Goal: Task Accomplishment & Management: Use online tool/utility

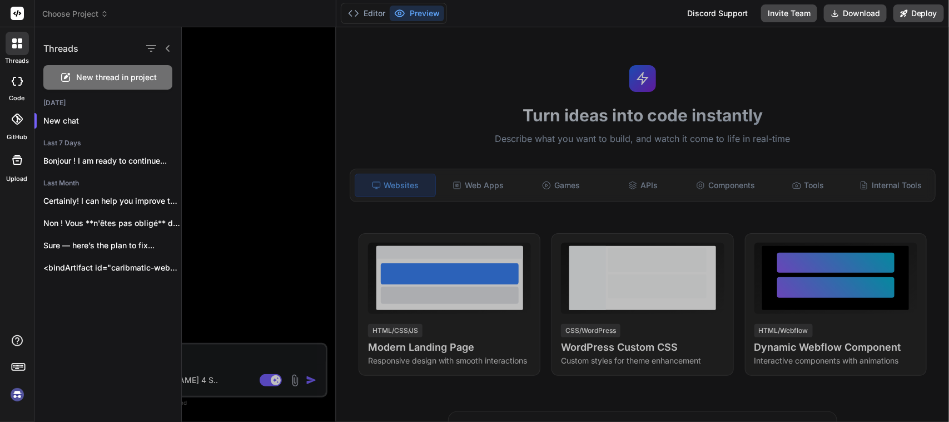
click at [18, 81] on icon at bounding box center [17, 81] width 11 height 9
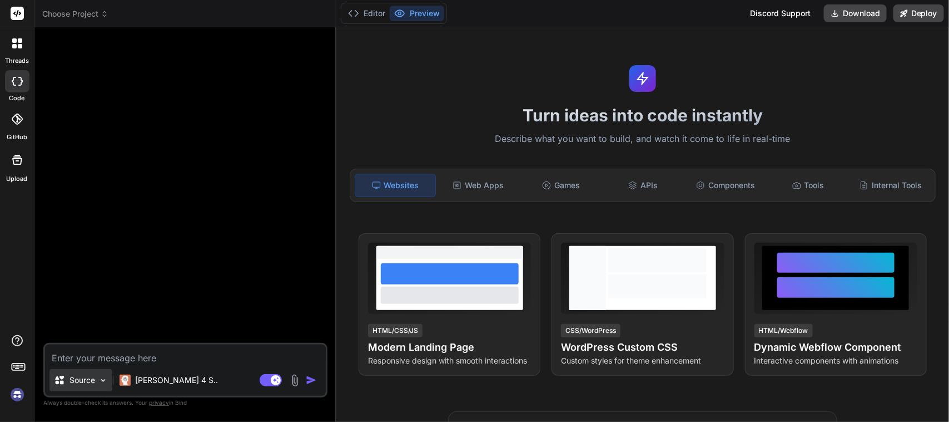
click at [95, 379] on p "Source" at bounding box center [83, 379] width 26 height 11
type textarea "x"
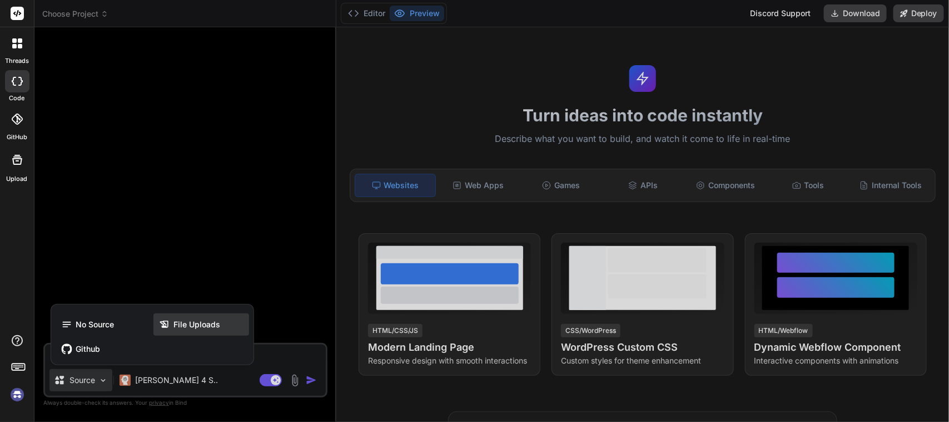
click at [203, 324] on span "File Uploads" at bounding box center [197, 324] width 47 height 11
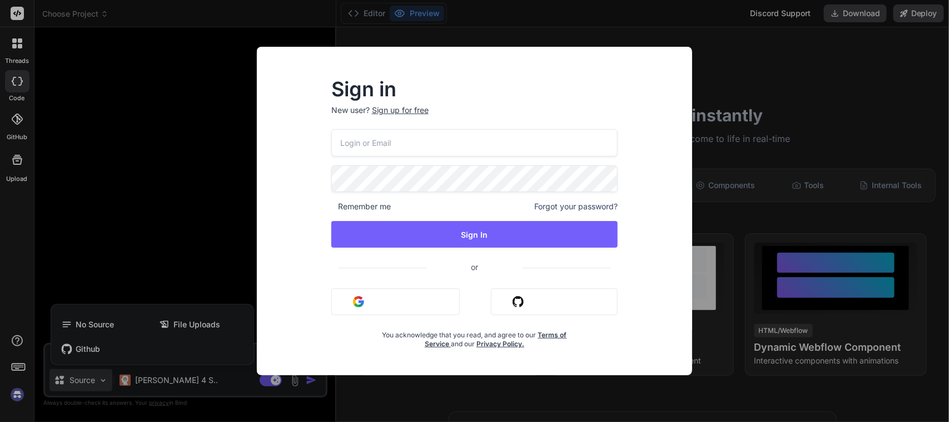
type input "labaude@gmail.com"
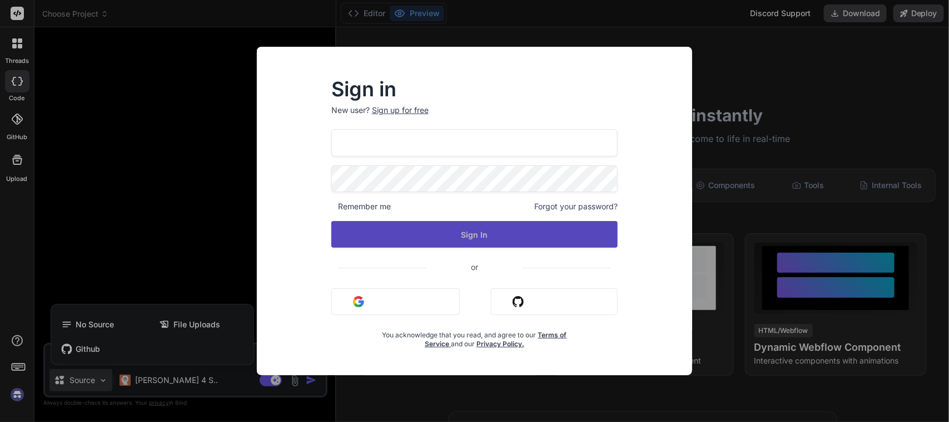
click at [473, 234] on button "Sign In" at bounding box center [474, 234] width 287 height 27
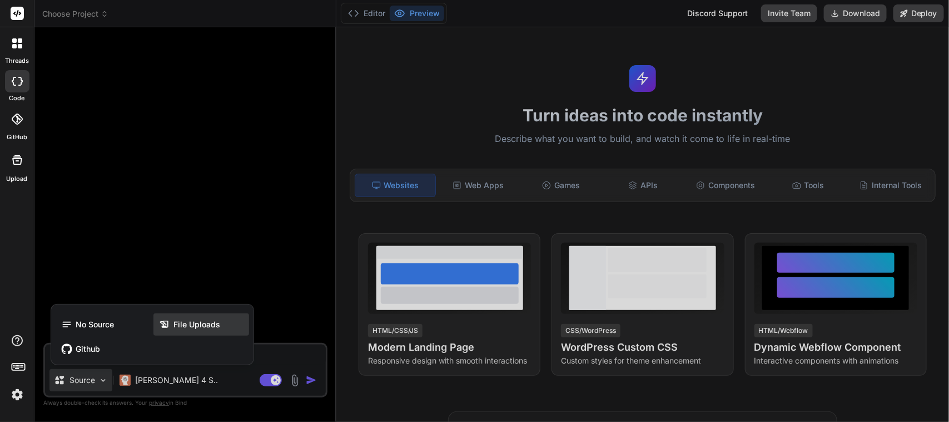
click at [190, 331] on div "File Uploads" at bounding box center [201, 324] width 96 height 22
type textarea "x"
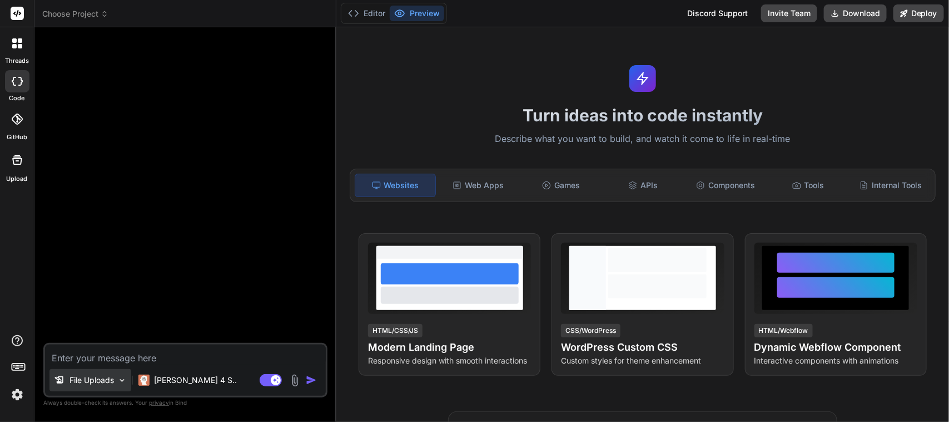
click at [104, 376] on p "File Uploads" at bounding box center [92, 379] width 44 height 11
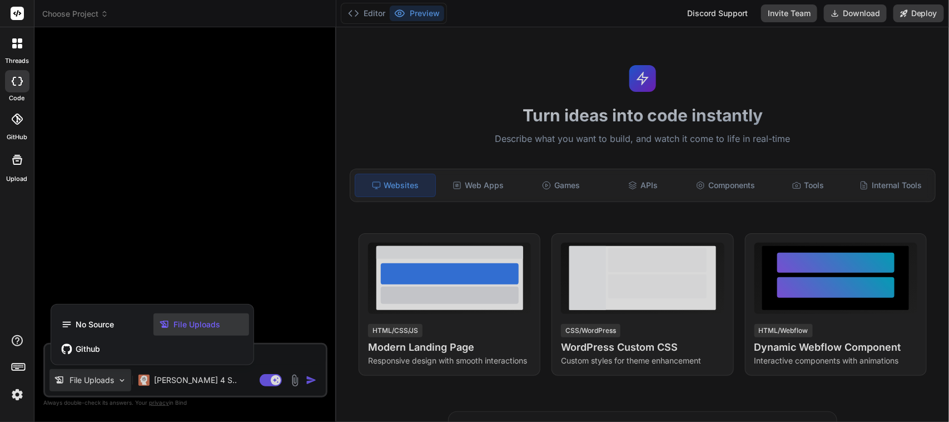
click at [196, 325] on span "File Uploads" at bounding box center [197, 324] width 47 height 11
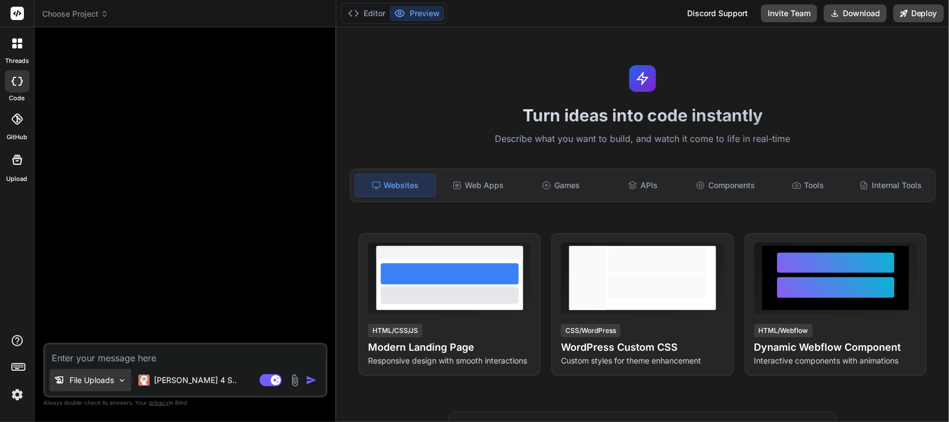
click at [101, 373] on div "File Uploads" at bounding box center [90, 380] width 82 height 22
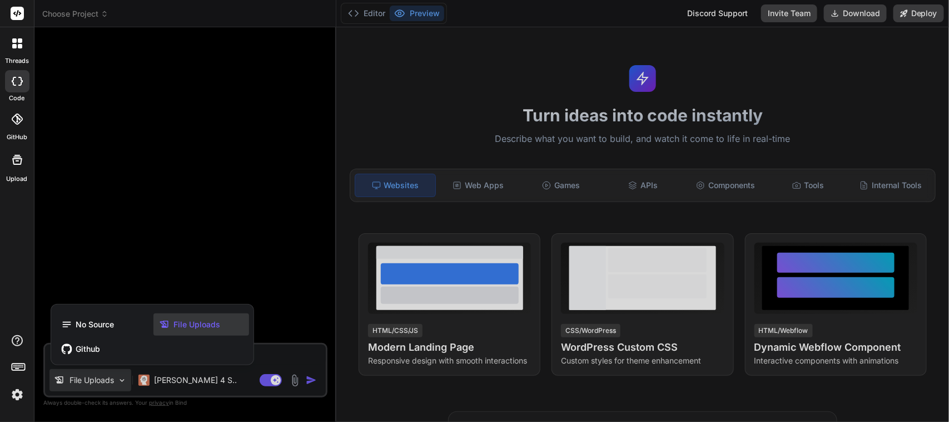
click at [293, 382] on div at bounding box center [474, 211] width 949 height 422
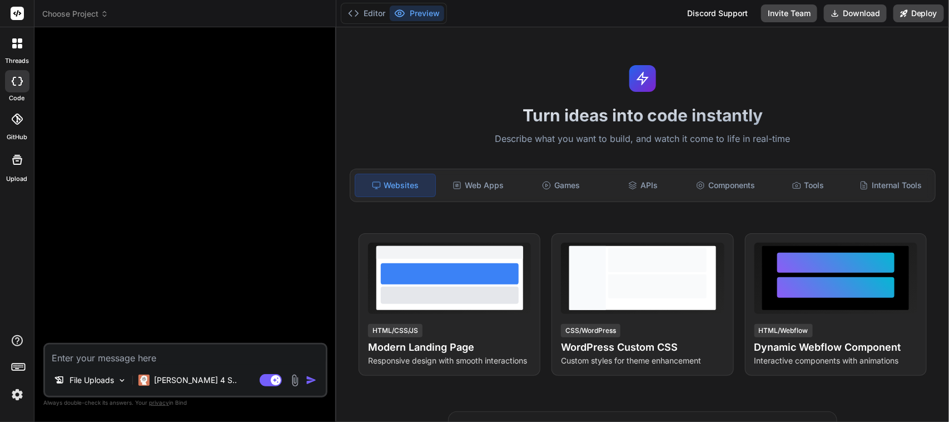
click at [293, 382] on img at bounding box center [295, 380] width 13 height 13
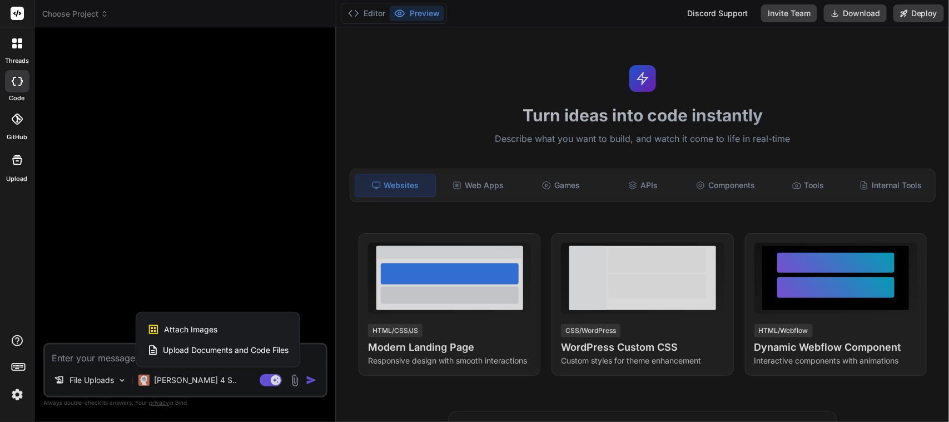
click at [212, 348] on span "Upload Documents and Code Files" at bounding box center [226, 349] width 126 height 11
type textarea "x"
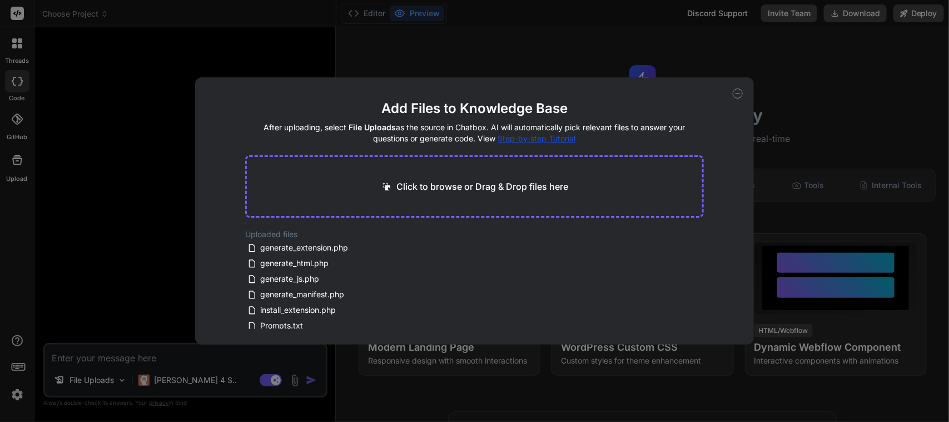
click at [471, 184] on p "Click to browse or Drag & Drop files here" at bounding box center [483, 186] width 172 height 13
type input "C:\fakepath\ReadJoy.txt"
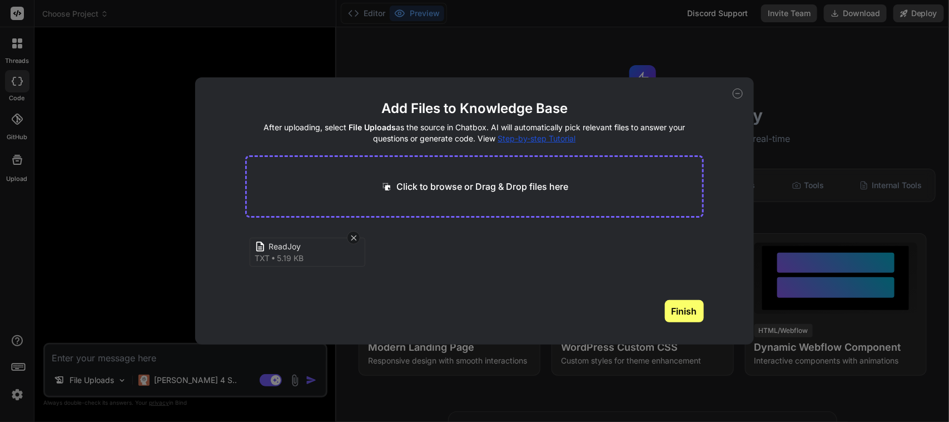
click at [692, 310] on button "Finish" at bounding box center [684, 311] width 39 height 22
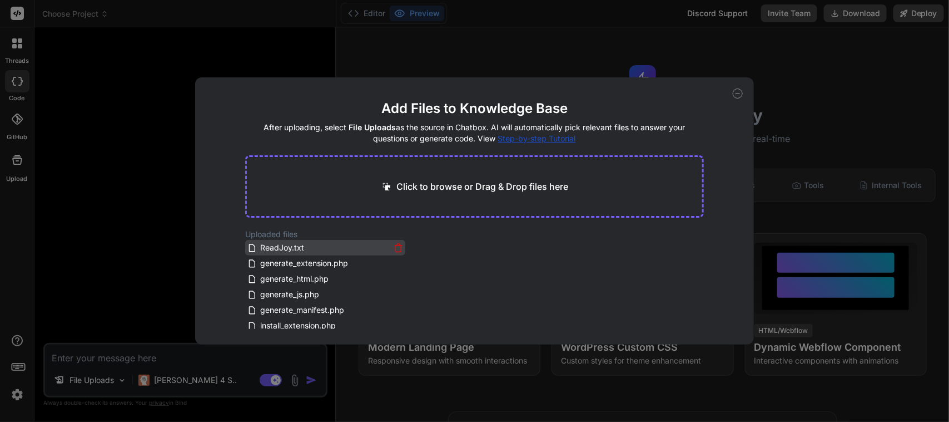
click at [274, 245] on span "ReadJoy.txt" at bounding box center [282, 247] width 46 height 13
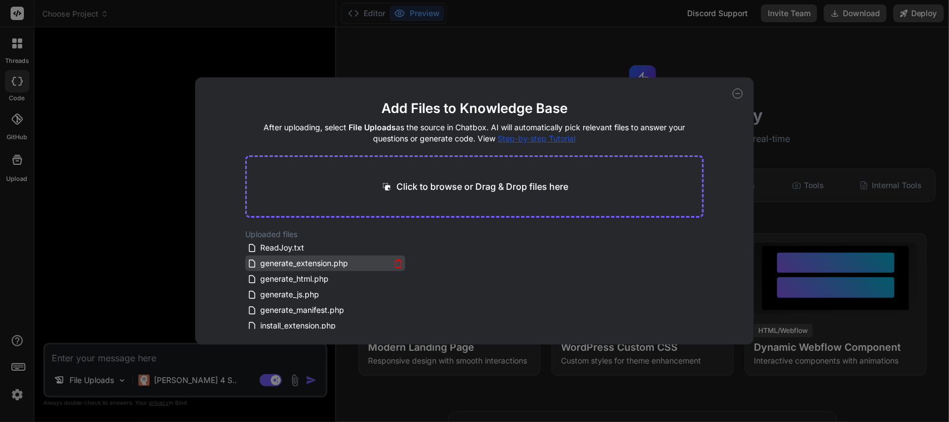
click at [396, 261] on icon at bounding box center [398, 263] width 9 height 9
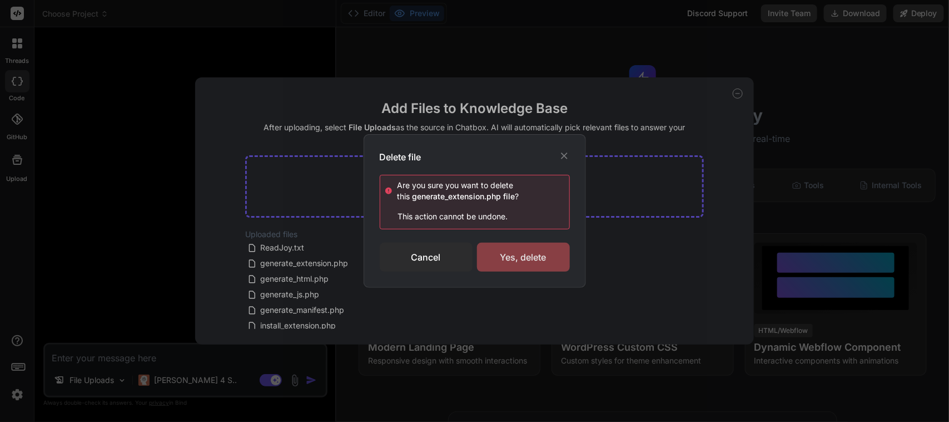
click at [523, 257] on div "Yes, delete" at bounding box center [523, 256] width 93 height 29
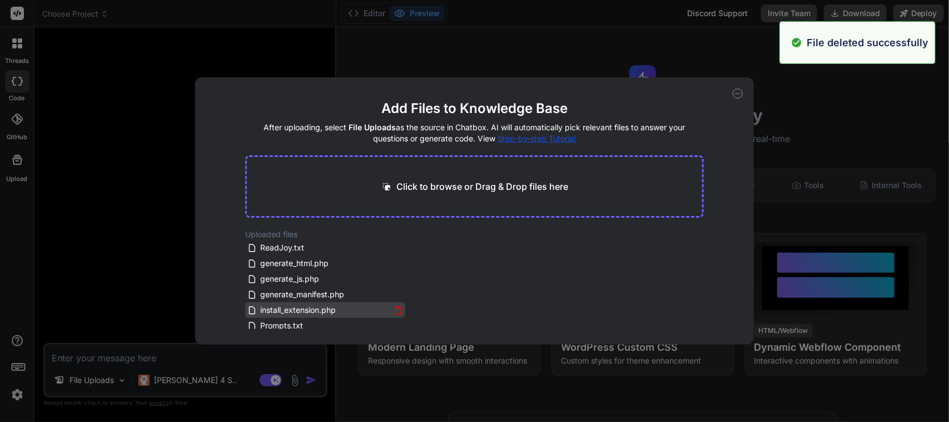
click at [398, 310] on icon at bounding box center [398, 309] width 9 height 9
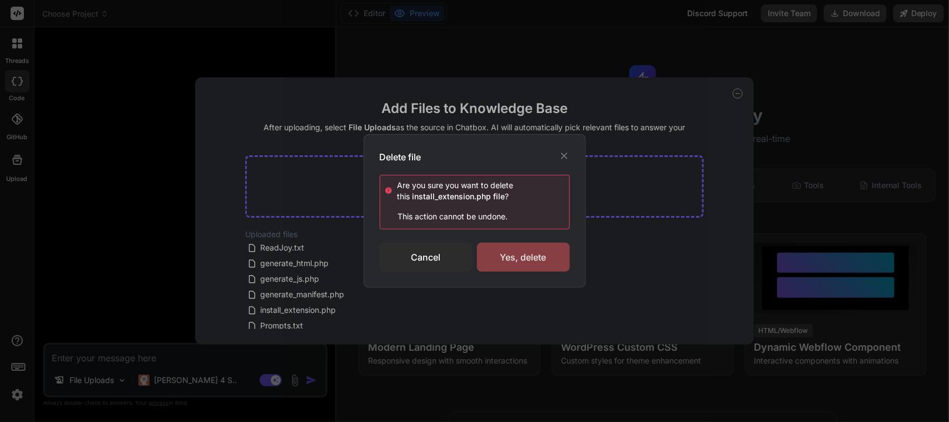
click at [528, 257] on div "Yes, delete" at bounding box center [523, 256] width 93 height 29
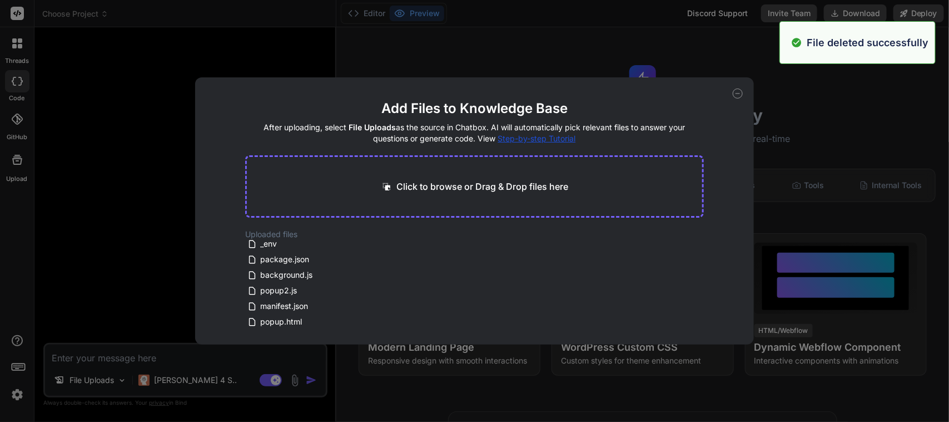
scroll to position [237, 0]
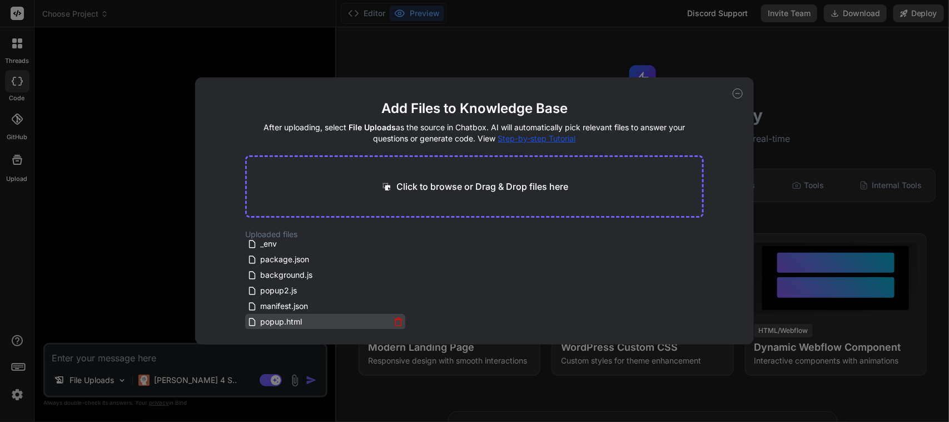
click at [397, 321] on icon at bounding box center [398, 321] width 9 height 9
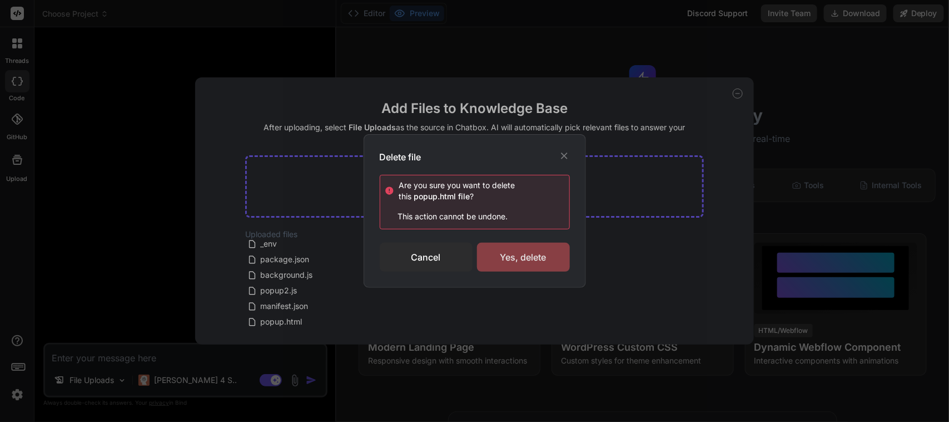
click at [523, 257] on div "Yes, delete" at bounding box center [523, 256] width 93 height 29
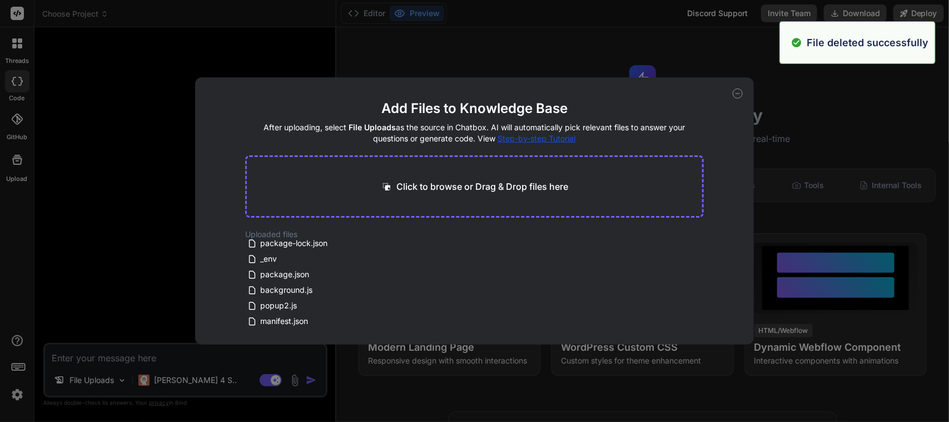
scroll to position [222, 0]
click at [396, 320] on icon at bounding box center [398, 320] width 9 height 9
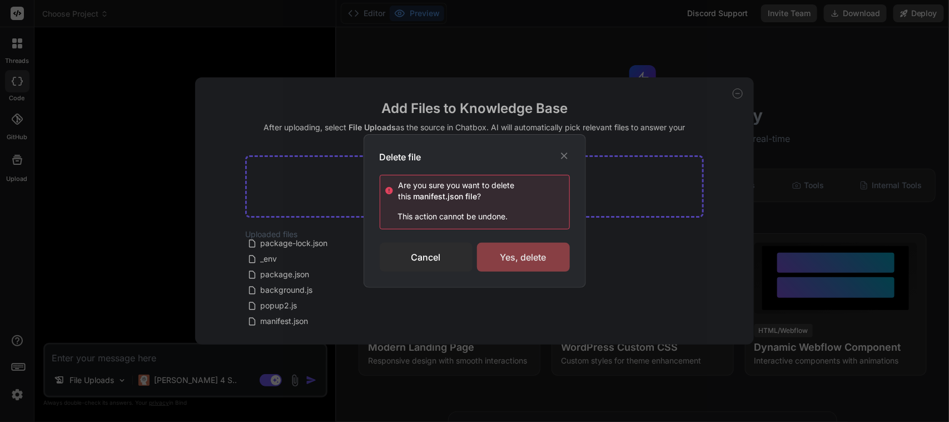
click at [527, 257] on div "Yes, delete" at bounding box center [523, 256] width 93 height 29
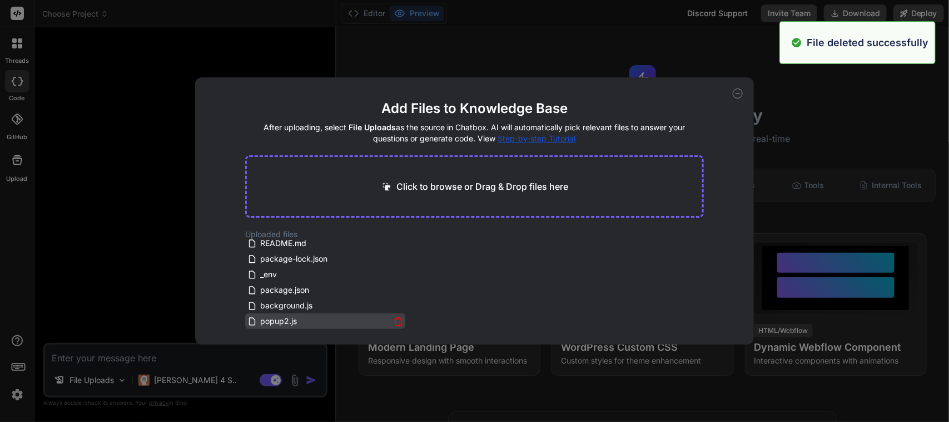
scroll to position [206, 0]
click at [397, 320] on icon at bounding box center [398, 321] width 9 height 9
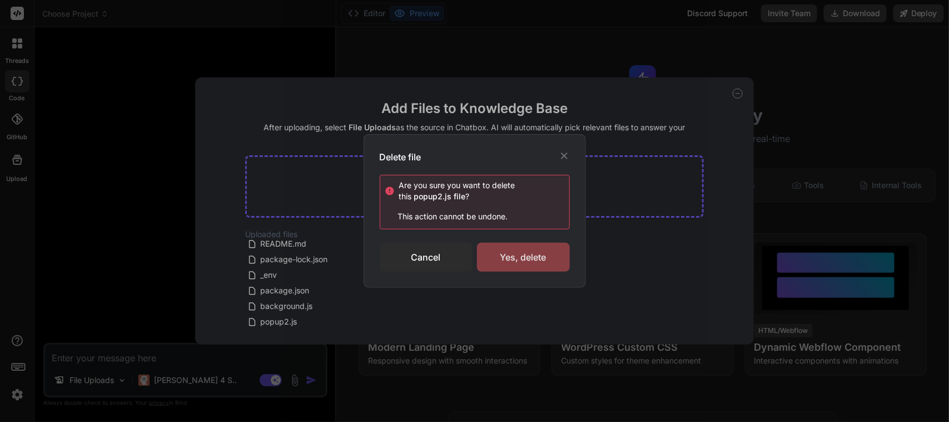
click at [514, 261] on div "Yes, delete" at bounding box center [523, 256] width 93 height 29
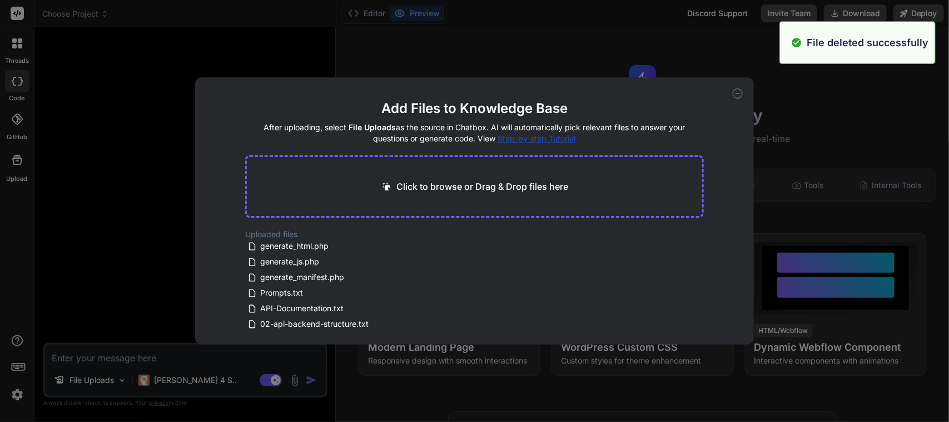
scroll to position [0, 0]
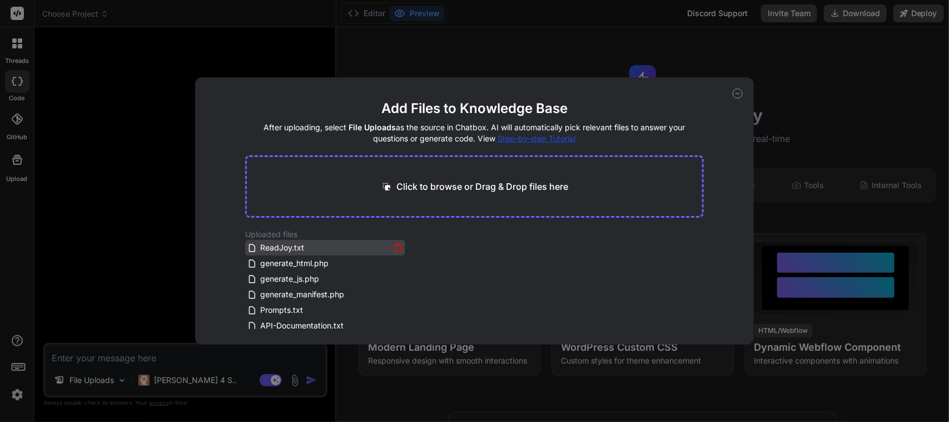
click at [291, 249] on span "ReadJoy.txt" at bounding box center [282, 247] width 46 height 13
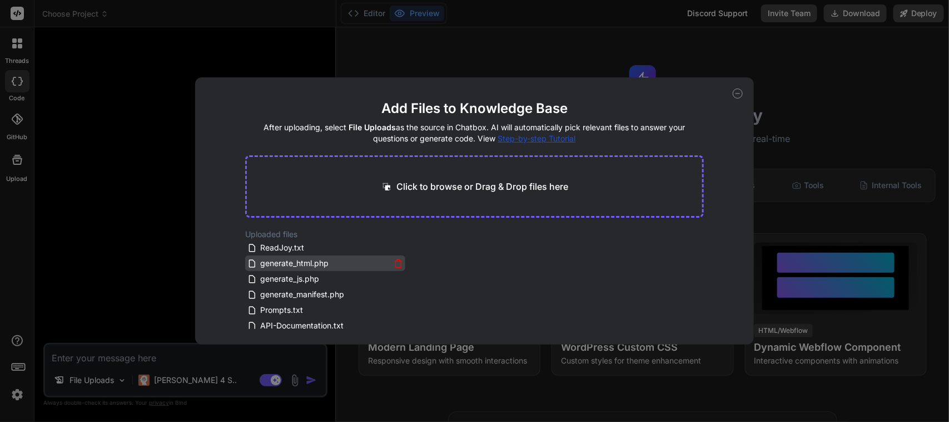
click at [396, 262] on icon at bounding box center [398, 263] width 9 height 9
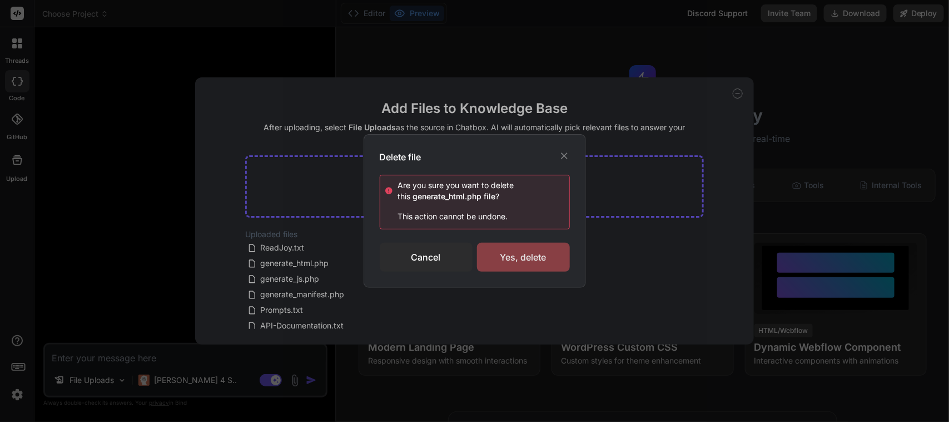
click at [528, 260] on div "Yes, delete" at bounding box center [523, 256] width 93 height 29
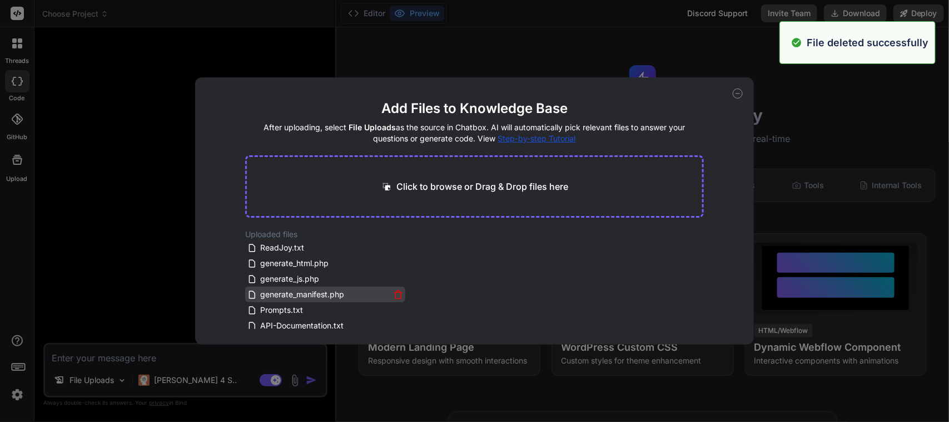
click at [398, 293] on icon at bounding box center [398, 294] width 9 height 9
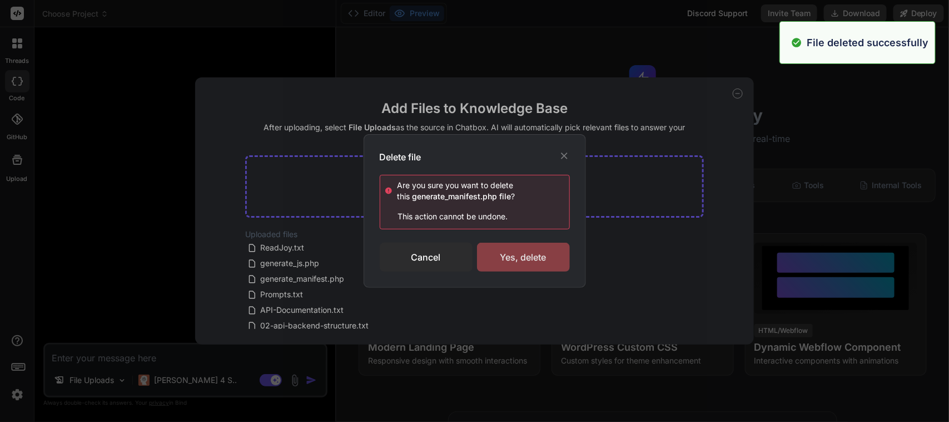
click at [538, 251] on div "Yes, delete" at bounding box center [523, 256] width 93 height 29
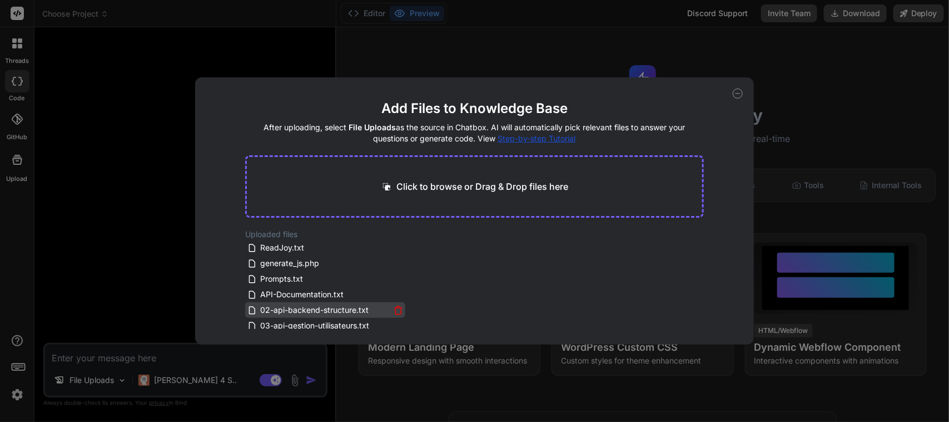
click at [398, 309] on icon at bounding box center [398, 309] width 9 height 9
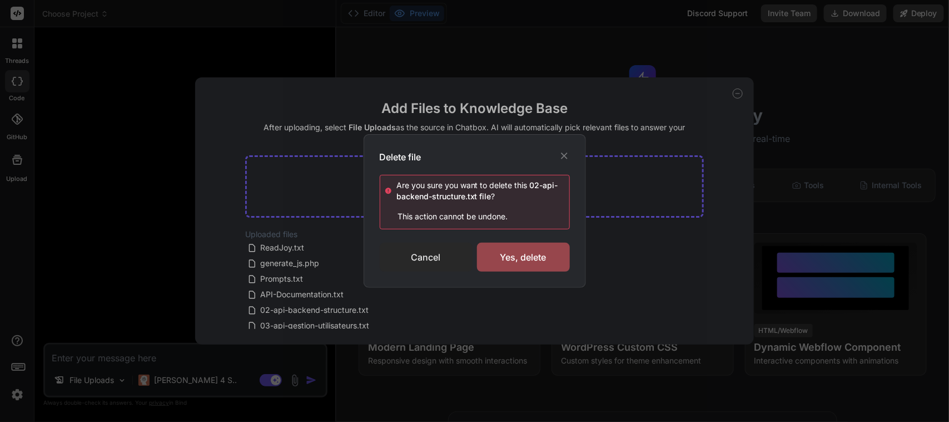
click at [424, 256] on div "Cancel" at bounding box center [426, 256] width 93 height 29
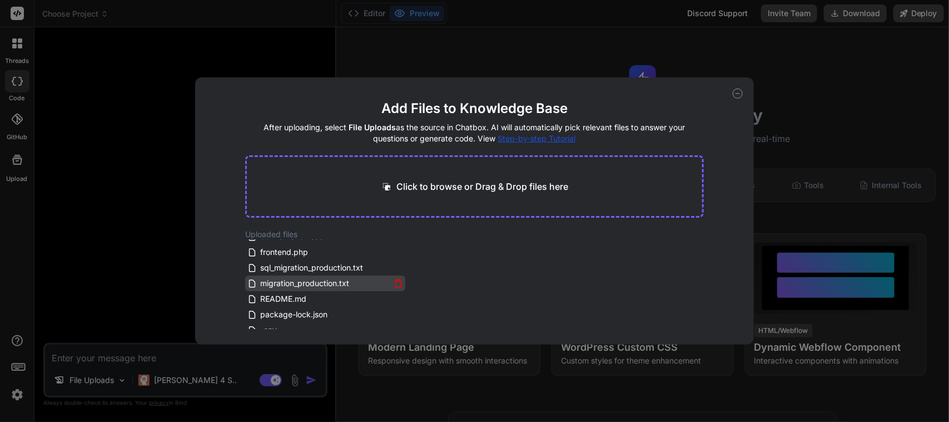
scroll to position [160, 0]
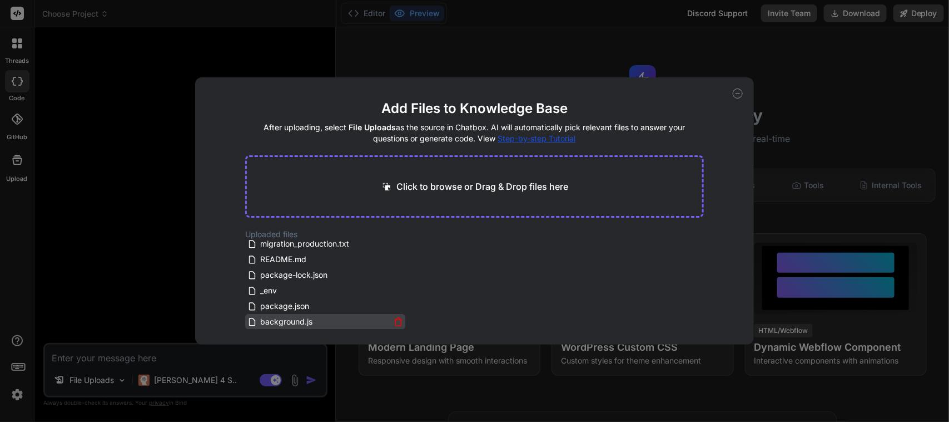
click at [398, 320] on icon at bounding box center [398, 321] width 9 height 9
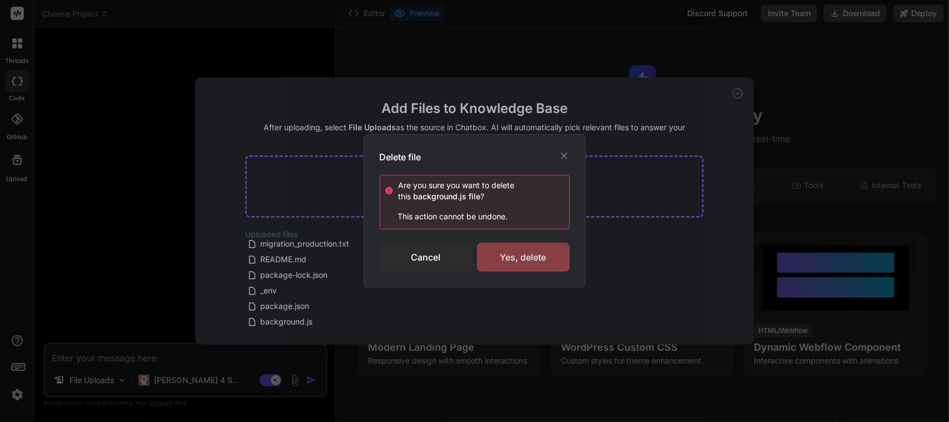
click at [532, 248] on div "Yes, delete" at bounding box center [523, 256] width 93 height 29
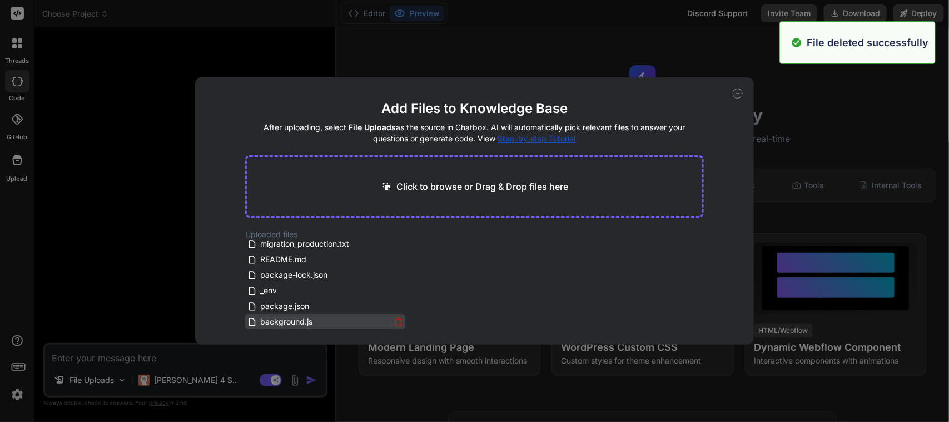
click at [398, 320] on icon at bounding box center [398, 321] width 9 height 9
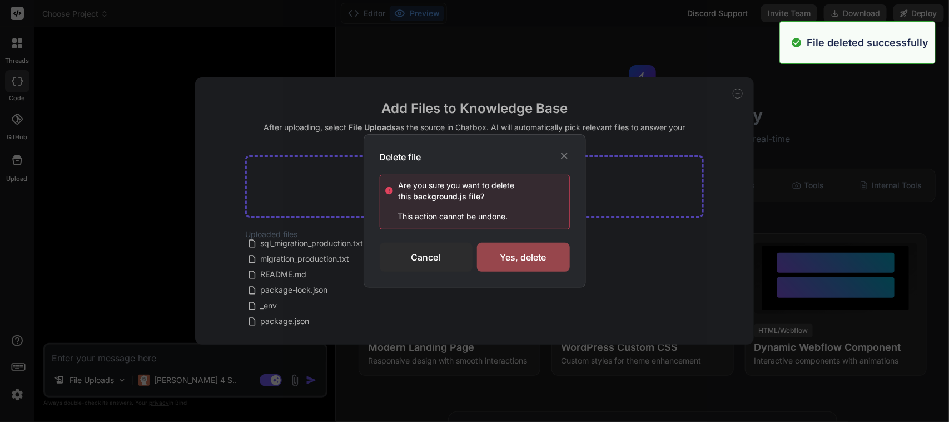
scroll to position [145, 0]
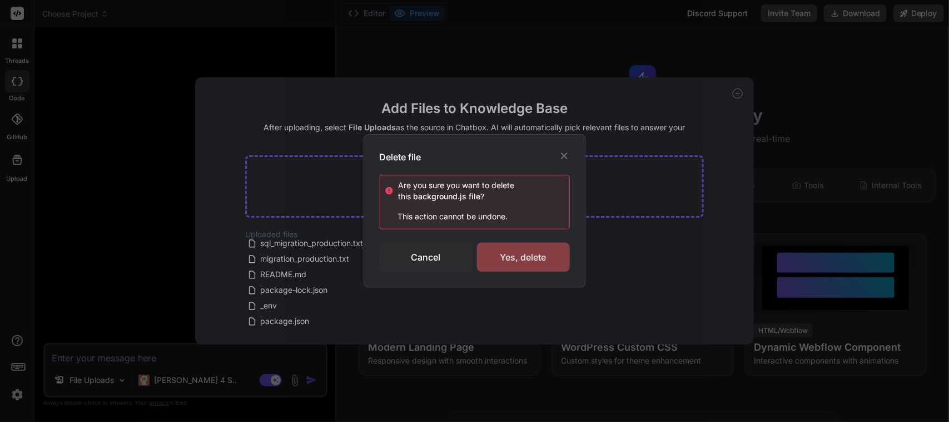
click at [521, 254] on div "Yes, delete" at bounding box center [523, 256] width 93 height 29
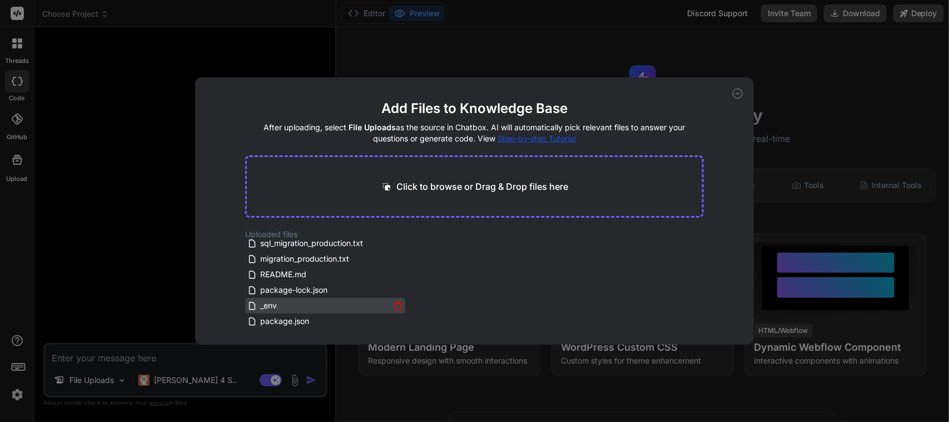
click at [398, 307] on icon at bounding box center [398, 305] width 9 height 9
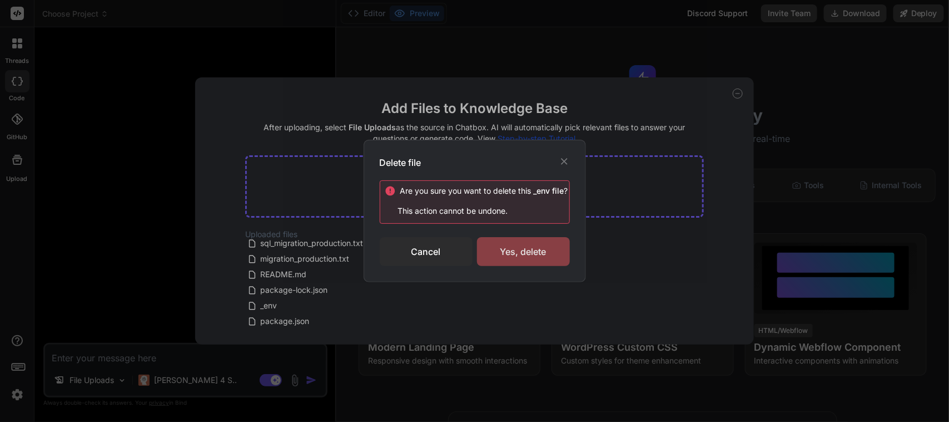
click at [507, 260] on div "Yes, delete" at bounding box center [523, 251] width 93 height 29
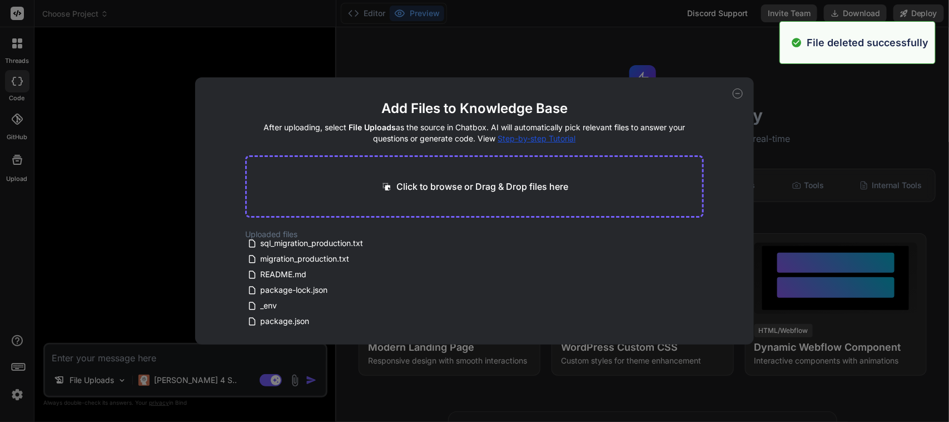
click at [390, 293] on div "package-lock.json" at bounding box center [325, 289] width 156 height 13
click at [398, 290] on icon at bounding box center [398, 290] width 9 height 9
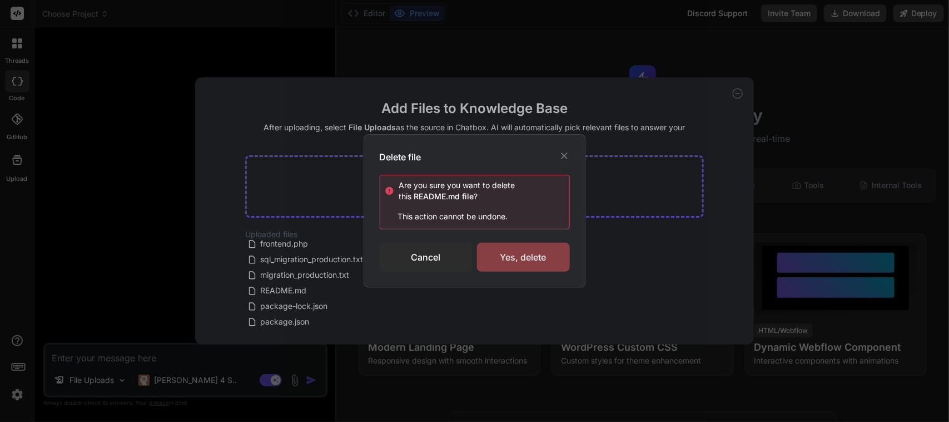
click at [524, 248] on div "Yes, delete" at bounding box center [523, 256] width 93 height 29
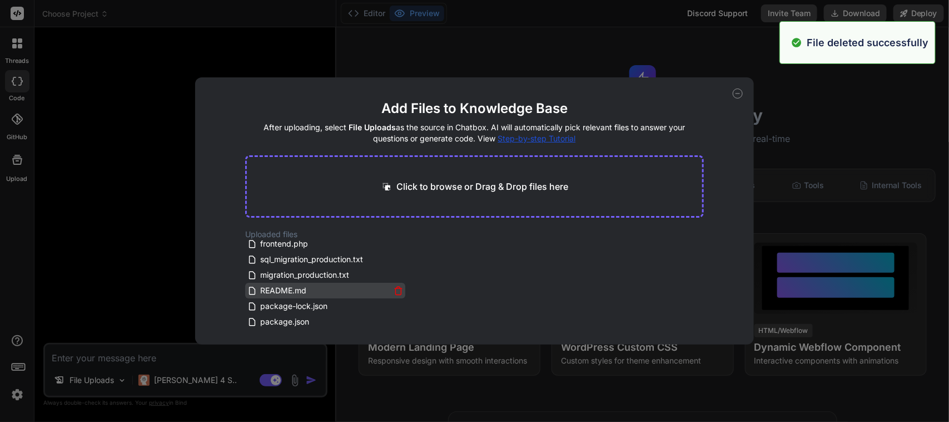
click at [398, 291] on icon at bounding box center [398, 290] width 9 height 9
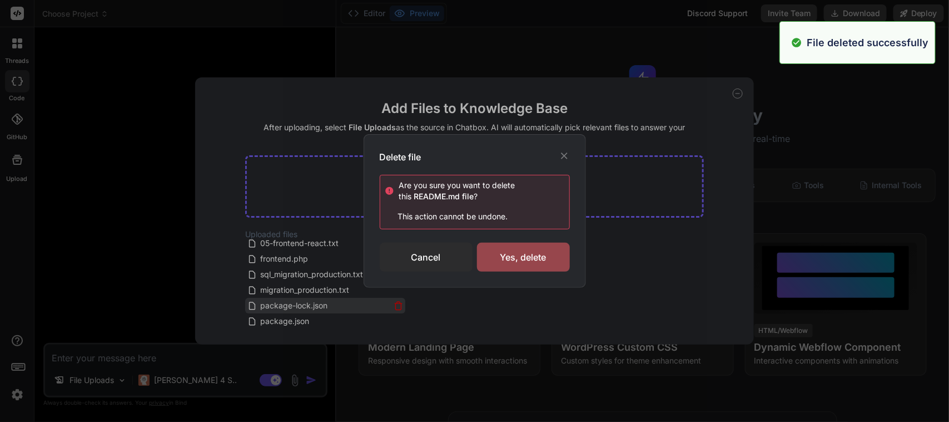
scroll to position [113, 0]
click at [512, 265] on div "Yes, delete" at bounding box center [523, 256] width 93 height 29
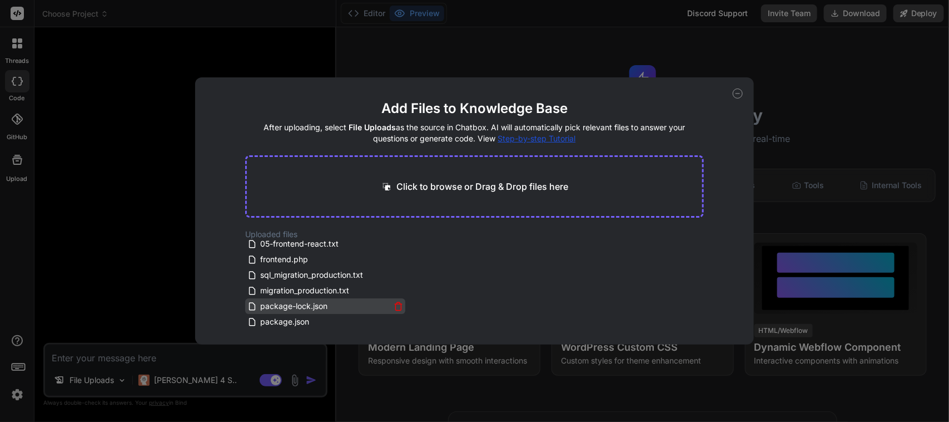
click at [396, 307] on icon at bounding box center [398, 305] width 9 height 9
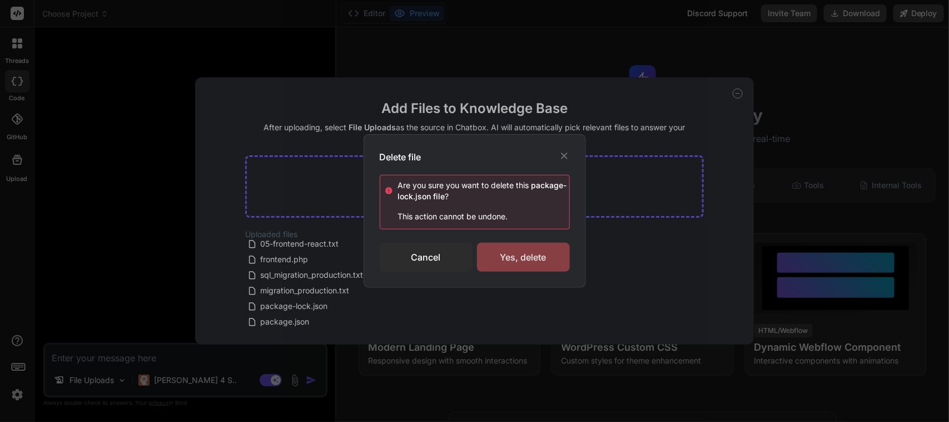
click at [518, 265] on div "Yes, delete" at bounding box center [523, 256] width 93 height 29
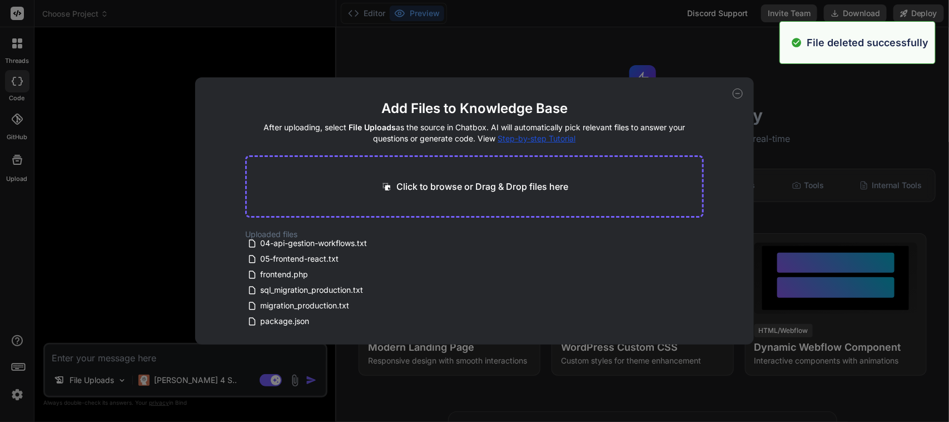
click at [398, 292] on div "ReadJoy.txt generate_js.php Prompts.txt API-Documentation.txt 02-api-backend-st…" at bounding box center [325, 284] width 160 height 89
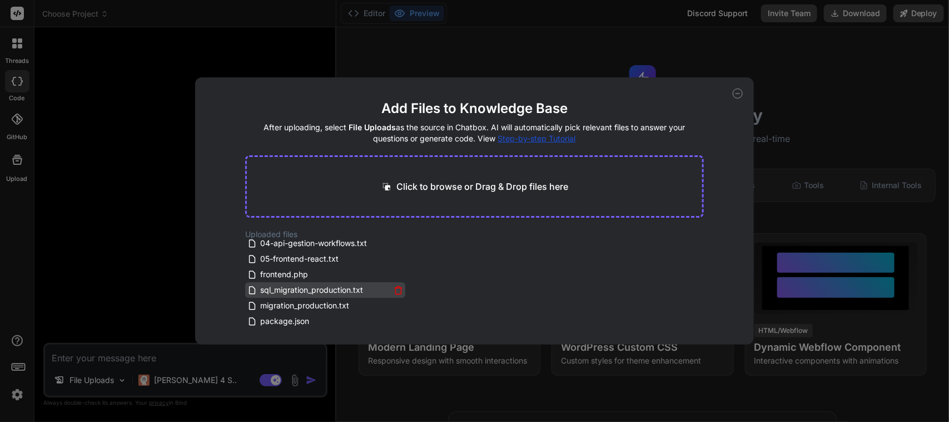
click at [396, 292] on icon at bounding box center [399, 291] width 6 height 6
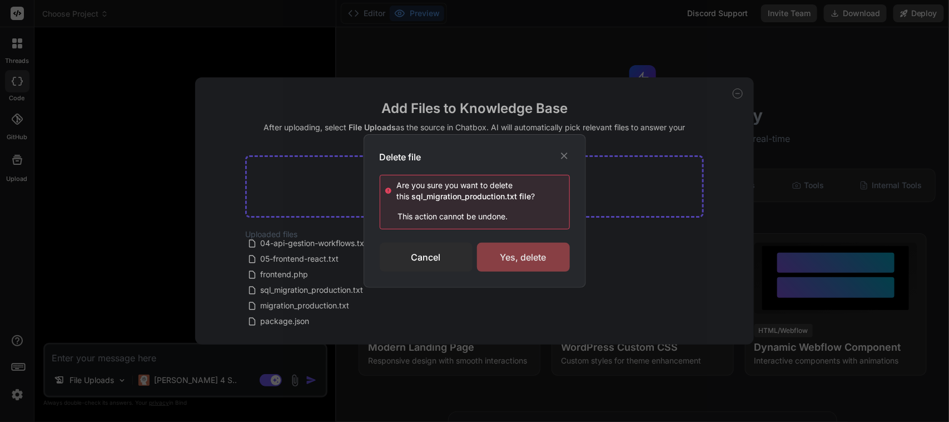
click at [533, 250] on div "Yes, delete" at bounding box center [523, 256] width 93 height 29
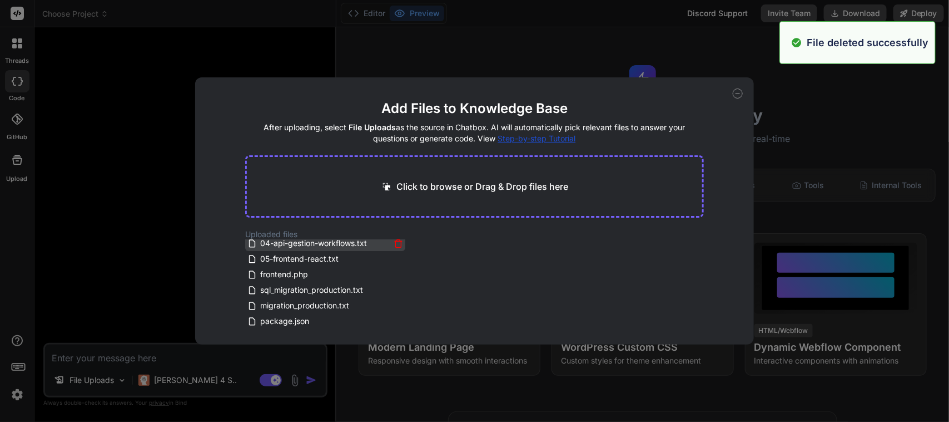
scroll to position [82, 0]
click at [398, 259] on icon at bounding box center [398, 259] width 9 height 9
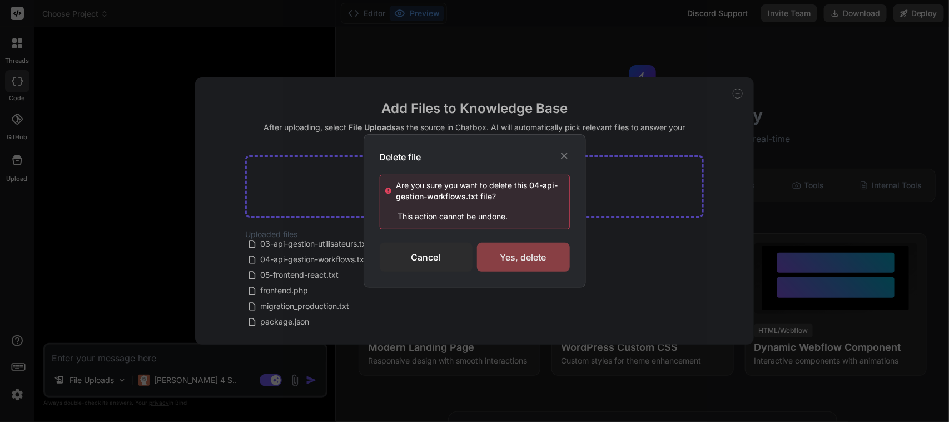
click at [526, 254] on div "Yes, delete" at bounding box center [523, 256] width 93 height 29
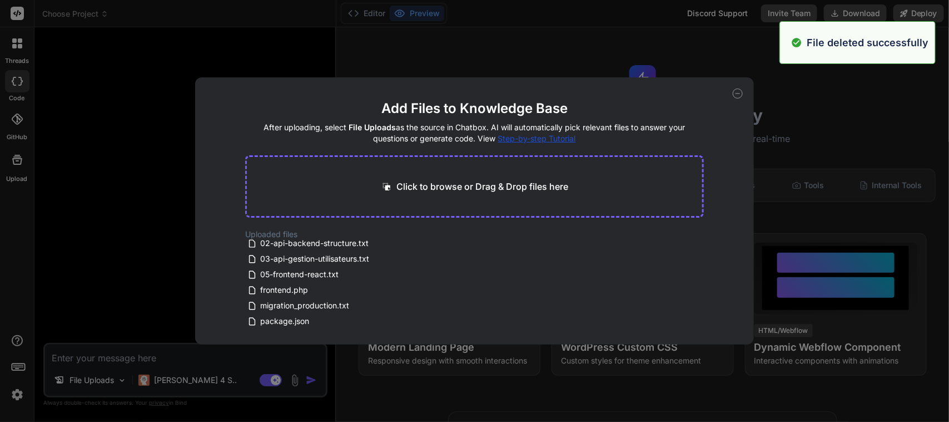
scroll to position [67, 0]
click at [397, 317] on icon at bounding box center [398, 318] width 3 height 2
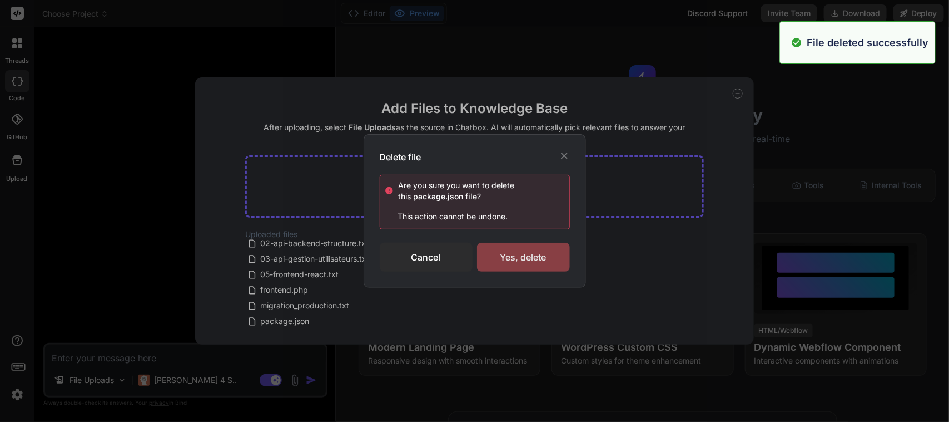
click at [526, 259] on div "Yes, delete" at bounding box center [523, 256] width 93 height 29
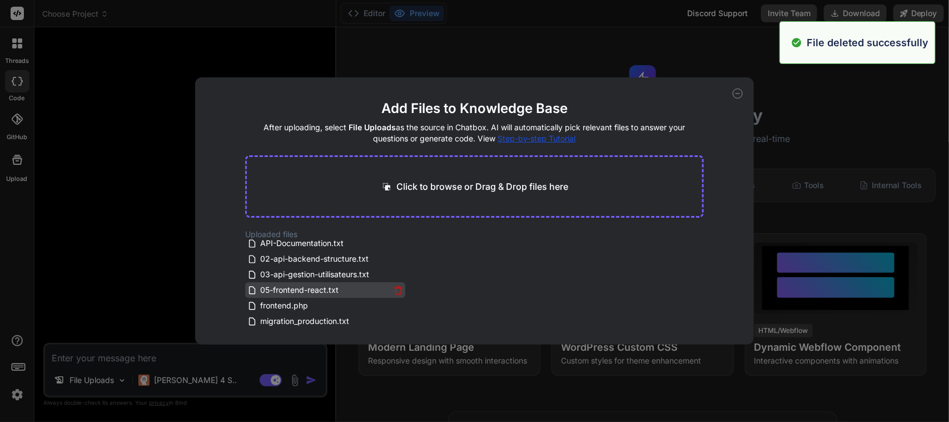
scroll to position [51, 0]
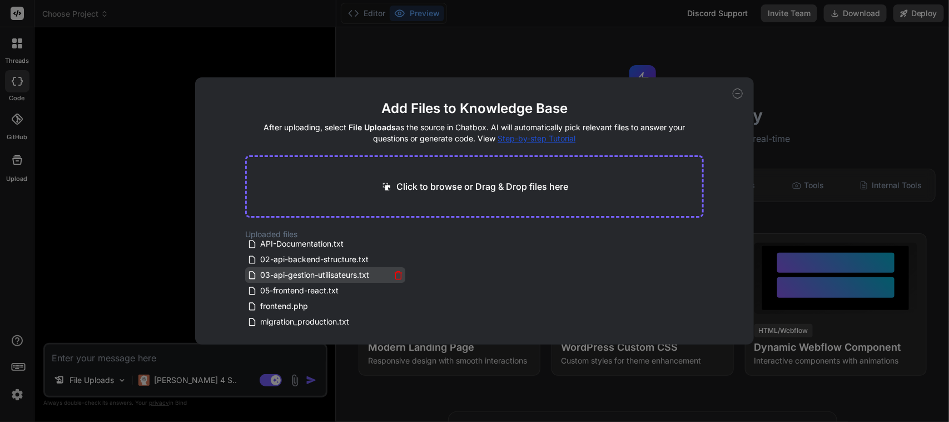
click at [396, 274] on icon at bounding box center [398, 274] width 9 height 9
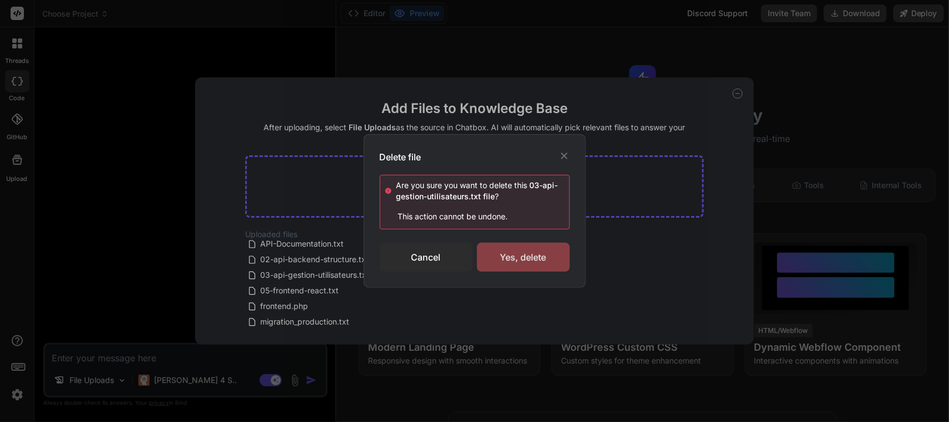
click at [513, 254] on div "Yes, delete" at bounding box center [523, 256] width 93 height 29
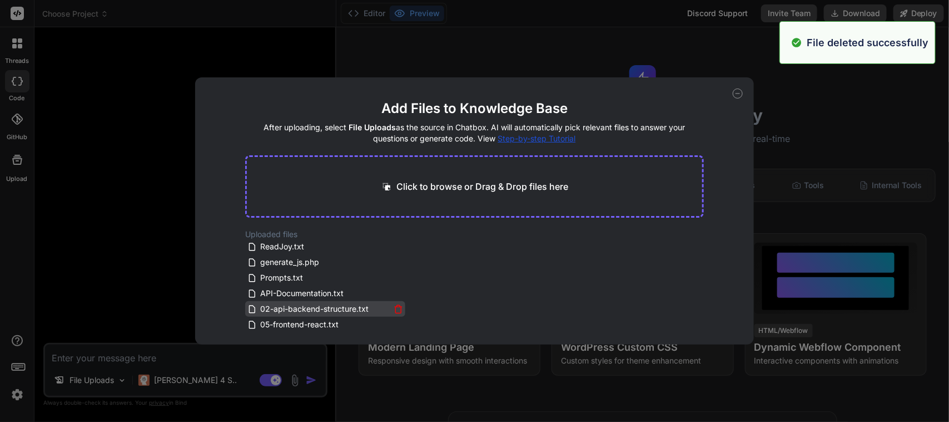
scroll to position [0, 0]
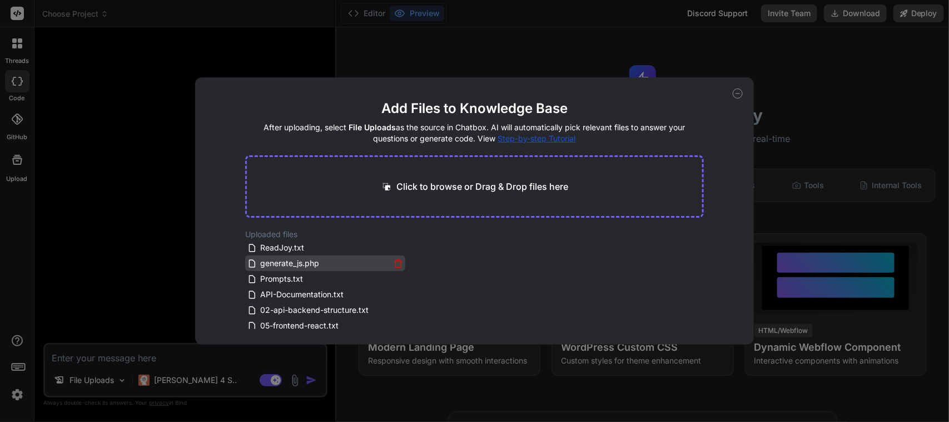
click at [396, 261] on icon at bounding box center [398, 263] width 9 height 9
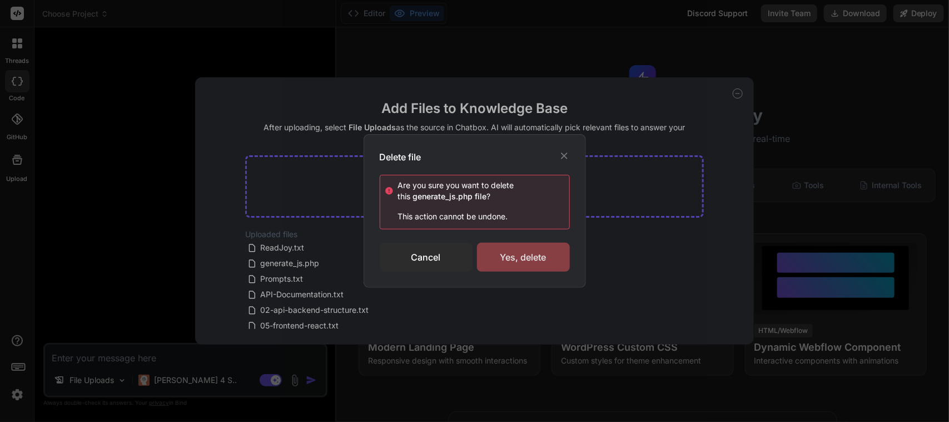
click at [518, 249] on div "Yes, delete" at bounding box center [523, 256] width 93 height 29
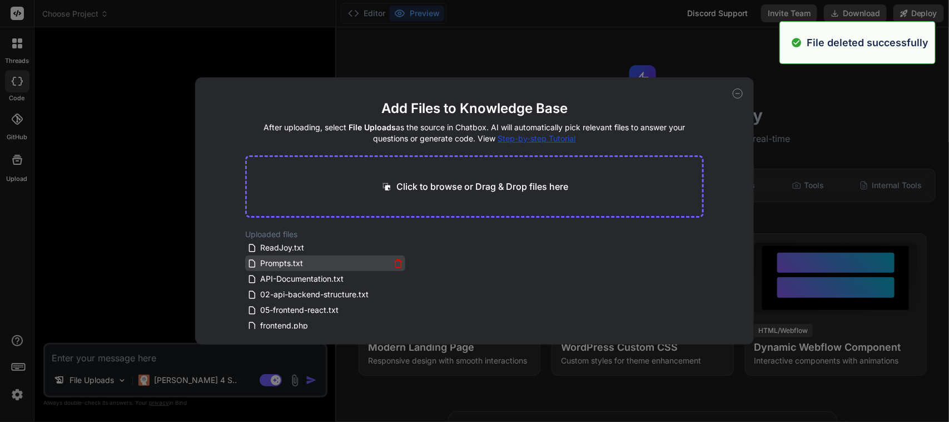
click at [397, 264] on icon at bounding box center [398, 263] width 9 height 9
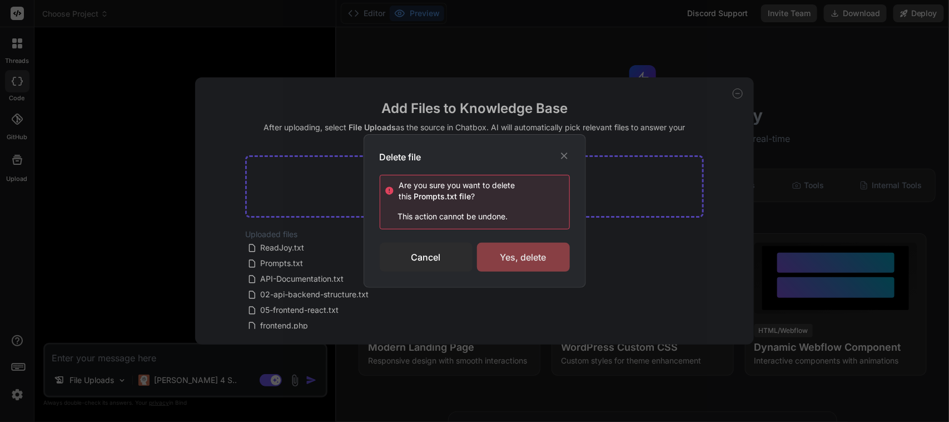
click at [537, 257] on div "Yes, delete" at bounding box center [523, 256] width 93 height 29
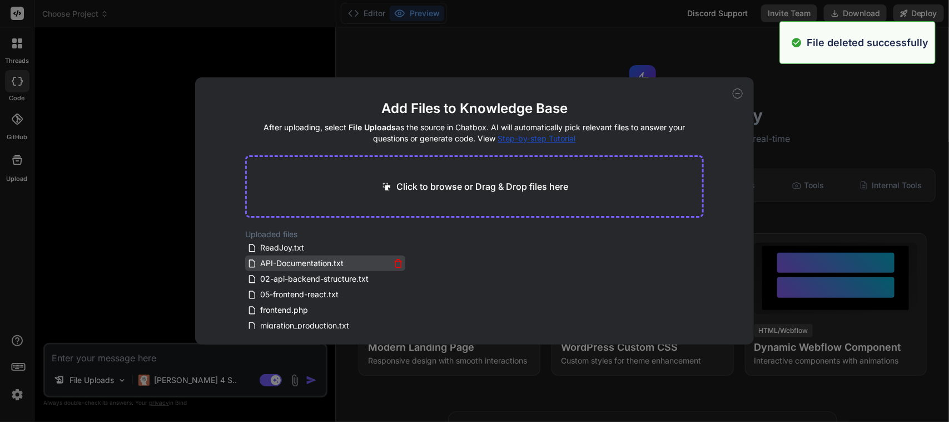
click at [398, 263] on icon at bounding box center [398, 263] width 9 height 9
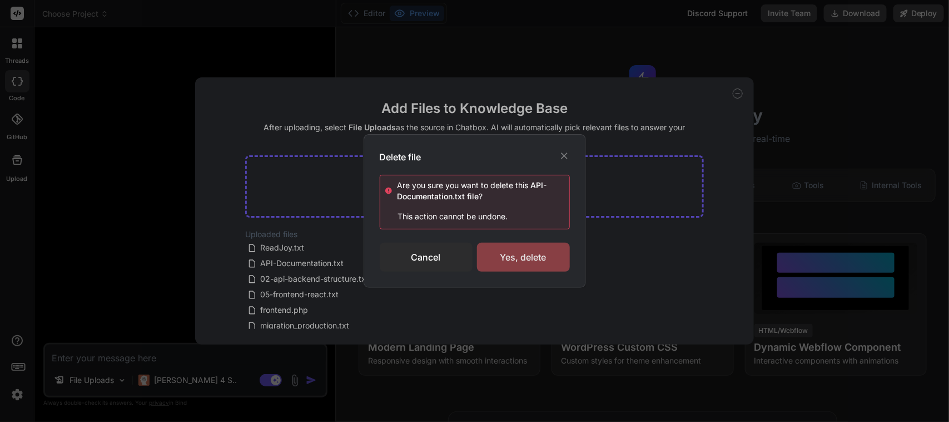
click at [529, 265] on div "Yes, delete" at bounding box center [523, 256] width 93 height 29
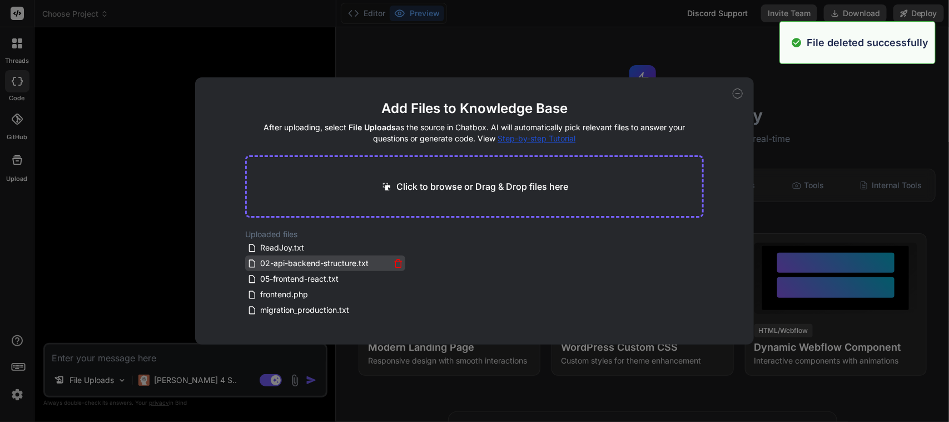
click at [394, 265] on icon at bounding box center [398, 263] width 9 height 9
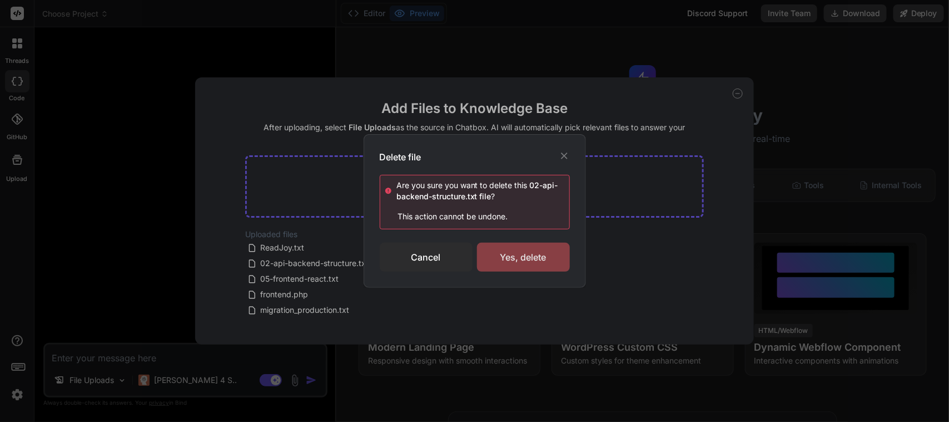
click at [520, 256] on div "Yes, delete" at bounding box center [523, 256] width 93 height 29
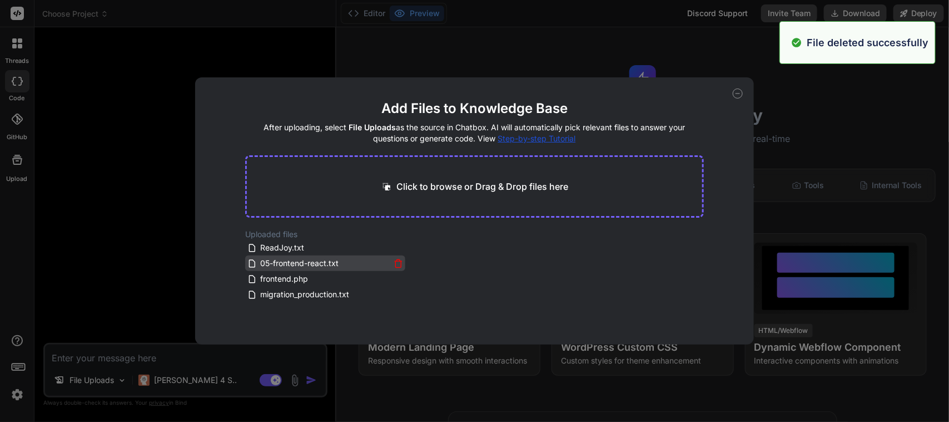
click at [396, 257] on div "05-frontend-react.txt" at bounding box center [325, 262] width 156 height 13
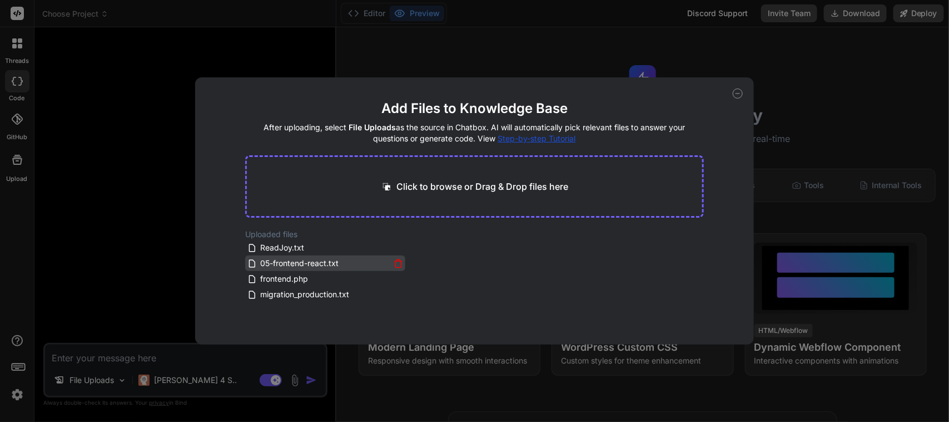
click at [396, 262] on icon at bounding box center [398, 263] width 9 height 9
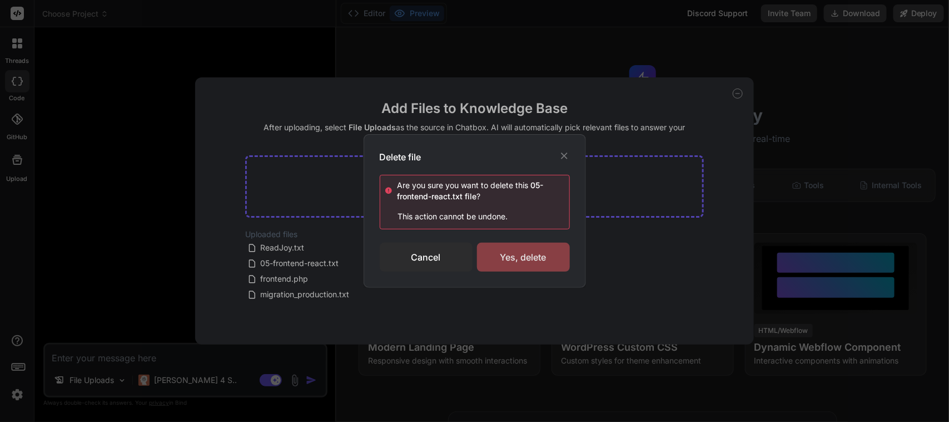
click at [541, 253] on div "Yes, delete" at bounding box center [523, 256] width 93 height 29
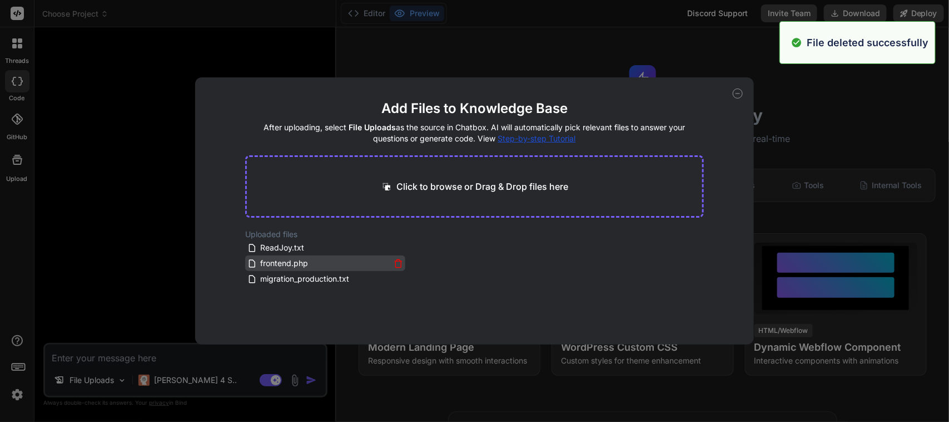
click at [398, 261] on icon at bounding box center [398, 263] width 9 height 9
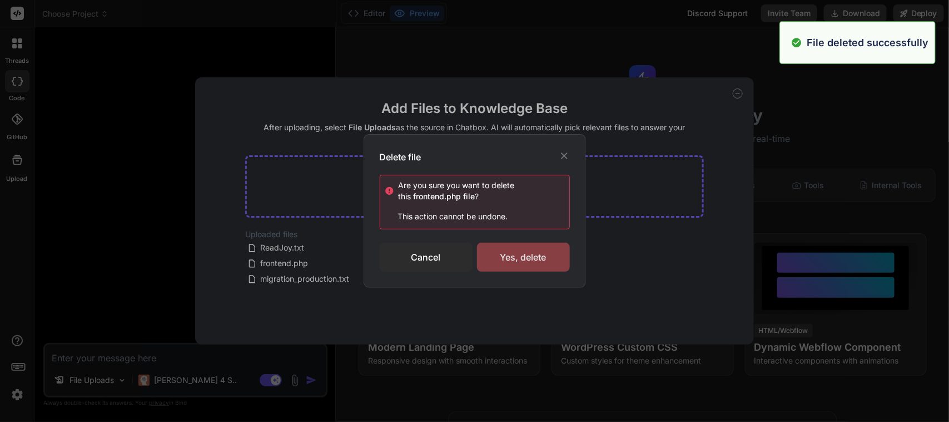
click at [542, 267] on div "Yes, delete" at bounding box center [523, 256] width 93 height 29
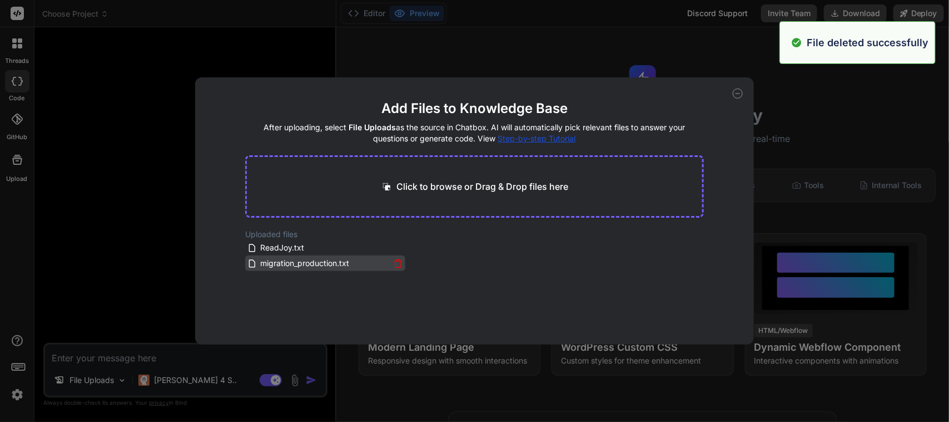
click at [395, 263] on icon at bounding box center [398, 263] width 9 height 9
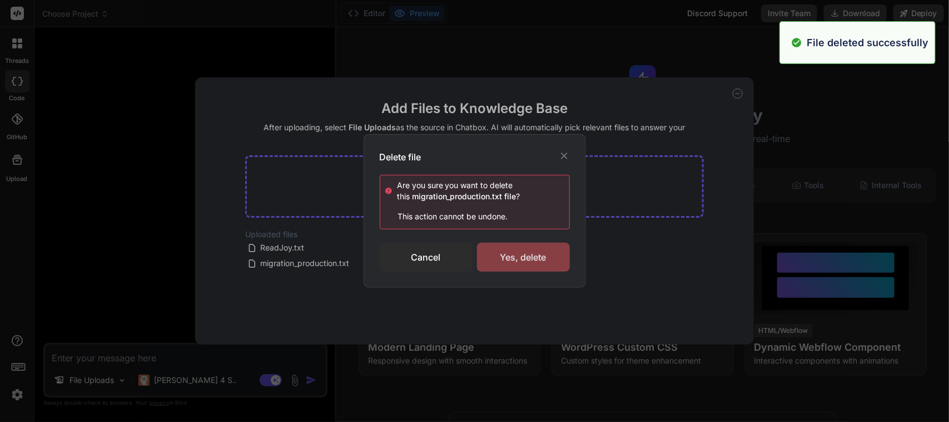
click at [514, 262] on div "Yes, delete" at bounding box center [523, 256] width 93 height 29
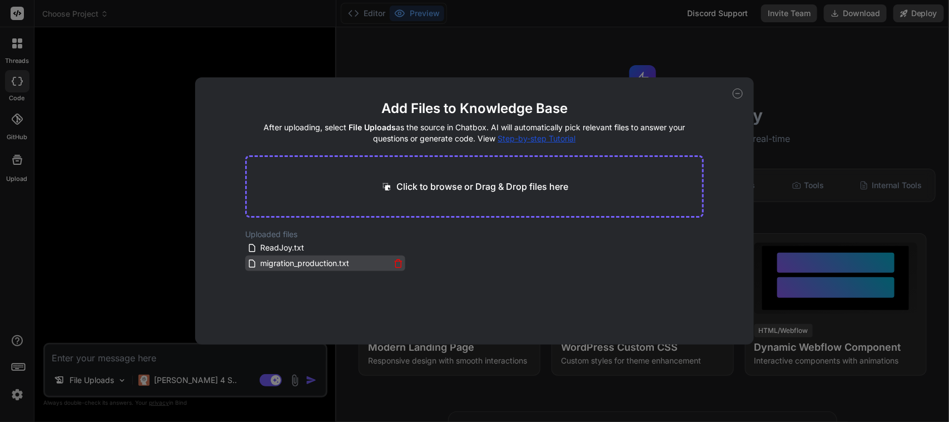
click at [399, 262] on icon at bounding box center [399, 264] width 6 height 6
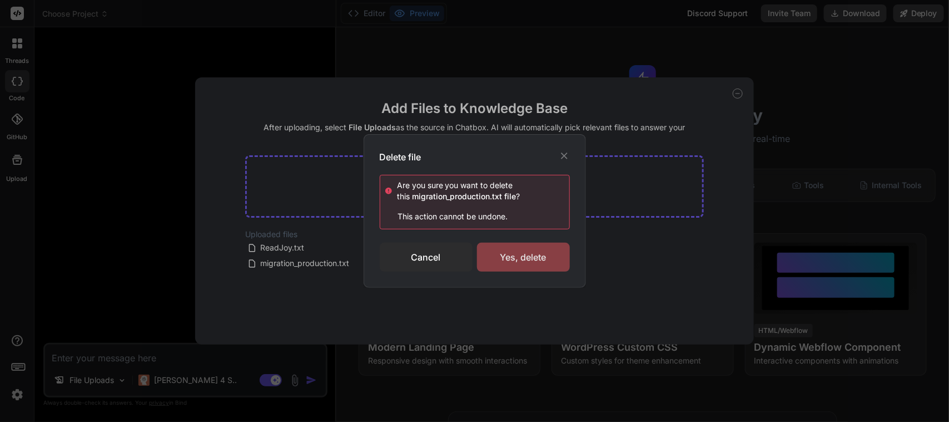
click at [514, 264] on div "Yes, delete" at bounding box center [523, 256] width 93 height 29
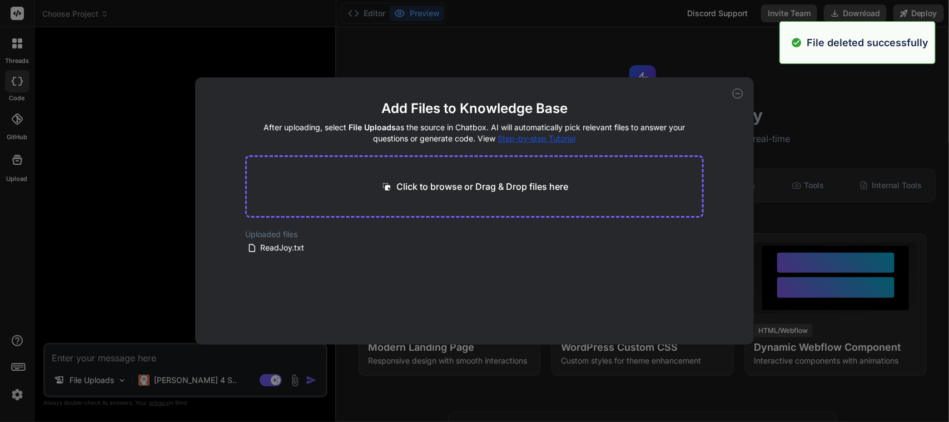
click at [167, 352] on div "Add Files to Knowledge Base After uploading, select File Uploads as the source …" at bounding box center [474, 211] width 949 height 422
type textarea "x"
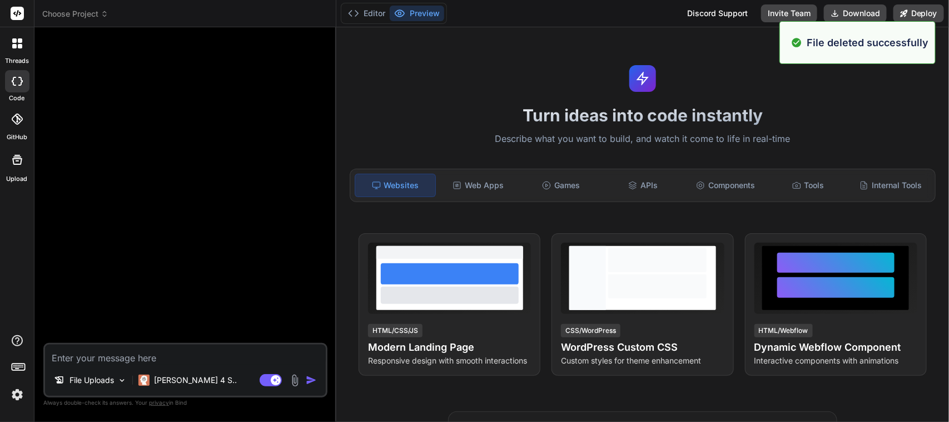
click at [167, 352] on textarea at bounding box center [185, 354] width 281 height 20
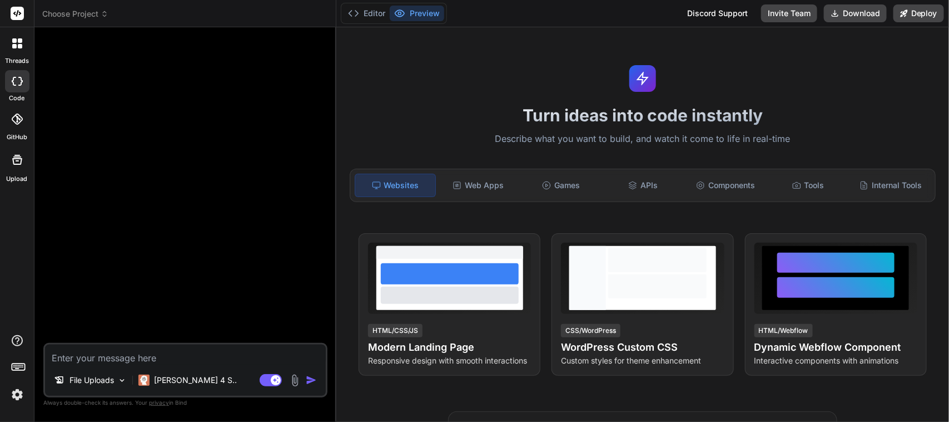
paste textarea "Project: dyad Specification Reading Companion App: Learn to Read with Joy Produ…"
type textarea "Project: dyad Specification Reading Companion App: Learn to Read with Joy Produ…"
type textarea "x"
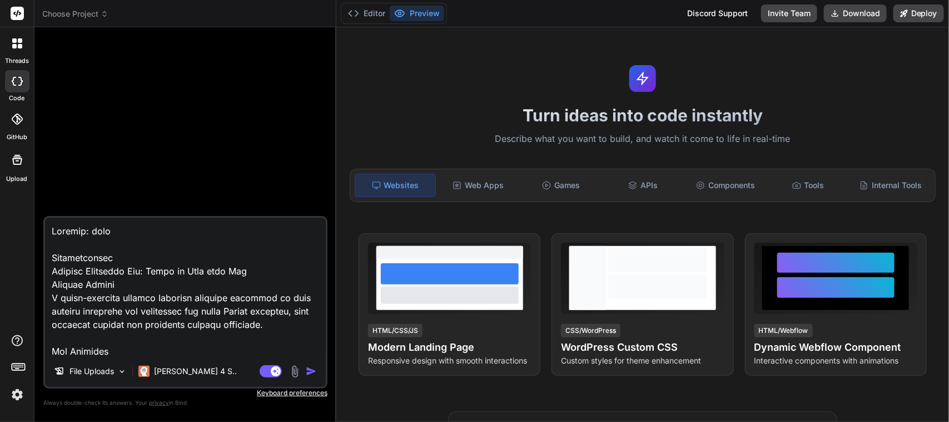
scroll to position [2175, 0]
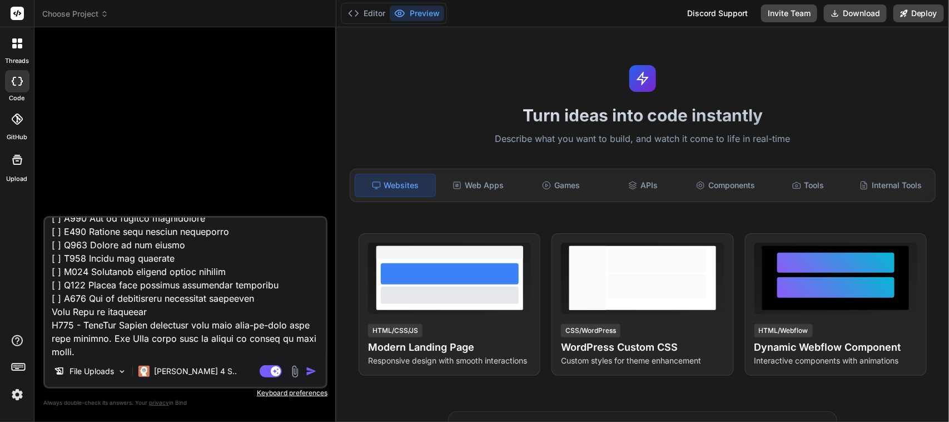
drag, startPoint x: 52, startPoint y: 313, endPoint x: 70, endPoint y: 313, distance: 18.4
click at [70, 313] on textarea at bounding box center [185, 286] width 281 height 138
type textarea "Project: dyad Specification Reading Companion App: Learn to Read with Joy Produ…"
type textarea "x"
type textarea "Project: dyad Specification Reading Companion App: Learn to Read with Joy Produ…"
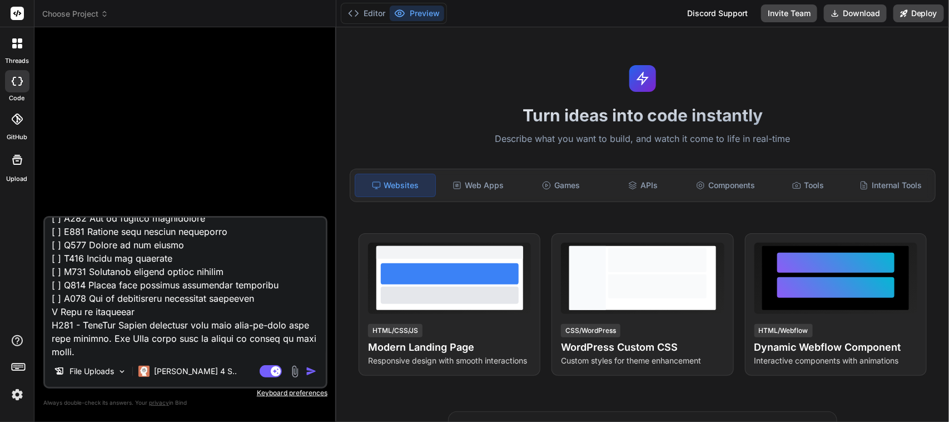
type textarea "x"
type textarea "Project: dyad Specification Reading Companion App: Learn to Read with Joy Produ…"
type textarea "x"
type textarea "Project: dyad Specification Reading Companion App: Learn to Read with Joy Produ…"
type textarea "x"
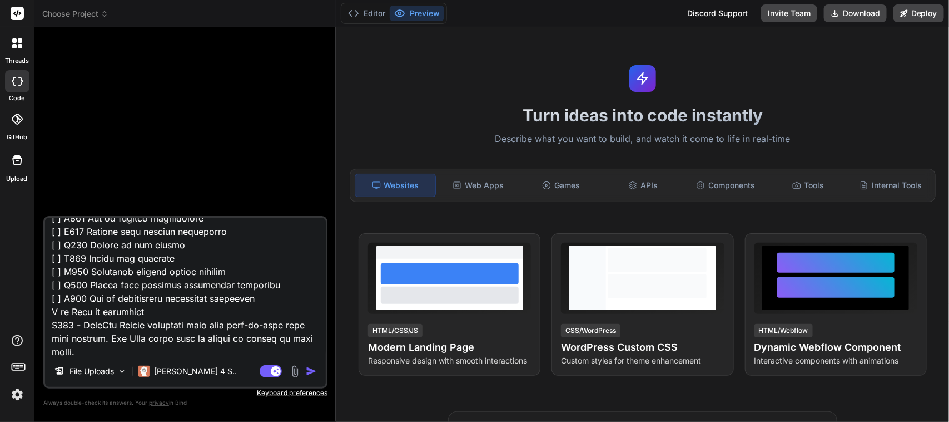
type textarea "Project: dyad Specification Reading Companion App: Learn to Read with Joy Produ…"
type textarea "x"
type textarea "Project: dyad Specification Reading Companion App: Learn to Read with Joy Produ…"
type textarea "x"
type textarea "Project: dyad Specification Reading Companion App: Learn to Read with Joy Produ…"
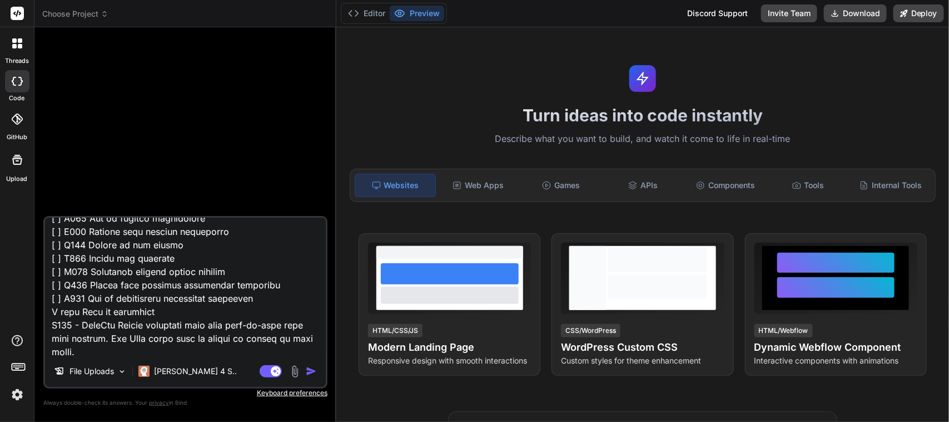
type textarea "x"
type textarea "Project: dyad Specification Reading Companion App: Learn to Read with Joy Produ…"
type textarea "x"
type textarea "Project: dyad Specification Reading Companion App: Learn to Read with Joy Produ…"
type textarea "x"
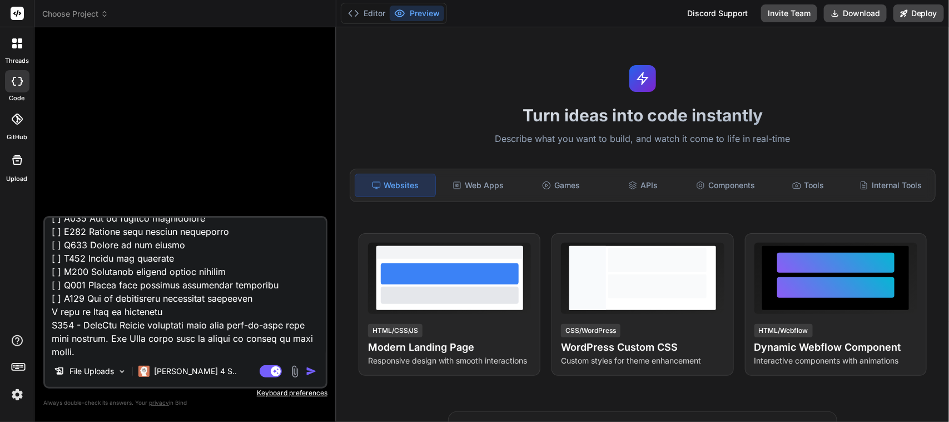
type textarea "Project: dyad Specification Reading Companion App: Learn to Read with Joy Produ…"
type textarea "x"
type textarea "Project: dyad Specification Reading Companion App: Learn to Read with Joy Produ…"
type textarea "x"
type textarea "Project: dyad Specification Reading Companion App: Learn to Read with Joy Produ…"
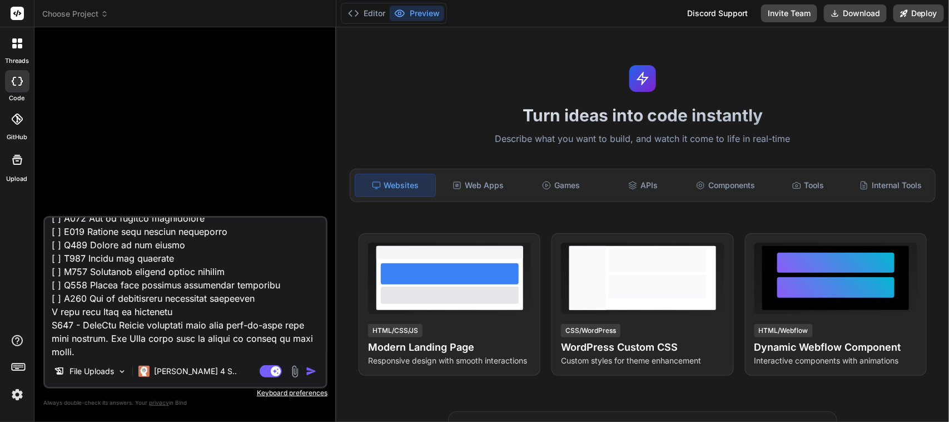
type textarea "x"
type textarea "Project: dyad Specification Reading Companion App: Learn to Read with Joy Produ…"
type textarea "x"
type textarea "Project: dyad Specification Reading Companion App: Learn to Read with Joy Produ…"
type textarea "x"
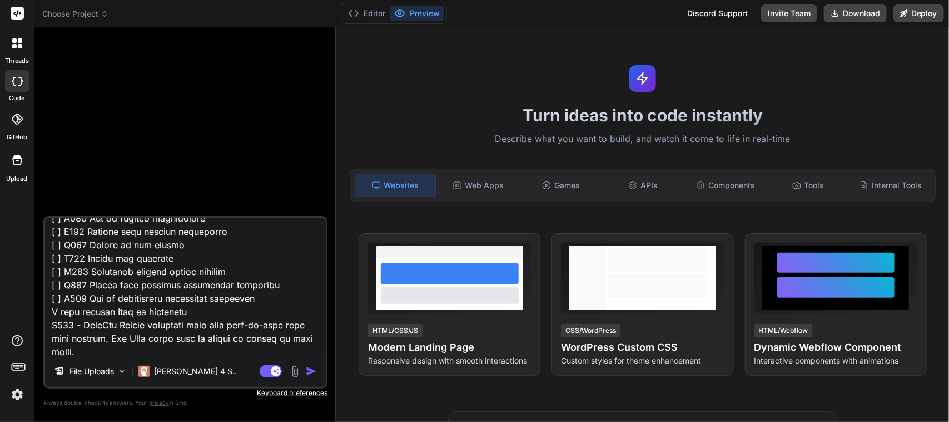
type textarea "Project: dyad Specification Reading Companion App: Learn to Read with Joy Produ…"
type textarea "x"
type textarea "Project: dyad Specification Reading Companion App: Learn to Read with Joy Produ…"
type textarea "x"
type textarea "Project: dyad Specification Reading Companion App: Learn to Read with Joy Produ…"
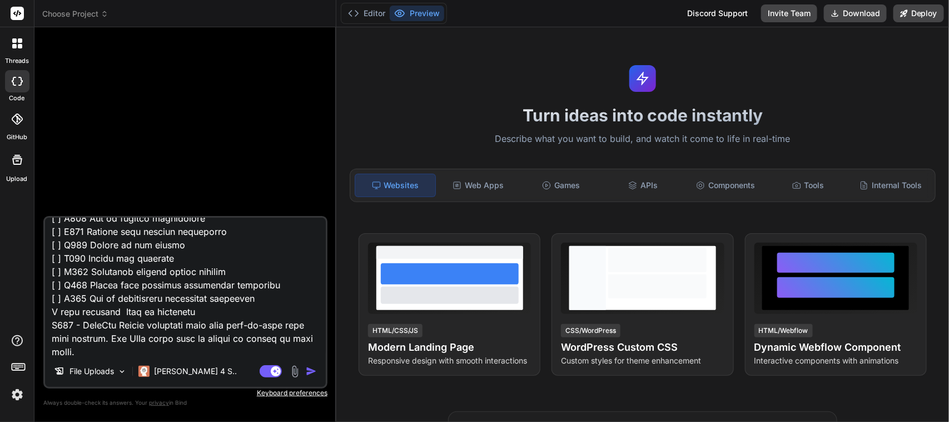
type textarea "x"
type textarea "Project: dyad Specification Reading Companion App: Learn to Read with Joy Produ…"
type textarea "x"
type textarea "Project: dyad Specification Reading Companion App: Learn to Read with Joy Produ…"
type textarea "x"
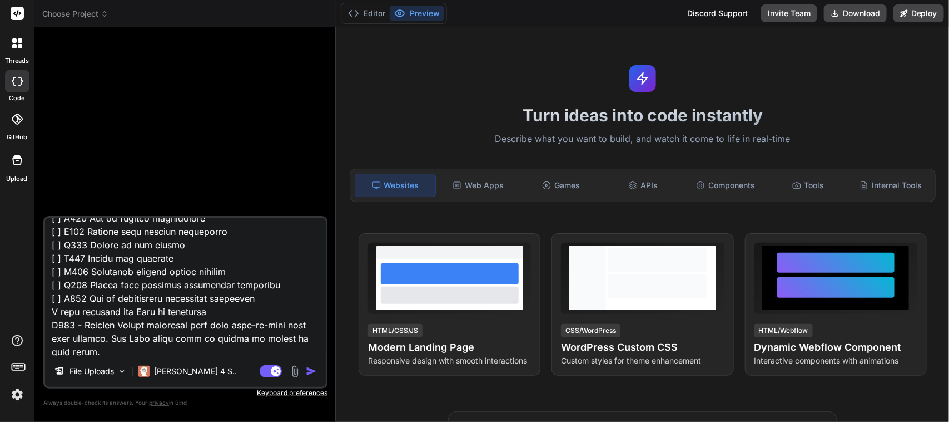
type textarea "Project: dyad Specification Reading Companion App: Learn to Read with Joy Produ…"
type textarea "x"
type textarea "Project: dyad Specification Reading Companion App: Learn to Read with Joy Produ…"
type textarea "x"
type textarea "Project: dyad Specification Reading Companion App: Learn to Read with Joy Produ…"
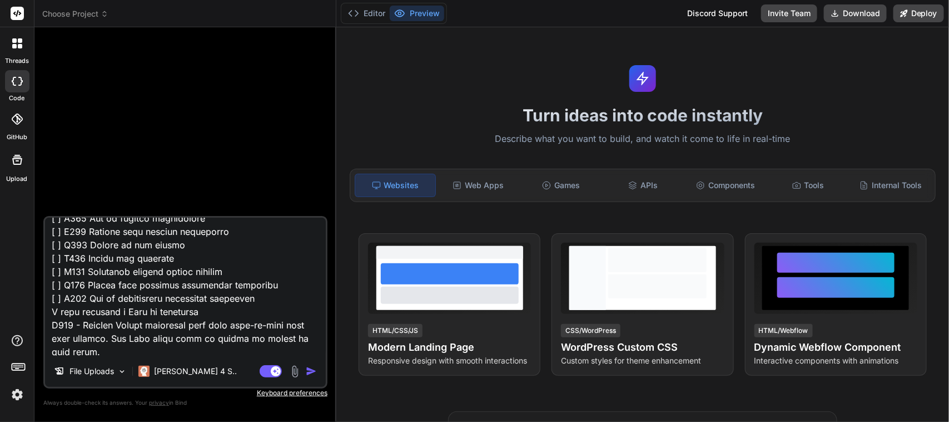
type textarea "x"
type textarea "Project: dyad Specification Reading Companion App: Learn to Read with Joy Produ…"
type textarea "x"
type textarea "Project: dyad Specification Reading Companion App: Learn to Read with Joy Produ…"
type textarea "x"
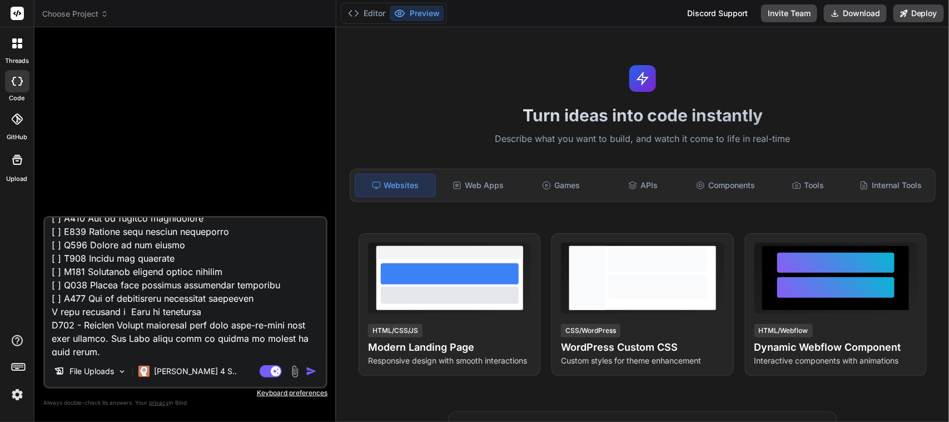
type textarea "Project: dyad Specification Reading Companion App: Learn to Read with Joy Produ…"
type textarea "x"
type textarea "Project: dyad Specification Reading Companion App: Learn to Read with Joy Produ…"
type textarea "x"
type textarea "Project: dyad Specification Reading Companion App: Learn to Read with Joy Produ…"
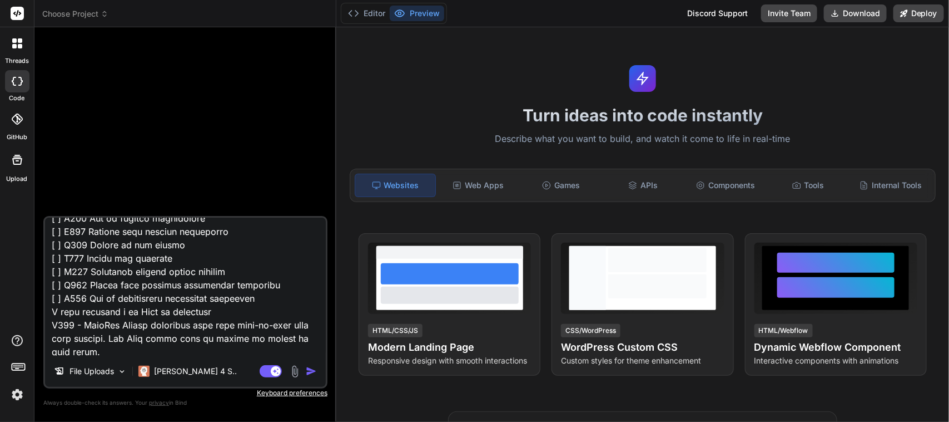
type textarea "x"
type textarea "Project: dyad Specification Reading Companion App: Learn to Read with Joy Produ…"
type textarea "x"
type textarea "Project: dyad Specification Reading Companion App: Learn to Read with Joy Produ…"
type textarea "x"
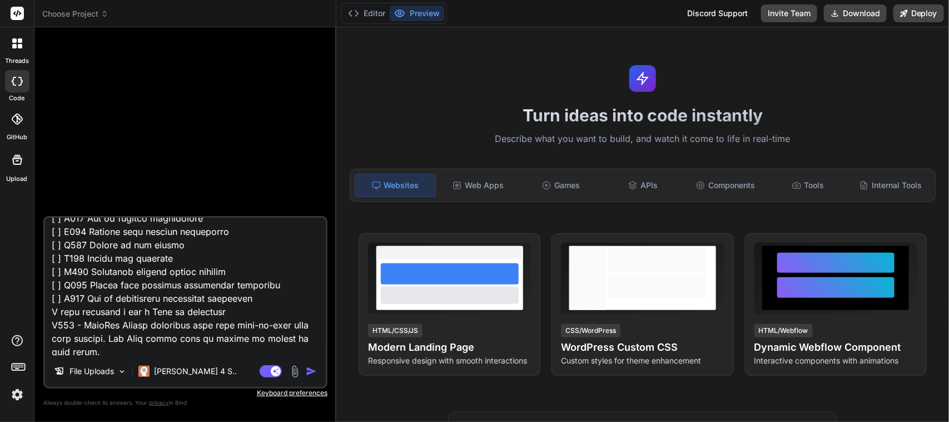
type textarea "Project: dyad Specification Reading Companion App: Learn to Read with Joy Produ…"
type textarea "x"
type textarea "Project: dyad Specification Reading Companion App: Learn to Read with Joy Produ…"
type textarea "x"
type textarea "Project: dyad Specification Reading Companion App: Learn to Read with Joy Produ…"
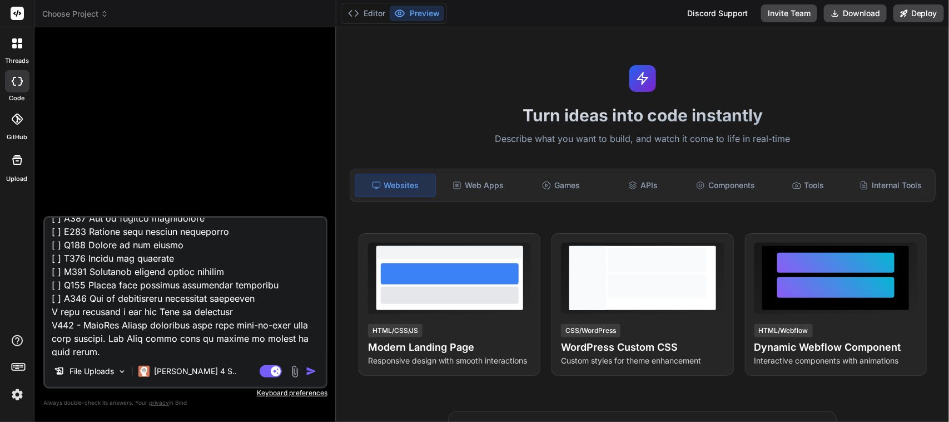
type textarea "x"
type textarea "Project: dyad Specification Reading Companion App: Learn to Read with Joy Produ…"
type textarea "x"
type textarea "Project: dyad Specification Reading Companion App: Learn to Read with Joy Produ…"
type textarea "x"
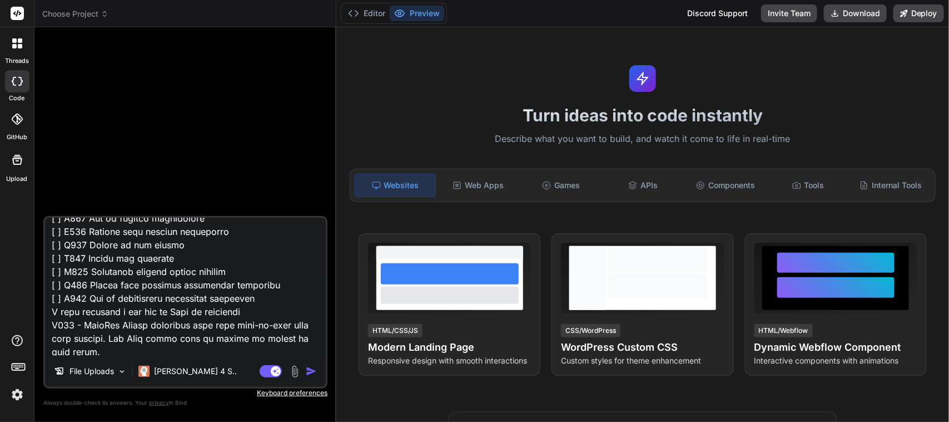
type textarea "Project: dyad Specification Reading Companion App: Learn to Read with Joy Produ…"
type textarea "x"
type textarea "Project: dyad Specification Reading Companion App: Learn to Read with Joy Produ…"
type textarea "x"
type textarea "Project: dyad Specification Reading Companion App: Learn to Read with Joy Produ…"
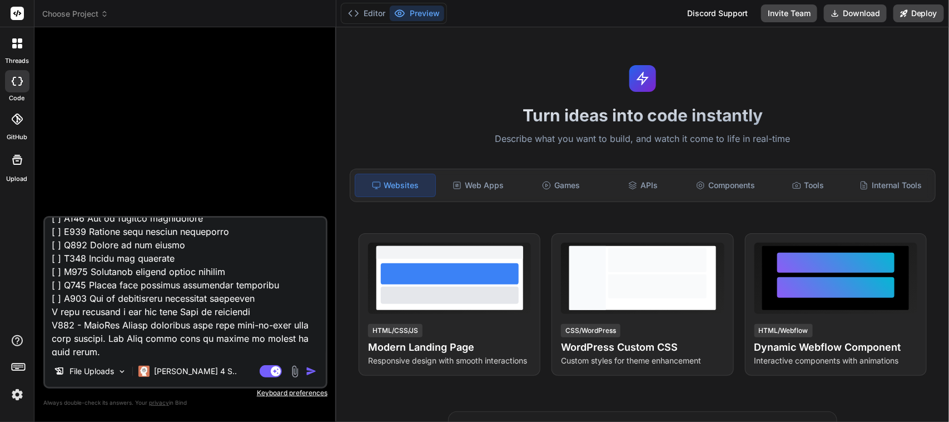
type textarea "x"
type textarea "Project: dyad Specification Reading Companion App: Learn to Read with Joy Produ…"
type textarea "x"
type textarea "Project: dyad Specification Reading Companion App: Learn to Read with Joy Produ…"
type textarea "x"
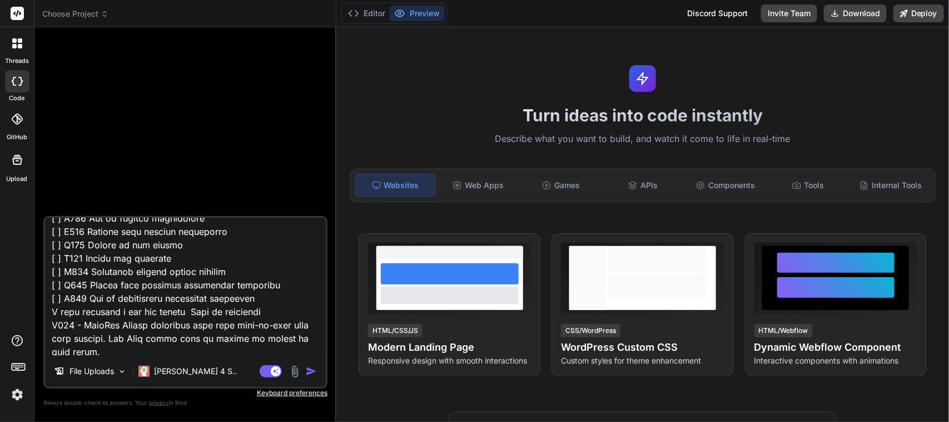
type textarea "Project: dyad Specification Reading Companion App: Learn to Read with Joy Produ…"
type textarea "x"
type textarea "Project: dyad Specification Reading Companion App: Learn to Read with Joy Produ…"
type textarea "x"
type textarea "Project: dyad Specification Reading Companion App: Learn to Read with Joy Produ…"
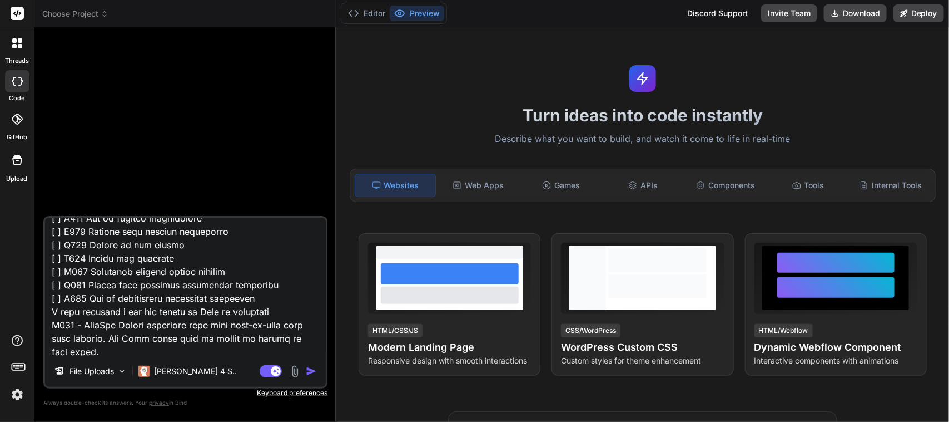
type textarea "x"
type textarea "Project: dyad Specification Reading Companion App: Learn to Read with Joy Produ…"
type textarea "x"
type textarea "Project: dyad Specification Reading Companion App: Learn to Read with Joy Produ…"
type textarea "x"
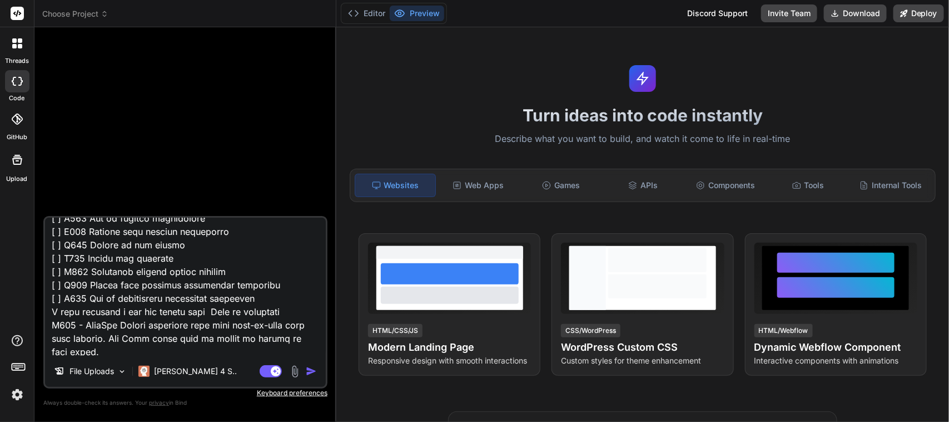
type textarea "Project: dyad Specification Reading Companion App: Learn to Read with Joy Produ…"
type textarea "x"
type textarea "Project: dyad Specification Reading Companion App: Learn to Read with Joy Produ…"
type textarea "x"
type textarea "Project: dyad Specification Reading Companion App: Learn to Read with Joy Produ…"
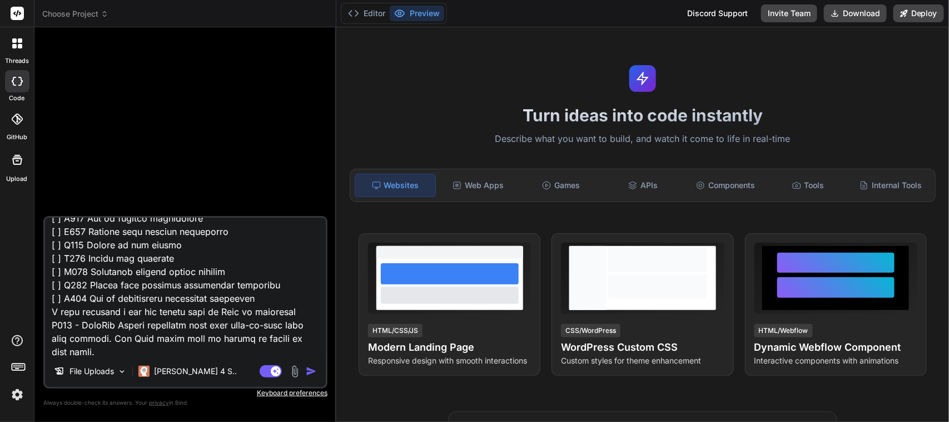
type textarea "x"
type textarea "Project: dyad Specification Reading Companion App: Learn to Read with Joy Produ…"
type textarea "x"
type textarea "Project: dyad Specification Reading Companion App: Learn to Read with Joy Produ…"
type textarea "x"
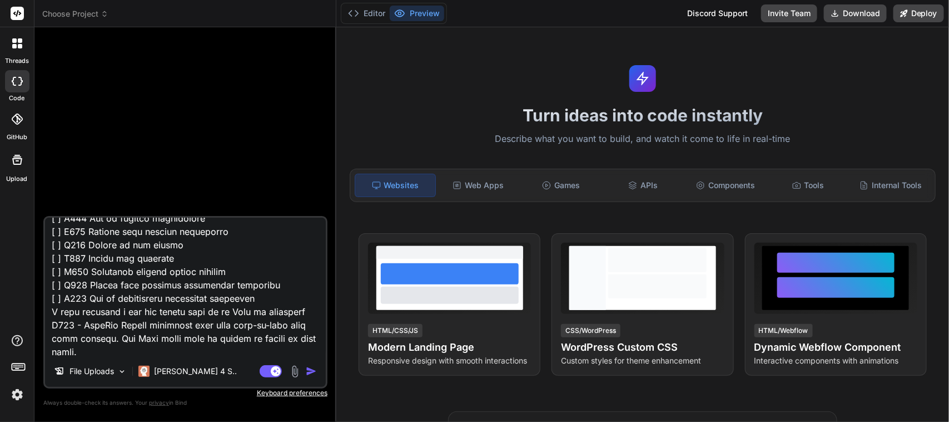
type textarea "Project: dyad Specification Reading Companion App: Learn to Read with Joy Produ…"
type textarea "x"
type textarea "Project: dyad Specification Reading Companion App: Learn to Read with Joy Produ…"
type textarea "x"
type textarea "Project: dyad Specification Reading Companion App: Learn to Read with Joy Produ…"
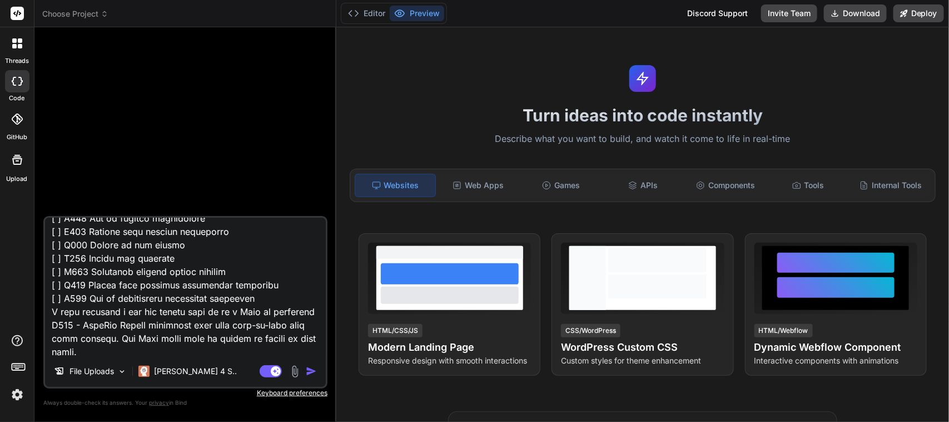
type textarea "x"
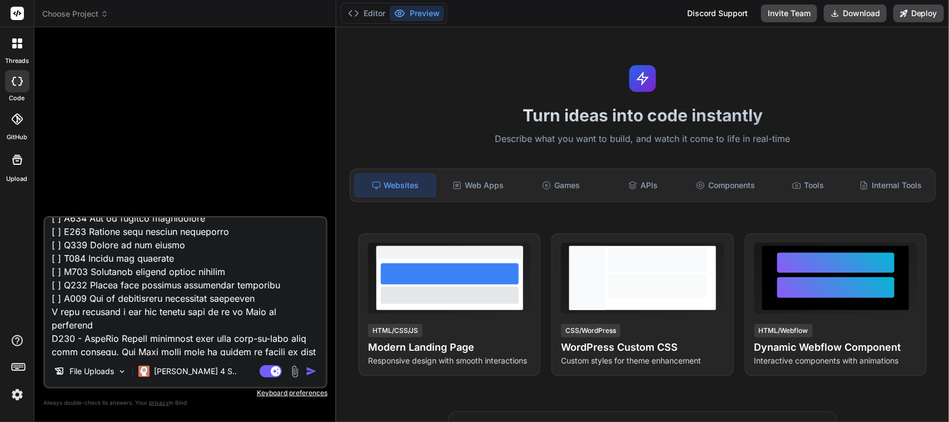
type textarea "Project: dyad Specification Reading Companion App: Learn to Read with Joy Produ…"
type textarea "x"
type textarea "Project: dyad Specification Reading Companion App: Learn to Read with Joy Produ…"
type textarea "x"
type textarea "Project: dyad Specification Reading Companion App: Learn to Read with Joy Produ…"
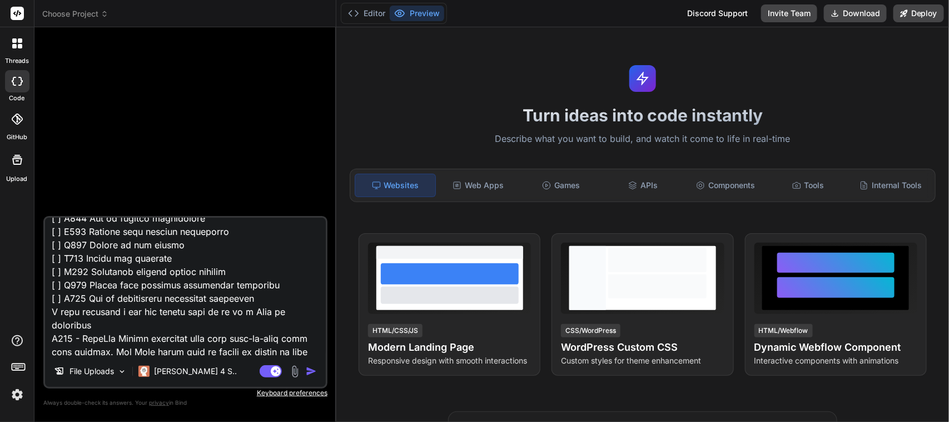
type textarea "x"
type textarea "Project: dyad Specification Reading Companion App: Learn to Read with Joy Produ…"
type textarea "x"
type textarea "Project: dyad Specification Reading Companion App: Learn to Read with Joy Produ…"
type textarea "x"
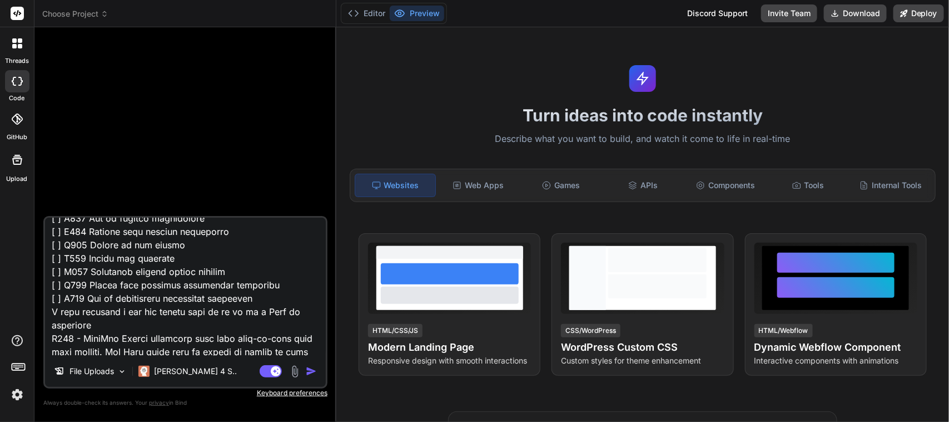
type textarea "Project: dyad Specification Reading Companion App: Learn to Read with Joy Produ…"
type textarea "x"
type textarea "Project: dyad Specification Reading Companion App: Learn to Read with Joy Produ…"
type textarea "x"
type textarea "Project: dyad Specification Reading Companion App: Learn to Read with Joy Produ…"
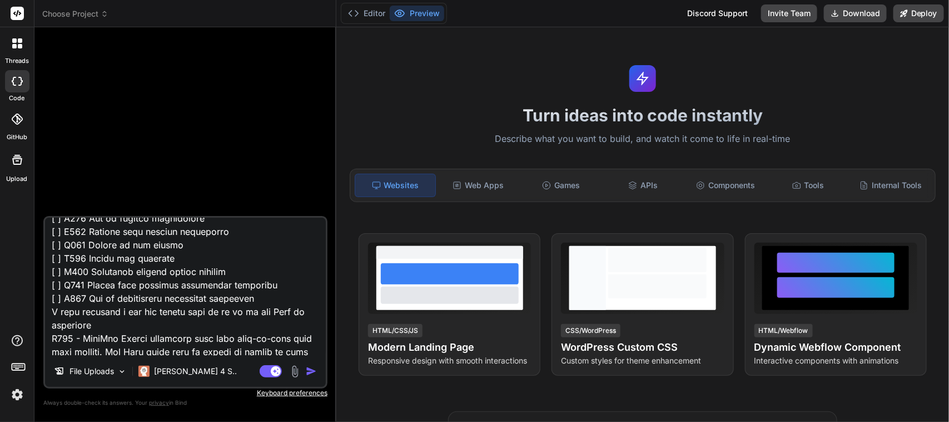
type textarea "x"
type textarea "Project: dyad Specification Reading Companion App: Learn to Read with Joy Produ…"
type textarea "x"
type textarea "Project: dyad Specification Reading Companion App: Learn to Read with Joy Produ…"
type textarea "x"
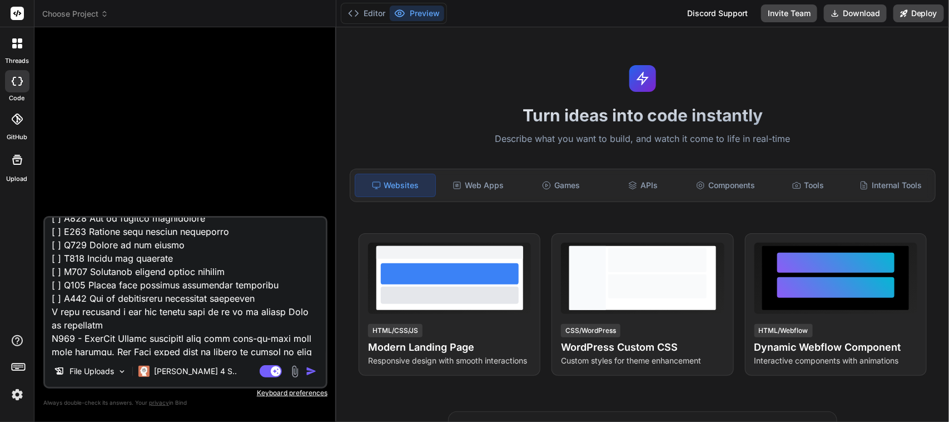
type textarea "Project: dyad Specification Reading Companion App: Learn to Read with Joy Produ…"
type textarea "x"
type textarea "Project: dyad Specification Reading Companion App: Learn to Read with Joy Produ…"
type textarea "x"
type textarea "Project: dyad Specification Reading Companion App: Learn to Read with Joy Produ…"
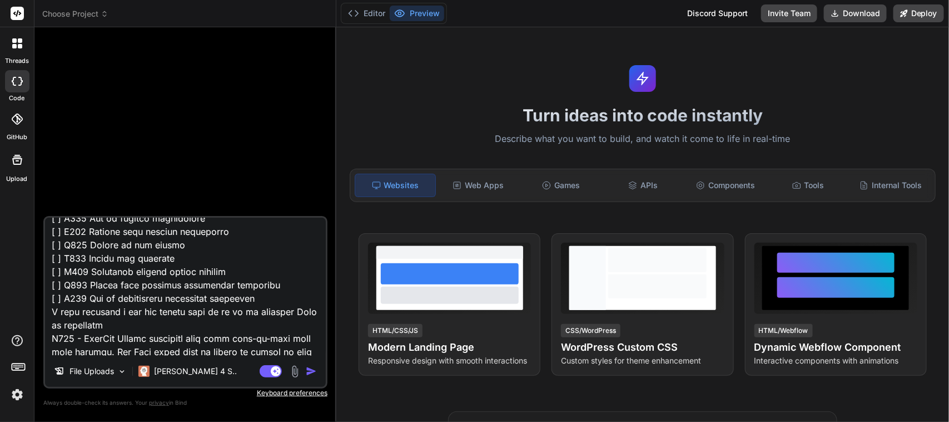
type textarea "x"
type textarea "Project: dyad Specification Reading Companion App: Learn to Read with Joy Produ…"
type textarea "x"
type textarea "Project: dyad Specification Reading Companion App: Learn to Read with Joy Produ…"
type textarea "x"
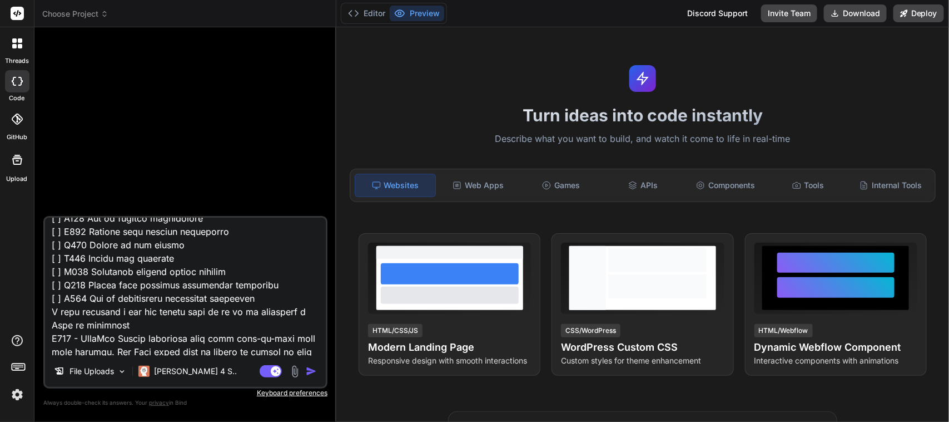
type textarea "Project: dyad Specification Reading Companion App: Learn to Read with Joy Produ…"
type textarea "x"
type textarea "Project: dyad Specification Reading Companion App: Learn to Read with Joy Produ…"
type textarea "x"
type textarea "Project: dyad Specification Reading Companion App: Learn to Read with Joy Produ…"
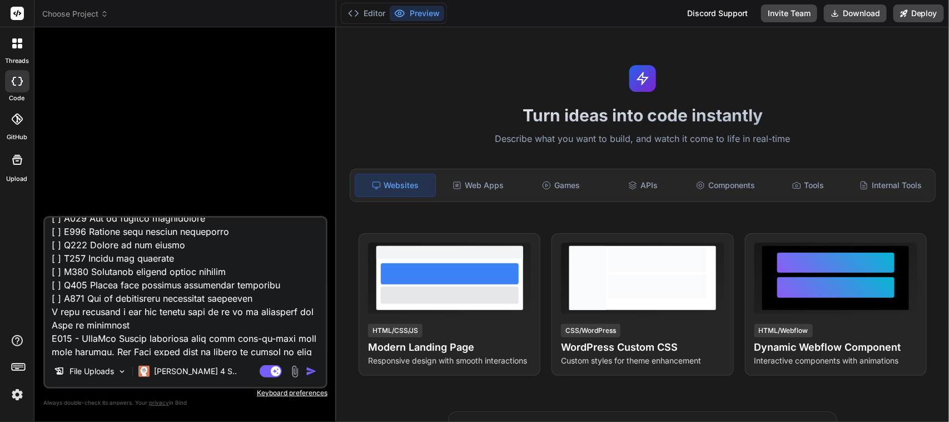
type textarea "x"
type textarea "Project: dyad Specification Reading Companion App: Learn to Read with Joy Produ…"
type textarea "x"
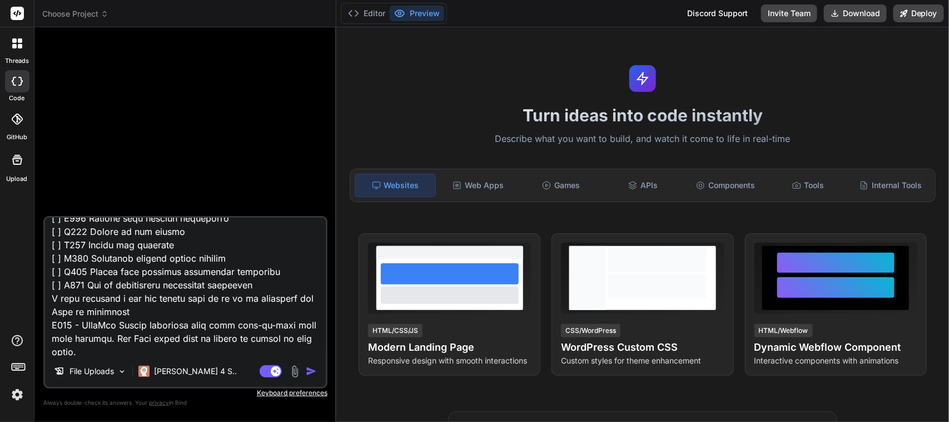
scroll to position [2189, 0]
drag, startPoint x: 86, startPoint y: 310, endPoint x: 154, endPoint y: 310, distance: 67.8
click at [154, 310] on textarea at bounding box center [185, 286] width 281 height 138
type textarea "Project: dyad Specification Reading Companion App: Learn to Read with Joy Produ…"
type textarea "x"
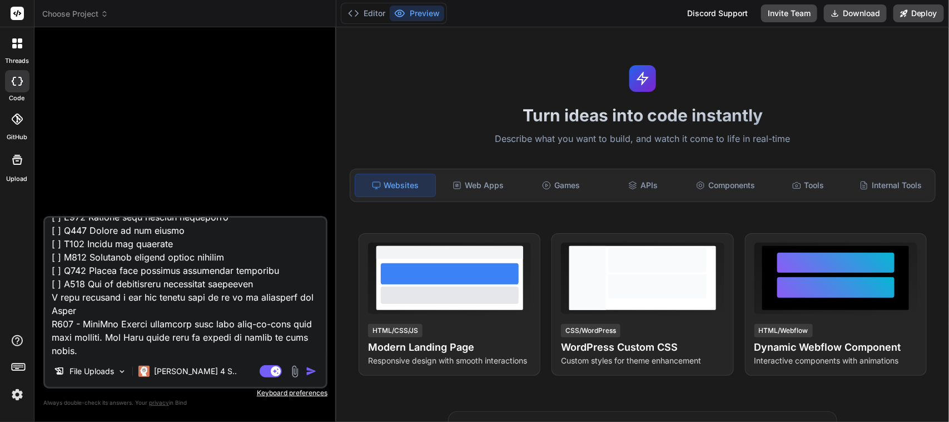
type textarea "Project: dyad Specification Reading Companion App: Learn to Read with Joy Produ…"
type textarea "x"
type textarea "Project: dyad Specification Reading Companion App: Learn to Read with Joy Produ…"
type textarea "x"
type textarea "Project: dyad Specification Reading Companion App: Learn to Read with Joy Produ…"
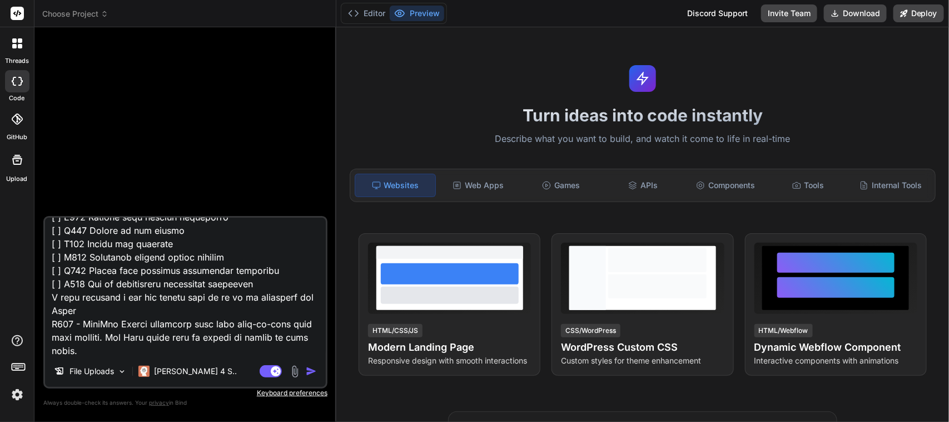
type textarea "x"
type textarea "Project: dyad Specification Reading Companion App: Learn to Read with Joy Produ…"
type textarea "x"
type textarea "Project: dyad Specification Reading Companion App: Learn to Read with Joy Produ…"
type textarea "x"
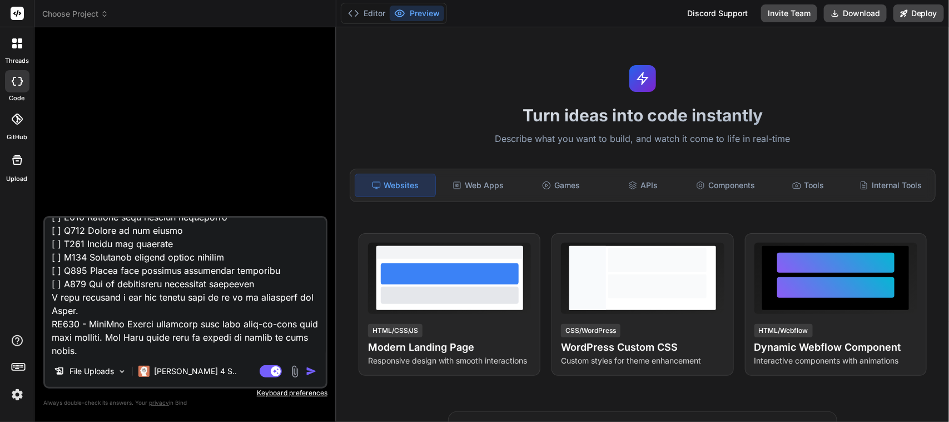
type textarea "Project: dyad Specification Reading Companion App: Learn to Read with Joy Produ…"
type textarea "x"
type textarea "Project: dyad Specification Reading Companion App: Learn to Read with Joy Produ…"
type textarea "x"
type textarea "Project: dyad Specification Reading Companion App: Learn to Read with Joy Produ…"
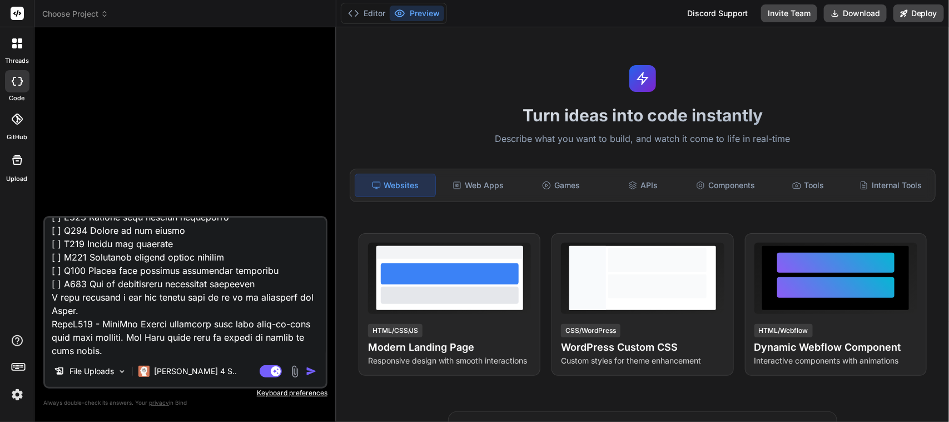
type textarea "x"
type textarea "Project: dyad Specification Reading Companion App: Learn to Read with Joy Produ…"
type textarea "x"
type textarea "Project: dyad Specification Reading Companion App: Learn to Read with Joy Produ…"
type textarea "x"
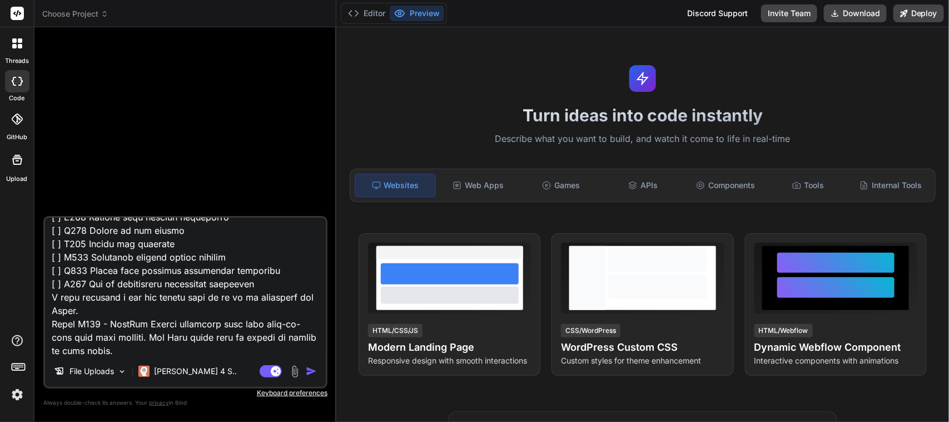
type textarea "Project: dyad Specification Reading Companion App: Learn to Read with Joy Produ…"
type textarea "x"
type textarea "Project: dyad Specification Reading Companion App: Learn to Read with Joy Produ…"
type textarea "x"
type textarea "Project: dyad Specification Reading Companion App: Learn to Read with Joy Produ…"
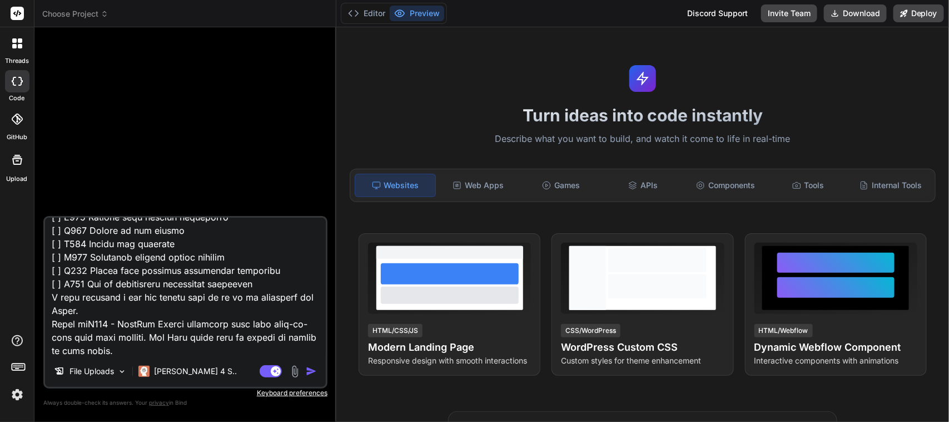
type textarea "x"
type textarea "Project: dyad Specification Reading Companion App: Learn to Read with Joy Produ…"
type textarea "x"
type textarea "Project: dyad Specification Reading Companion App: Learn to Read with Joy Produ…"
type textarea "x"
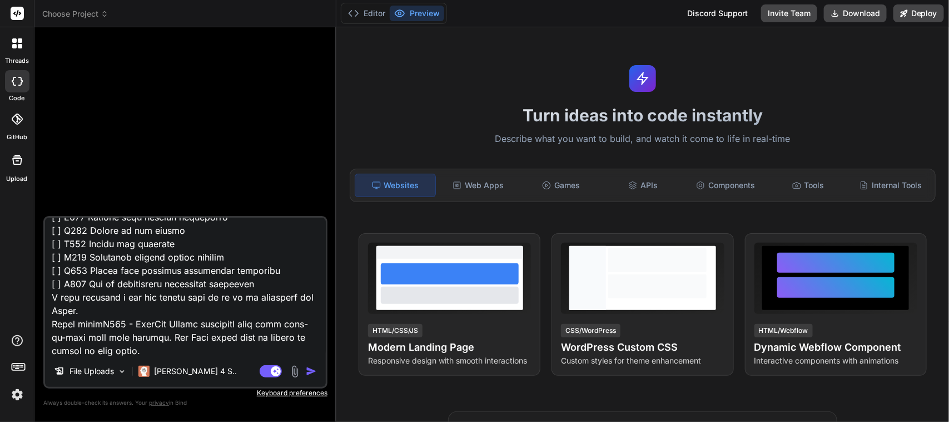
type textarea "Project: dyad Specification Reading Companion App: Learn to Read with Joy Produ…"
type textarea "x"
type textarea "Project: dyad Specification Reading Companion App: Learn to Read with Joy Produ…"
type textarea "x"
type textarea "Project: dyad Specification Reading Companion App: Learn to Read with Joy Produ…"
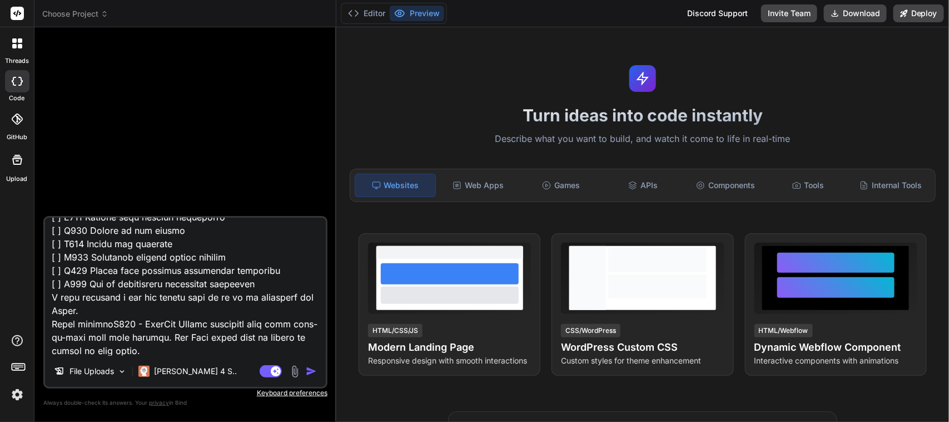
type textarea "x"
type textarea "Project: dyad Specification Reading Companion App: Learn to Read with Joy Produ…"
type textarea "x"
type textarea "Project: dyad Specification Reading Companion App: Learn to Read with Joy Produ…"
type textarea "x"
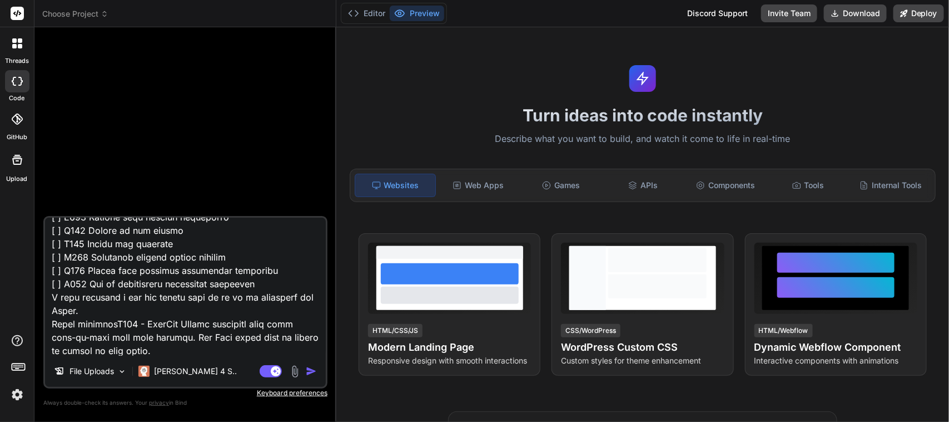
type textarea "Project: dyad Specification Reading Companion App: Learn to Read with Joy Produ…"
type textarea "x"
type textarea "Project: dyad Specification Reading Companion App: Learn to Read with Joy Produ…"
type textarea "x"
type textarea "Project: dyad Specification Reading Companion App: Learn to Read with Joy Produ…"
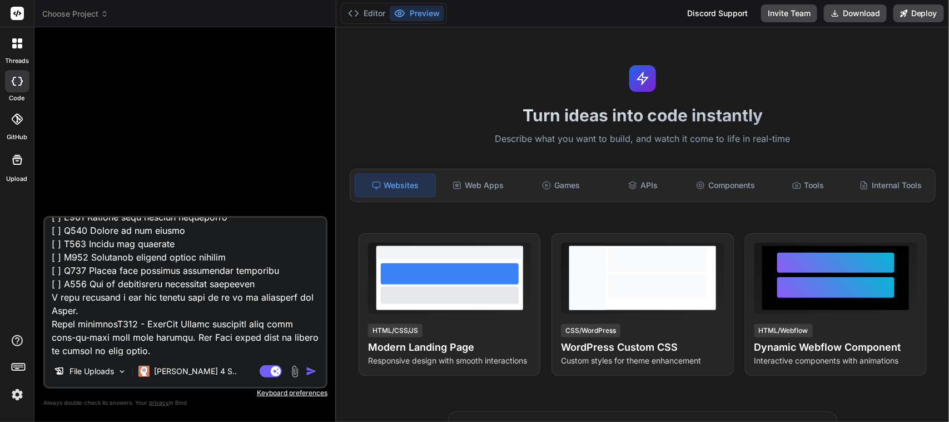
type textarea "x"
type textarea "Project: dyad Specification Reading Companion App: Learn to Read with Joy Produ…"
type textarea "x"
type textarea "Project: dyad Specification Reading Companion App: Learn to Read with Joy Produ…"
type textarea "x"
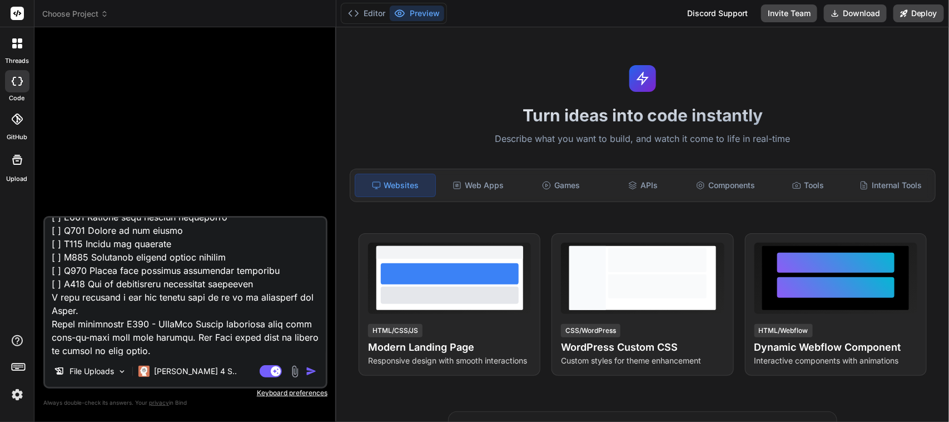
type textarea "Project: dyad Specification Reading Companion App: Learn to Read with Joy Produ…"
click at [226, 353] on textarea at bounding box center [185, 286] width 281 height 138
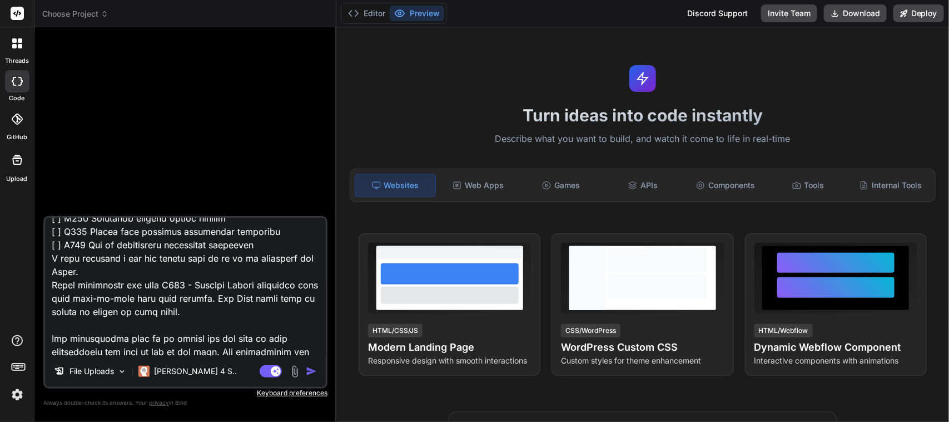
scroll to position [2242, 0]
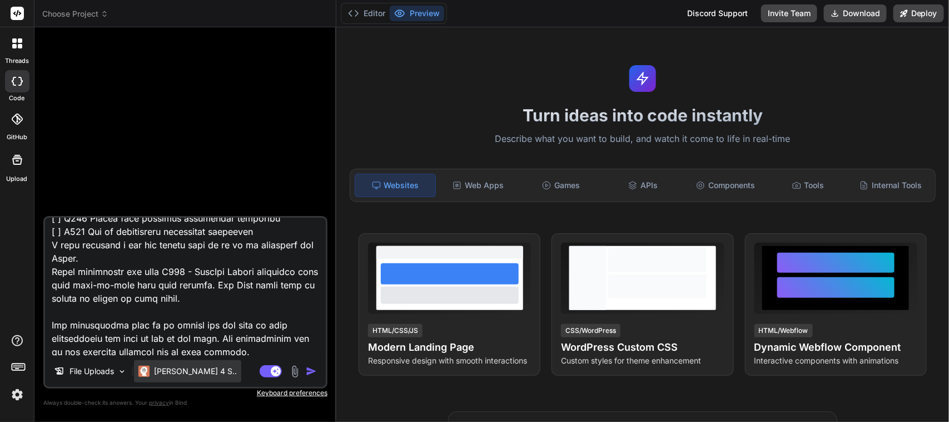
click at [174, 371] on p "[PERSON_NAME] 4 S.." at bounding box center [195, 370] width 83 height 11
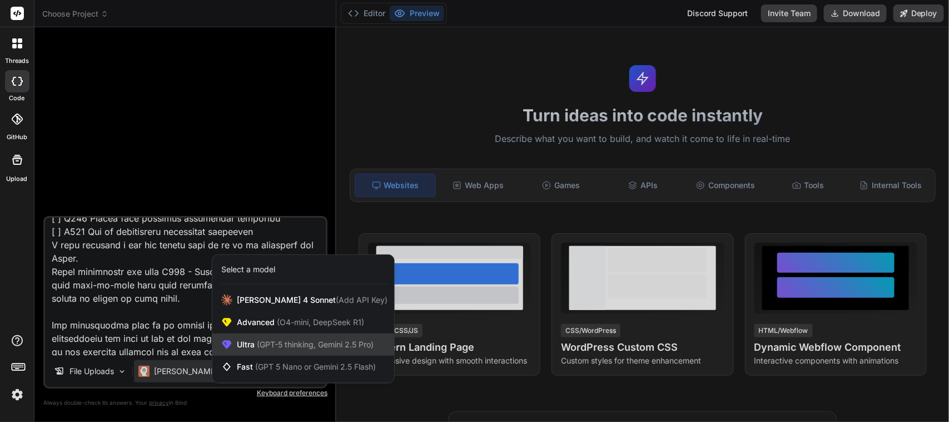
click at [251, 346] on span "Ultra (GPT-5 thinking, Gemini 2.5 Pro)" at bounding box center [305, 344] width 137 height 11
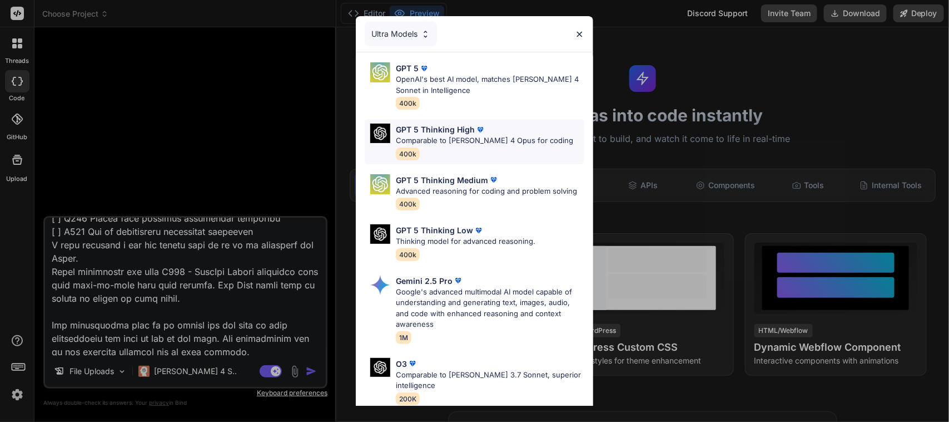
click at [440, 137] on p "Comparable to [PERSON_NAME] 4 Opus for coding" at bounding box center [484, 140] width 177 height 11
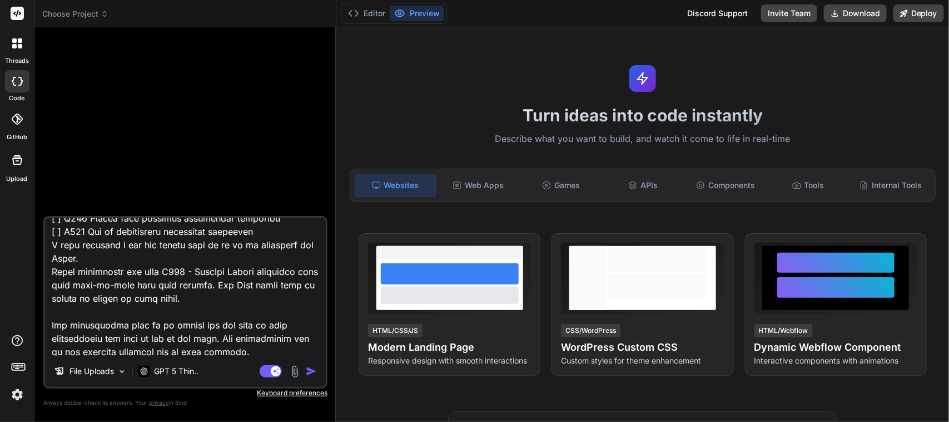
click at [311, 371] on img "button" at bounding box center [311, 370] width 11 height 11
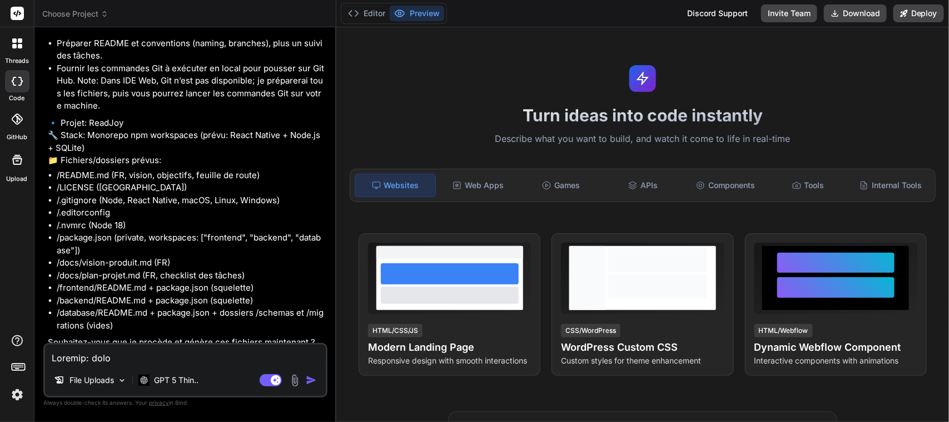
scroll to position [1137, 0]
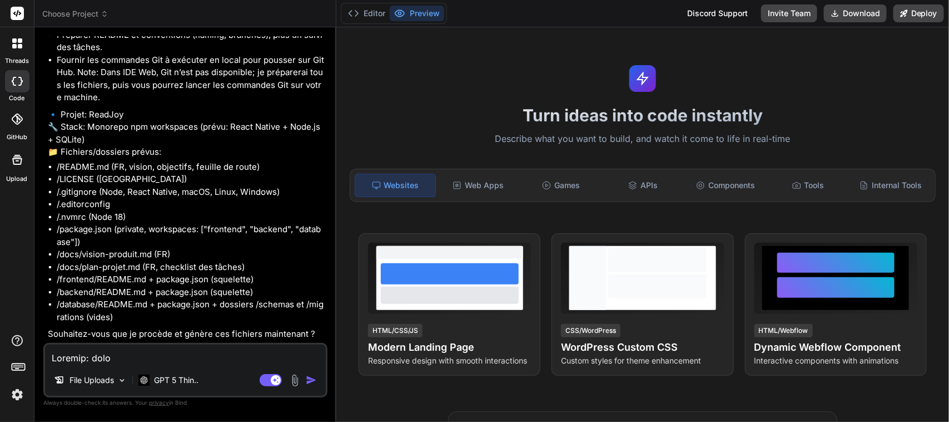
click at [130, 354] on textarea at bounding box center [185, 354] width 281 height 20
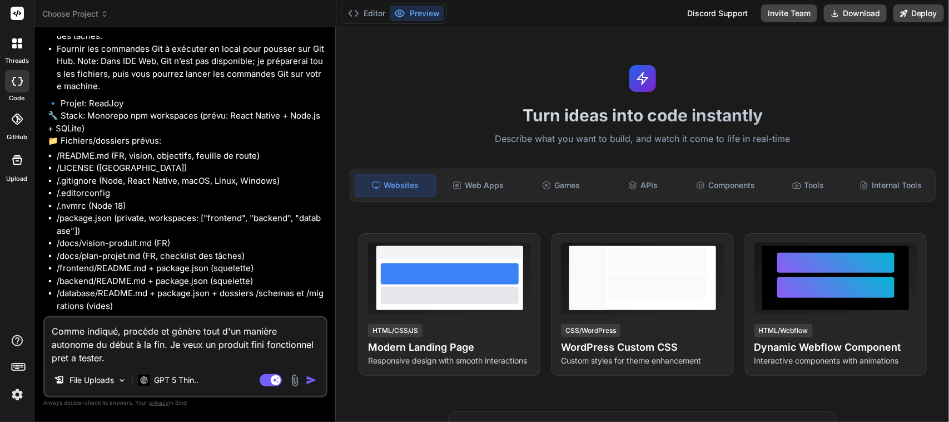
click at [315, 380] on img "button" at bounding box center [311, 379] width 11 height 11
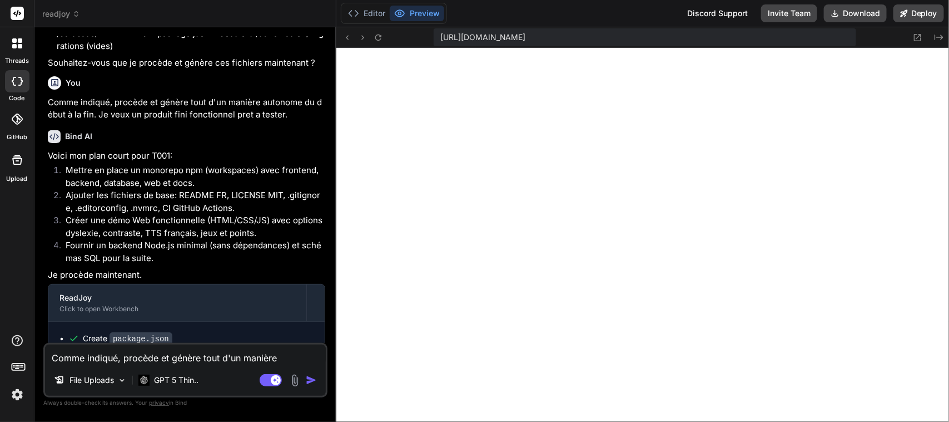
scroll to position [1904, 0]
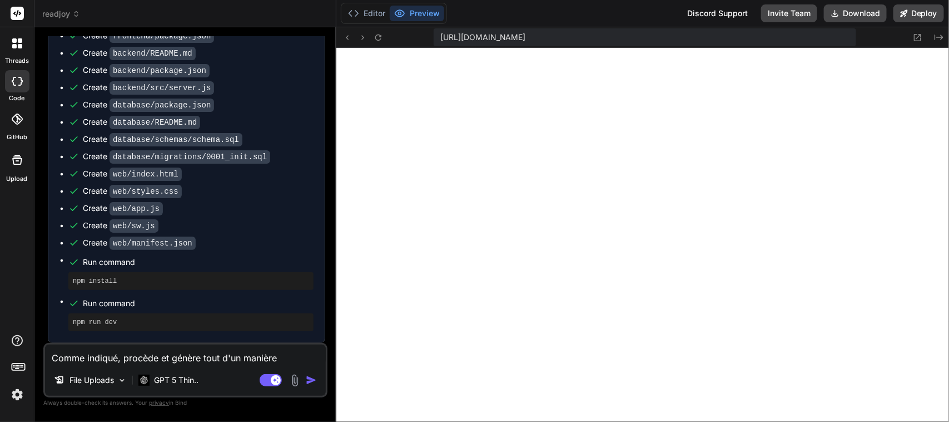
click at [124, 356] on textarea "Comme indiqué, procède et génère tout d'un manière autonome du début à la fin. …" at bounding box center [185, 354] width 281 height 20
click at [17, 398] on img at bounding box center [17, 394] width 19 height 19
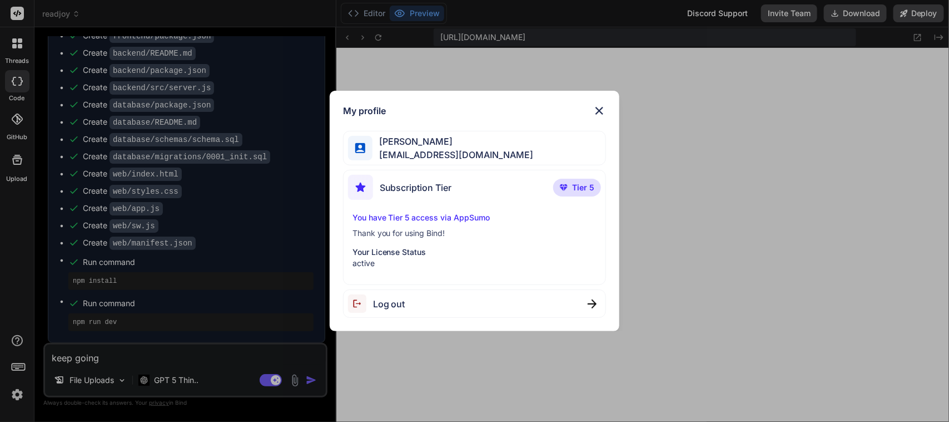
click at [598, 108] on img at bounding box center [599, 110] width 13 height 13
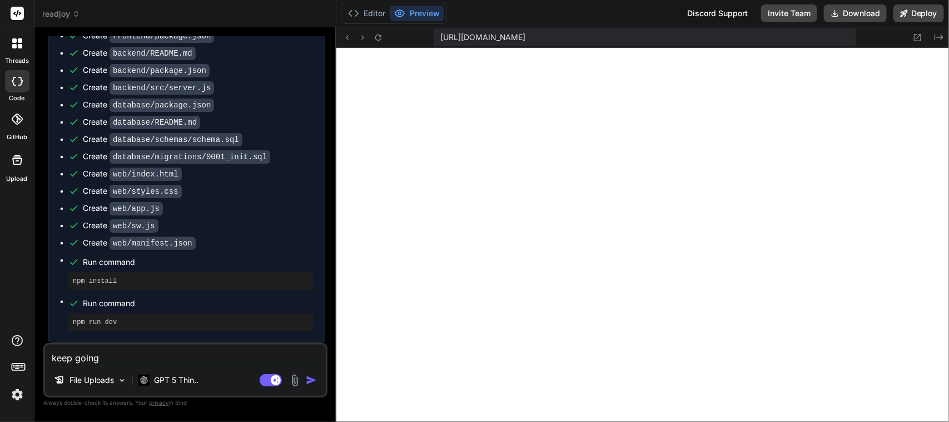
click at [128, 356] on textarea "keep going" at bounding box center [185, 354] width 281 height 20
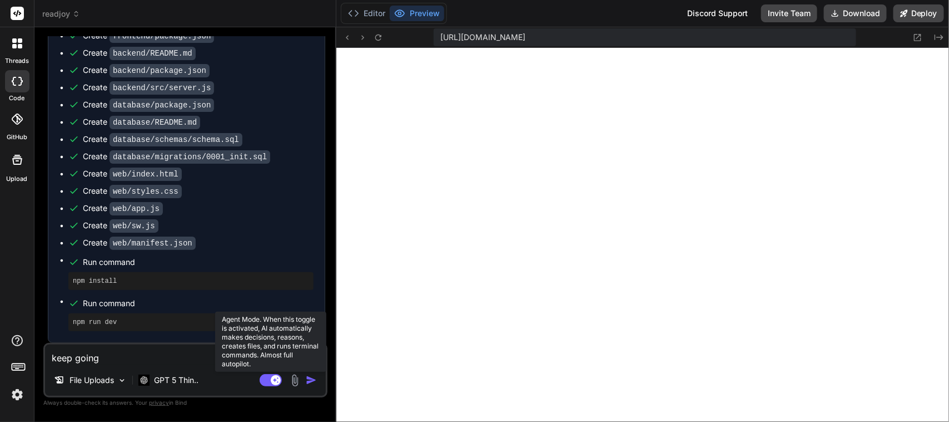
click at [265, 379] on rect at bounding box center [271, 380] width 22 height 12
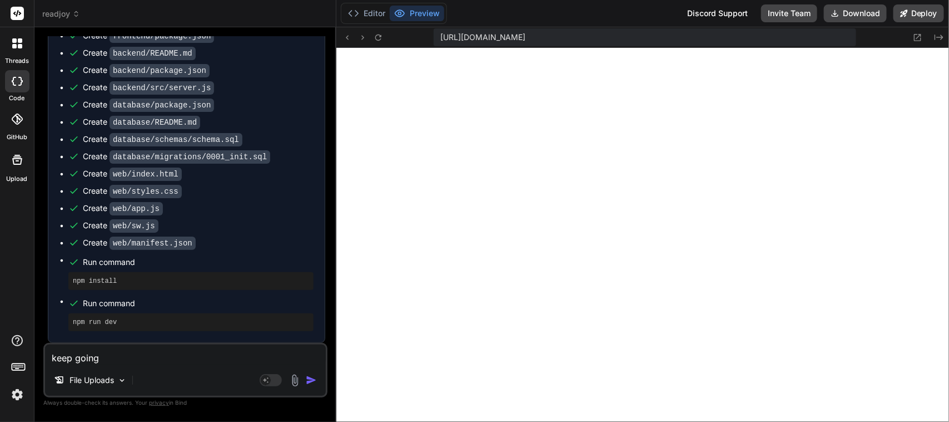
click at [132, 356] on textarea "keep going" at bounding box center [185, 354] width 281 height 20
click at [313, 382] on img "button" at bounding box center [311, 379] width 11 height 11
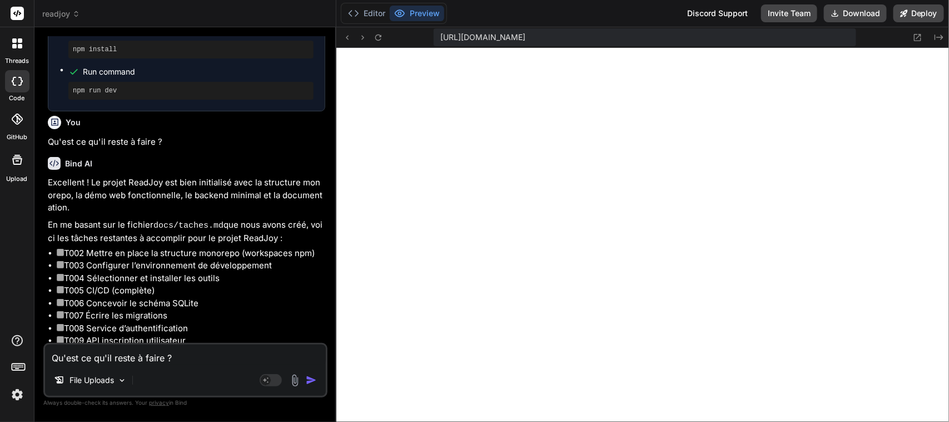
scroll to position [2122, 0]
click at [165, 350] on textarea "Qu'est ce qu'il reste à faire ?" at bounding box center [185, 354] width 281 height 20
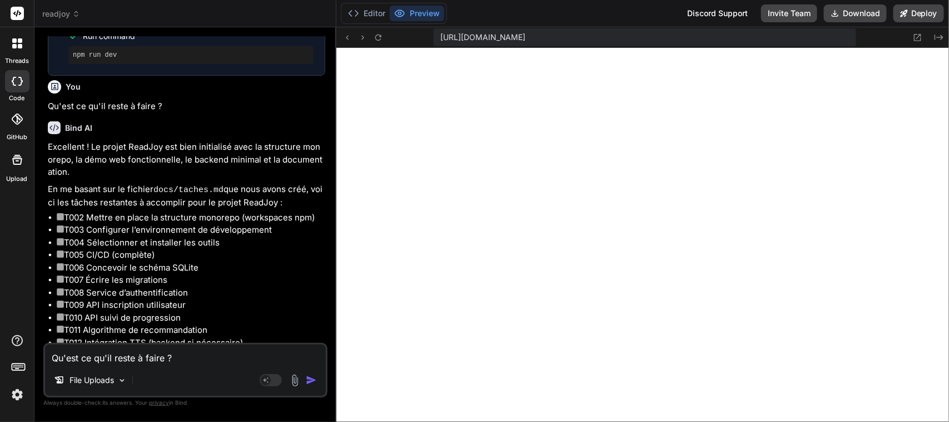
scroll to position [2186, 0]
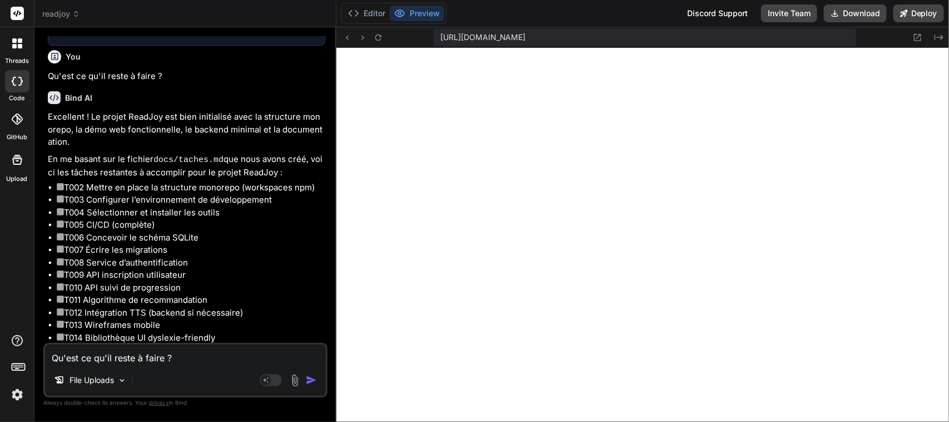
click at [78, 194] on li "T002 Mettre en place la structure monorepo (workspaces npm)" at bounding box center [191, 187] width 269 height 13
copy li "T002"
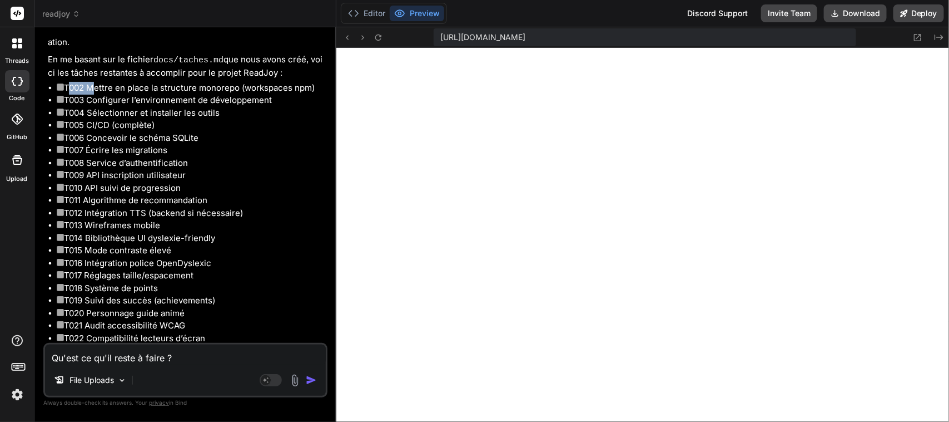
scroll to position [2575, 0]
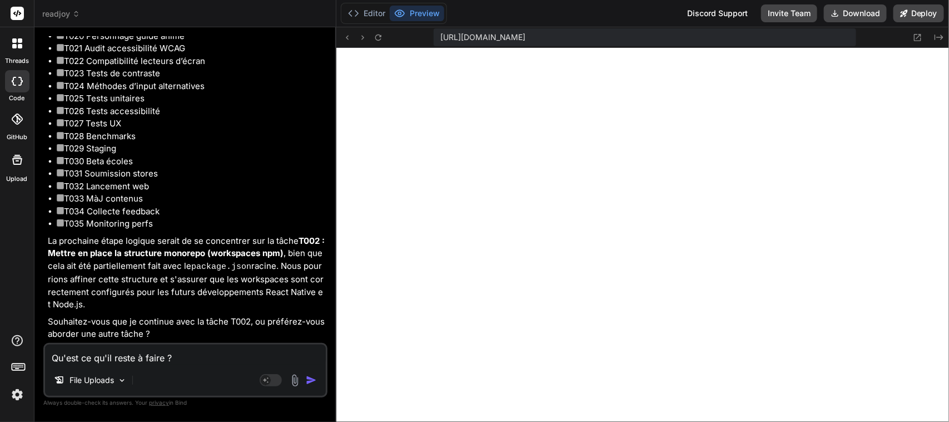
click at [111, 358] on textarea "Qu'est ce qu'il reste à faire ?" at bounding box center [185, 354] width 281 height 20
paste textarea "T002"
click at [313, 379] on img "button" at bounding box center [311, 379] width 11 height 11
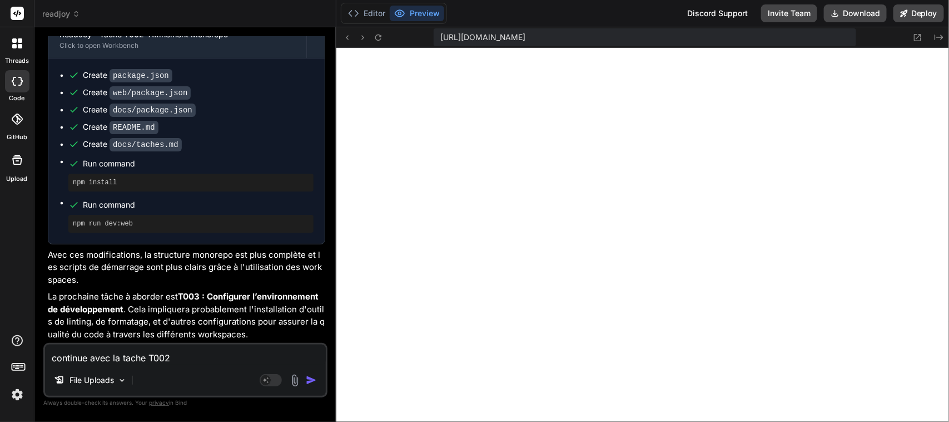
scroll to position [3139, 0]
click at [167, 358] on textarea "continue avec la tache T002" at bounding box center [185, 354] width 281 height 20
click at [170, 345] on textarea "continue avec la tache T002" at bounding box center [185, 354] width 281 height 20
paste textarea "T002"
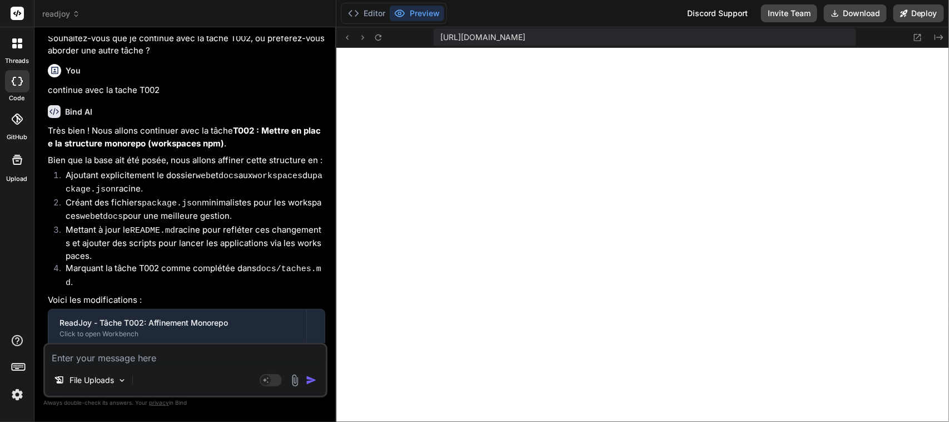
scroll to position [2842, 0]
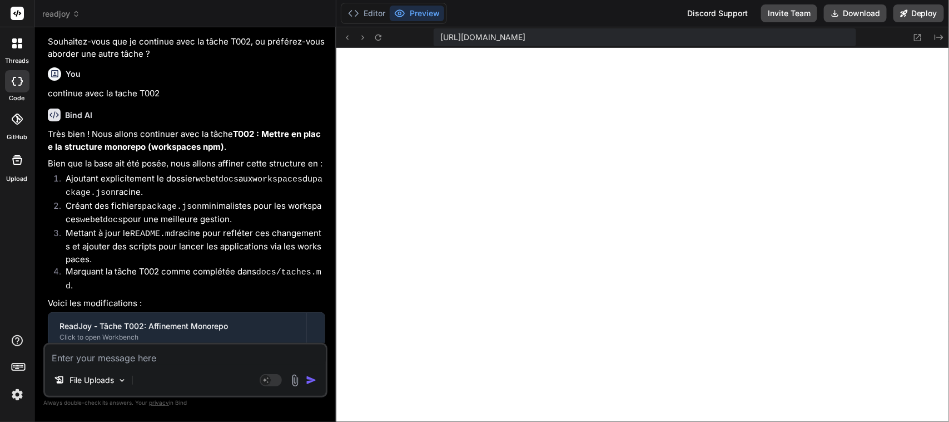
click at [101, 100] on p "continue avec la tache T002" at bounding box center [186, 93] width 277 height 13
copy div "continue avec la tache T002"
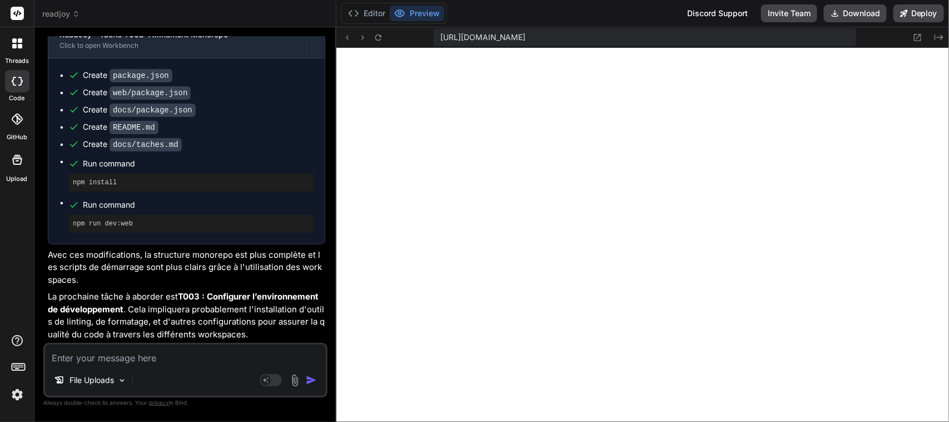
click at [123, 351] on textarea at bounding box center [185, 354] width 281 height 20
paste textarea "continue avec la tache T002"
click at [311, 379] on img "button" at bounding box center [311, 379] width 11 height 11
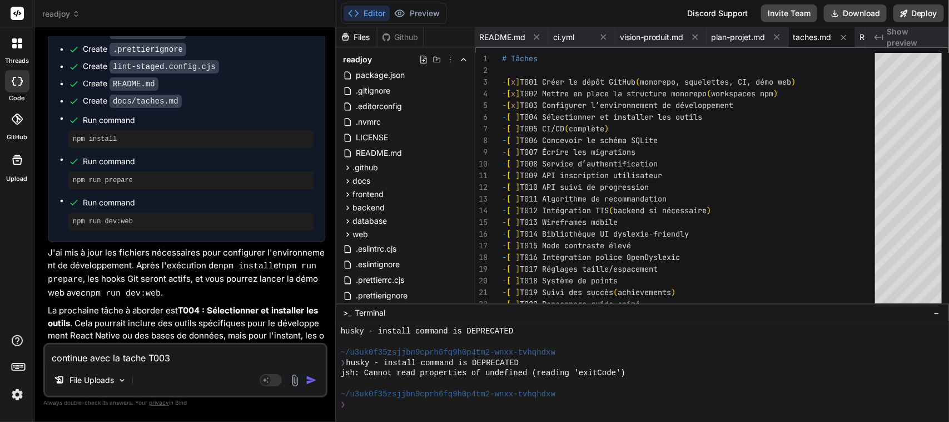
scroll to position [4093, 0]
click at [151, 355] on textarea "continue avec la tache T003" at bounding box center [185, 354] width 281 height 20
paste textarea "continue avec la tache T00"
click at [314, 378] on img "button" at bounding box center [311, 379] width 11 height 11
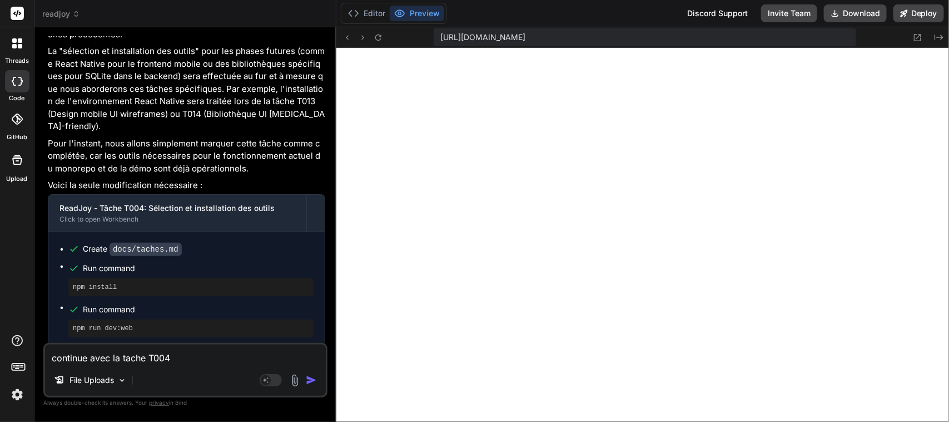
scroll to position [4631, 0]
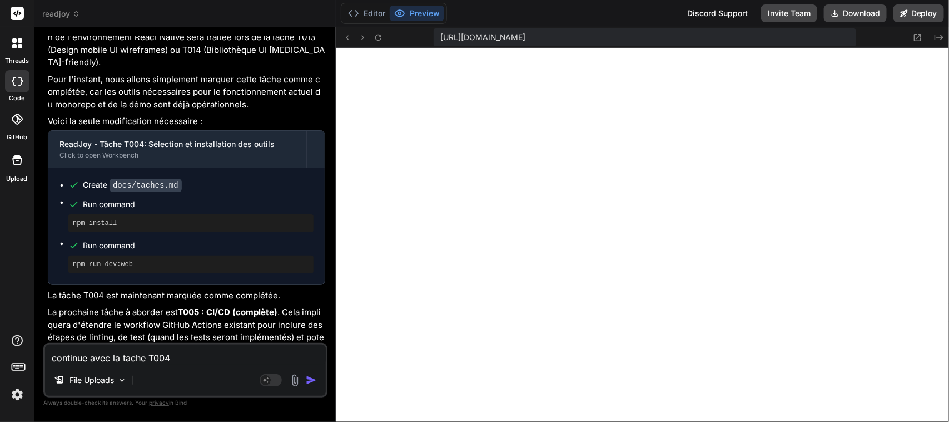
click at [170, 353] on textarea "continue avec la tache T004" at bounding box center [185, 354] width 281 height 20
paste textarea "continue avec la tache T00"
click at [311, 381] on img "button" at bounding box center [311, 379] width 11 height 11
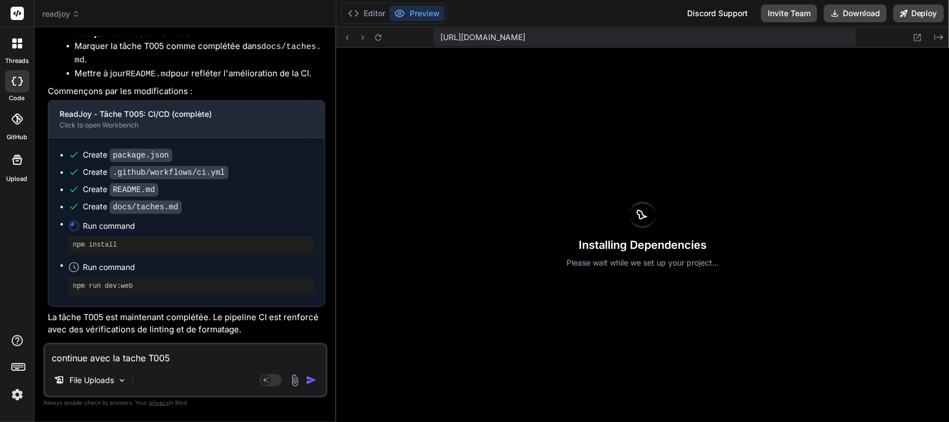
scroll to position [5233, 0]
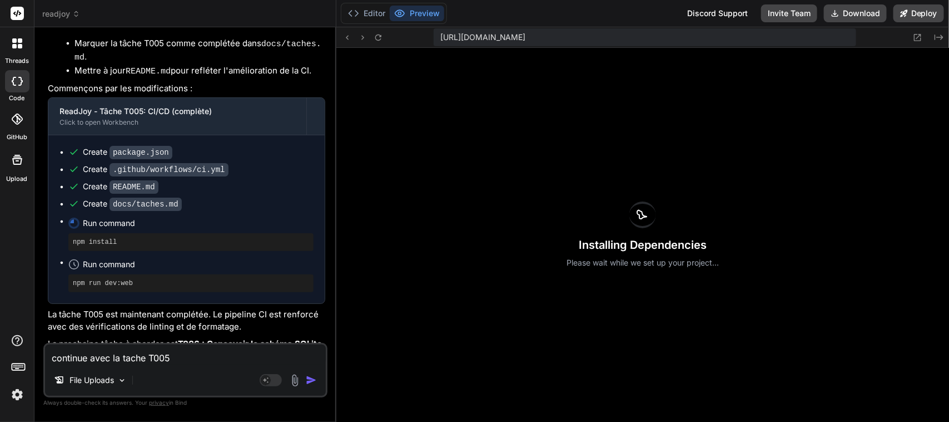
click at [149, 359] on textarea "continue avec la tache T005" at bounding box center [185, 354] width 281 height 20
paste textarea "continue avec la tache T00"
click at [313, 381] on img "button" at bounding box center [311, 379] width 11 height 11
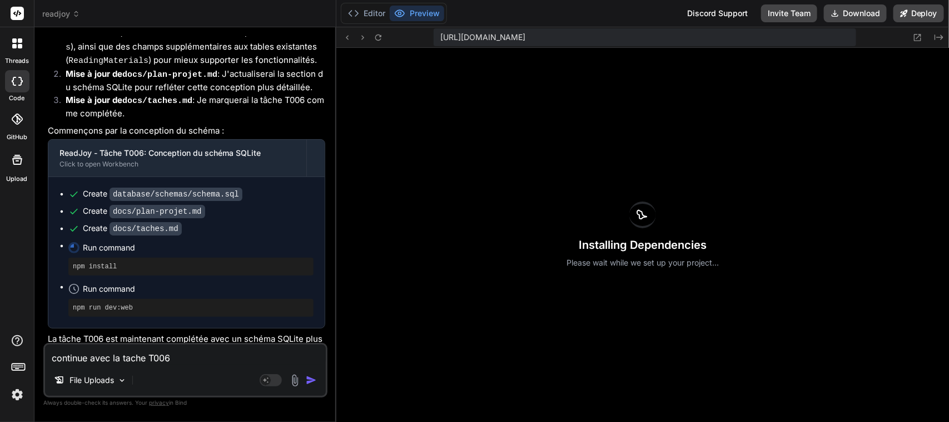
scroll to position [5805, 0]
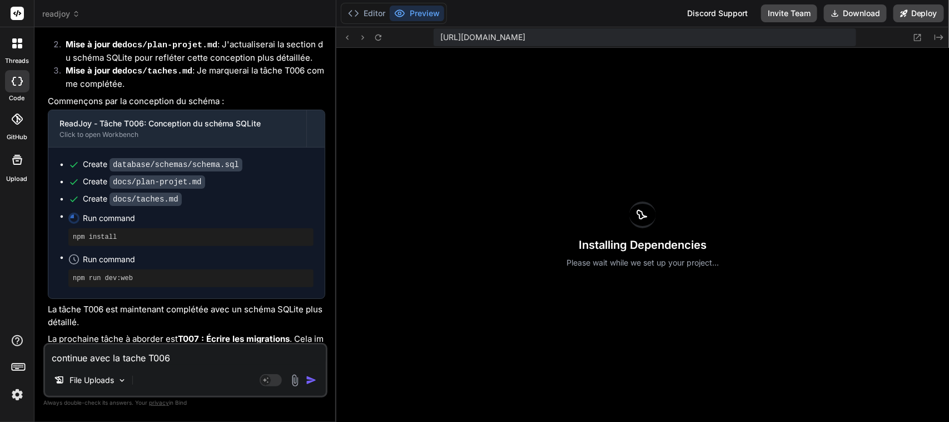
click at [172, 359] on textarea "continue avec la tache T006" at bounding box center [185, 354] width 281 height 20
paste textarea "continue avec la tache T00"
click at [313, 378] on img "button" at bounding box center [311, 379] width 11 height 11
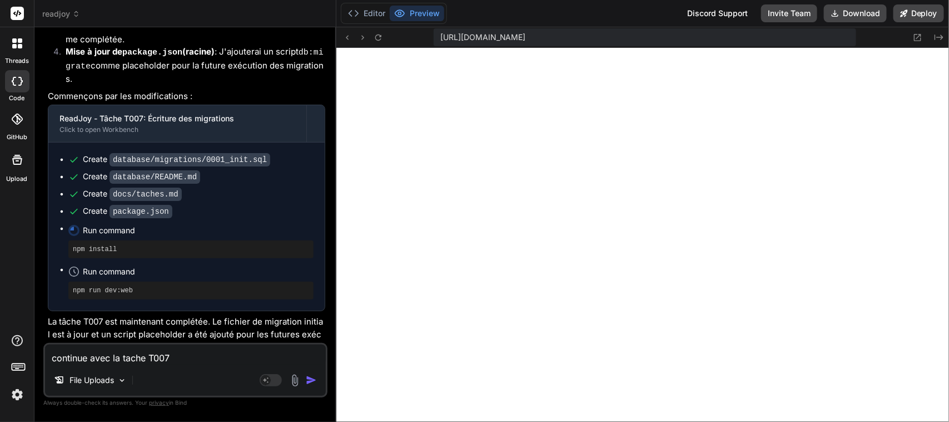
scroll to position [6419, 0]
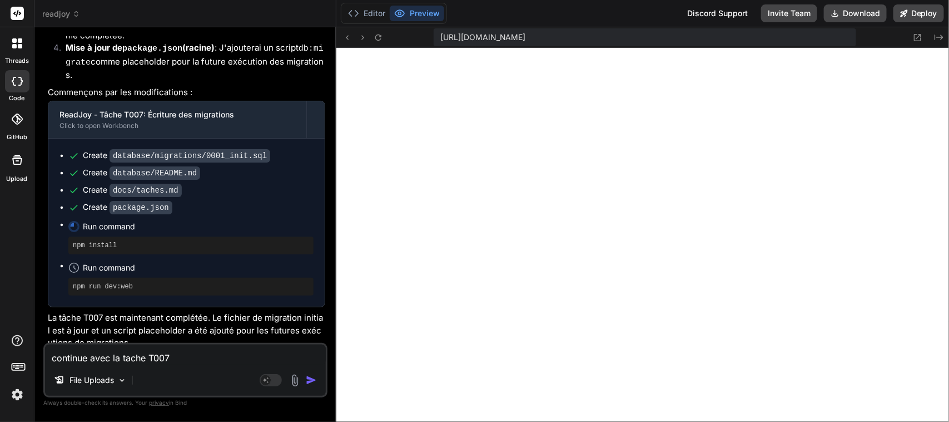
click at [180, 356] on textarea "continue avec la tache T007" at bounding box center [185, 354] width 281 height 20
paste textarea "continue avec la tache T00"
click at [313, 382] on img "button" at bounding box center [311, 379] width 11 height 11
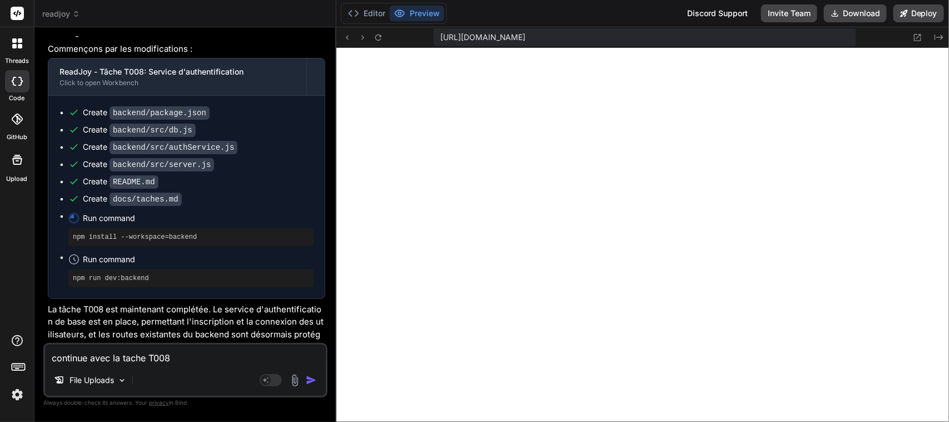
scroll to position [7260, 0]
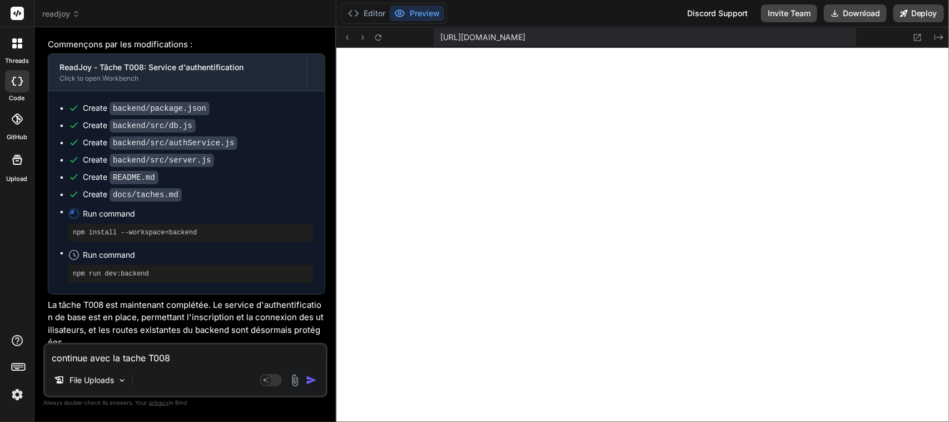
click at [187, 356] on textarea "continue avec la tache T008" at bounding box center [185, 354] width 281 height 20
paste textarea "continue avec la tache T00"
click at [311, 379] on img "button" at bounding box center [311, 379] width 11 height 11
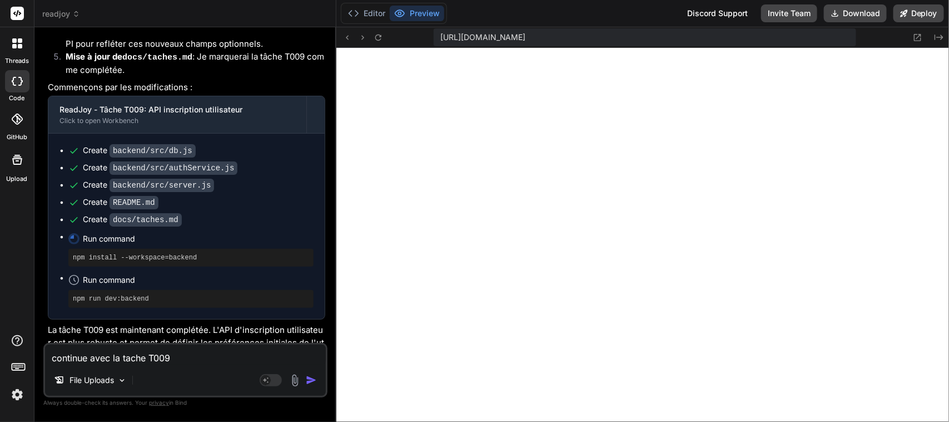
scroll to position [2659, 0]
click at [153, 351] on textarea "continue avec la tache T009" at bounding box center [185, 354] width 281 height 20
paste textarea "continue avec la tache T00"
click at [311, 380] on img "button" at bounding box center [311, 379] width 11 height 11
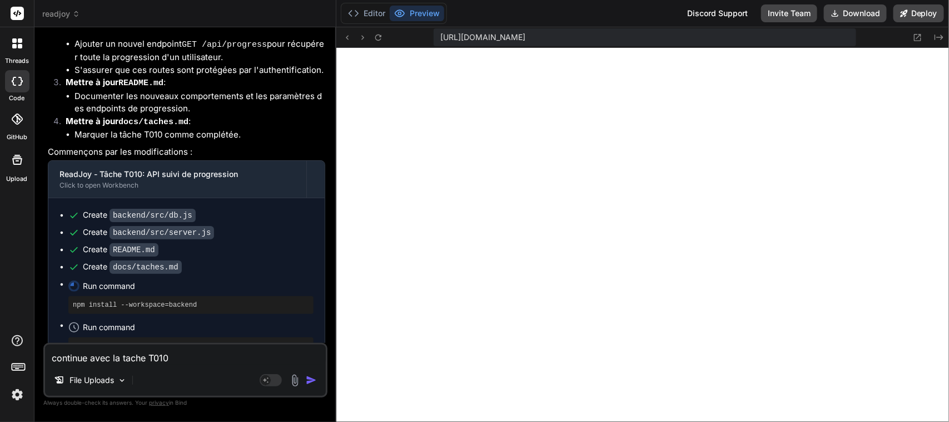
scroll to position [8643, 0]
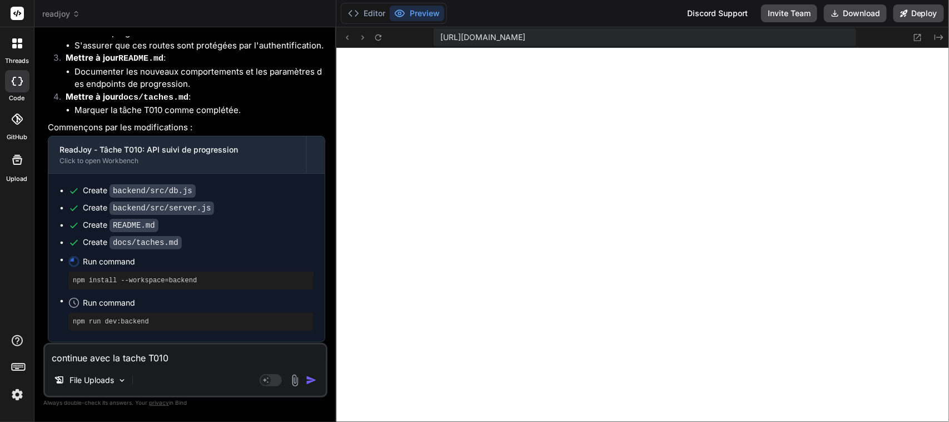
click at [158, 362] on textarea "continue avec la tache T010" at bounding box center [185, 354] width 281 height 20
paste textarea "continue avec la tache T01"
click at [315, 379] on img "button" at bounding box center [311, 379] width 11 height 11
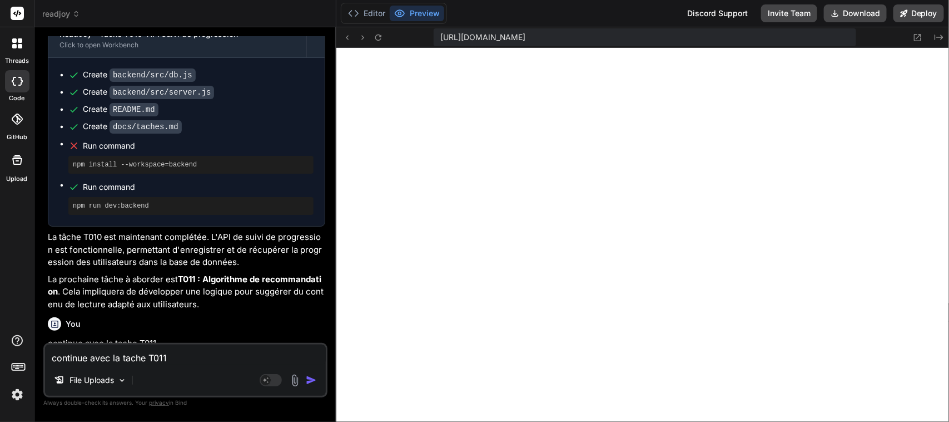
scroll to position [2846, 0]
